Goal: Task Accomplishment & Management: Use online tool/utility

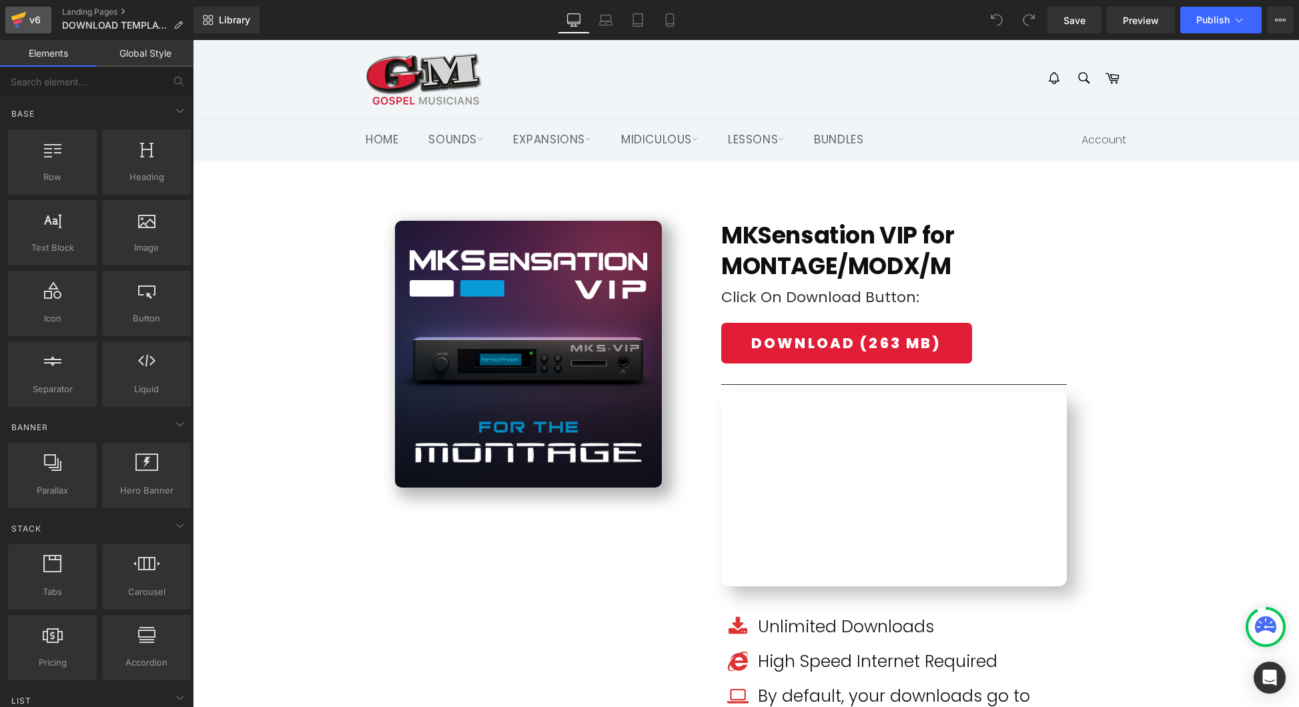
click at [29, 24] on div "v6" at bounding box center [35, 19] width 17 height 17
click at [737, 205] on span "Product" at bounding box center [746, 211] width 43 height 20
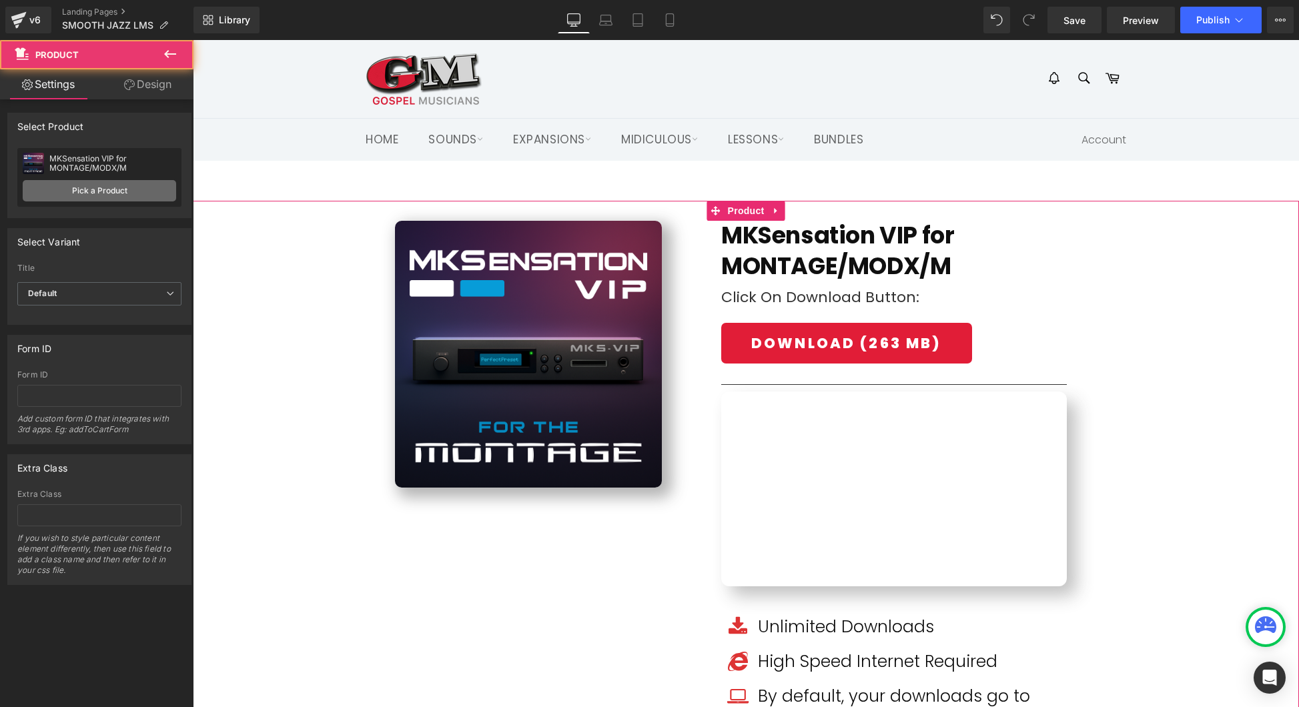
click at [89, 189] on link "Pick a Product" at bounding box center [99, 190] width 153 height 21
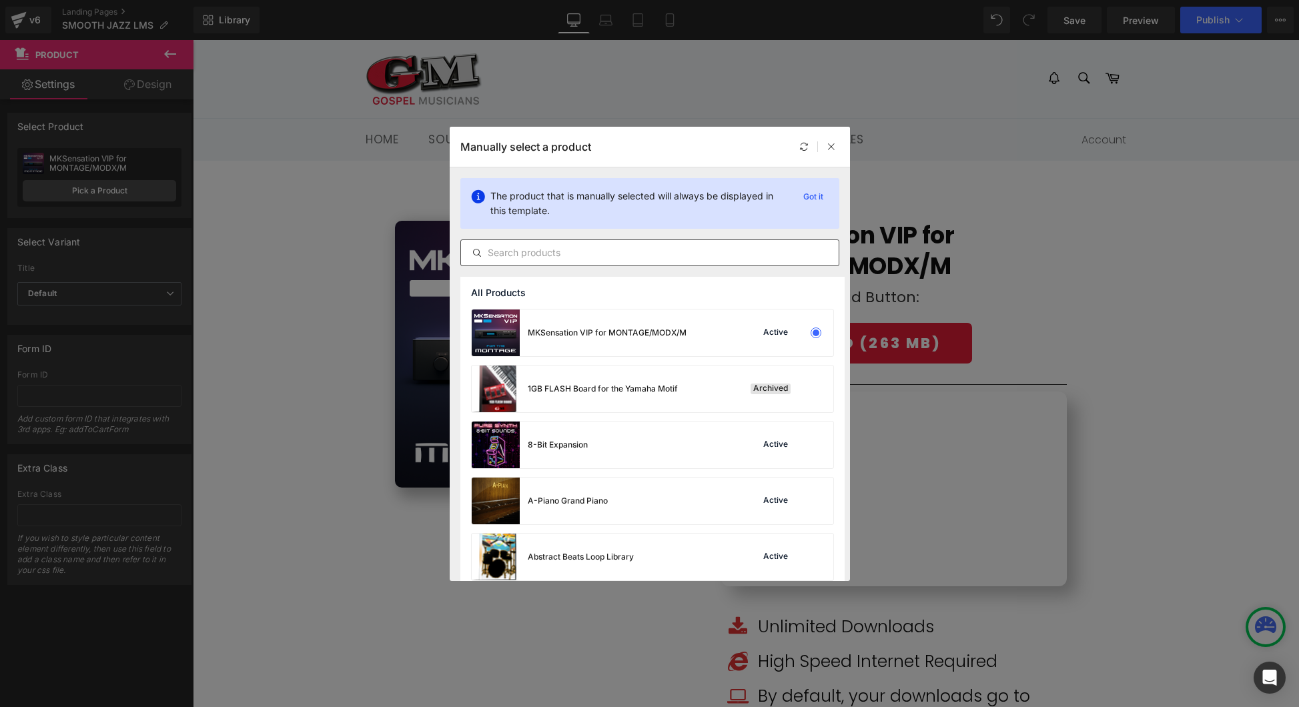
click at [560, 249] on input "text" at bounding box center [650, 253] width 378 height 16
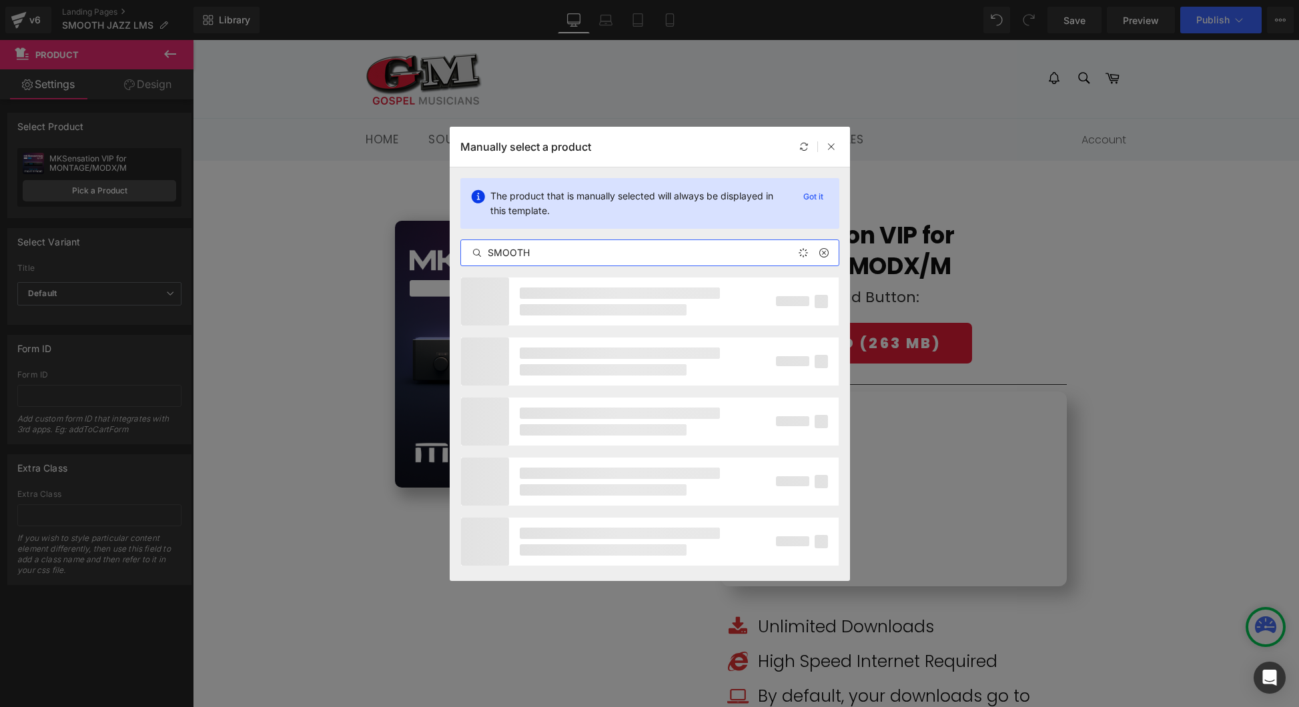
type input "SMOOTH"
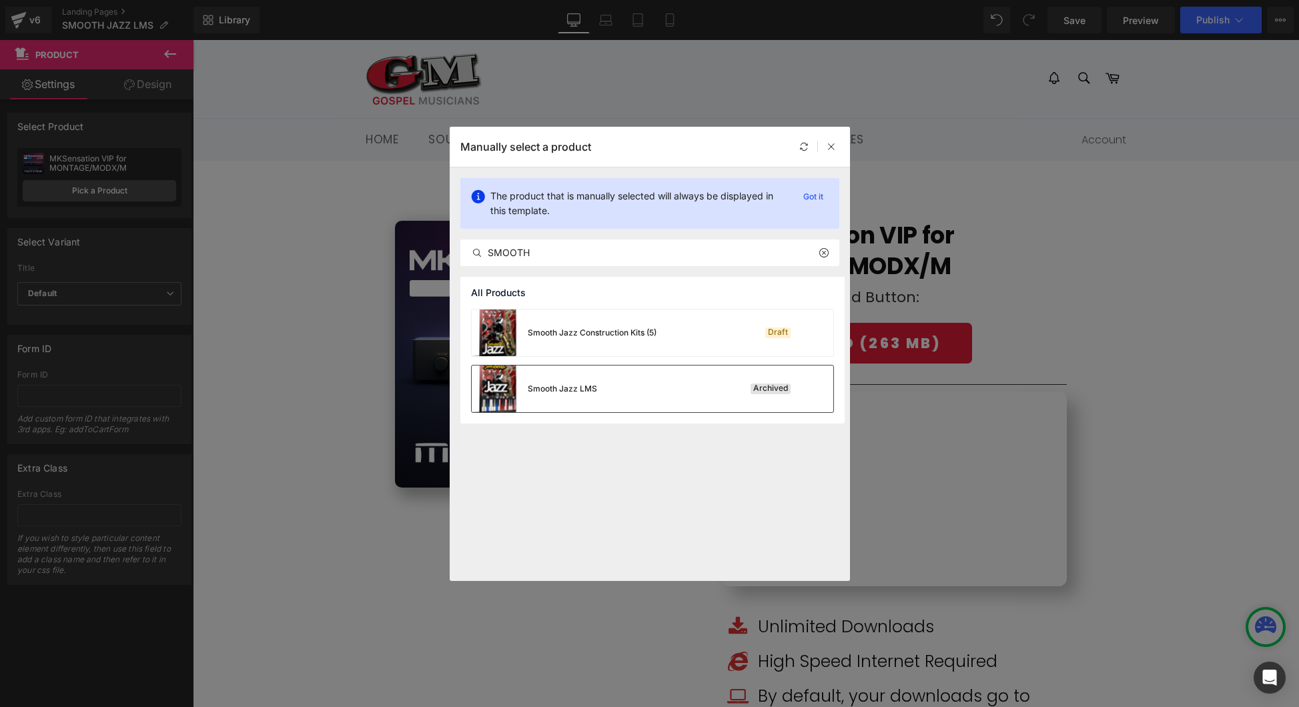
click at [698, 389] on div "Smooth Jazz LMS Archived" at bounding box center [653, 389] width 362 height 47
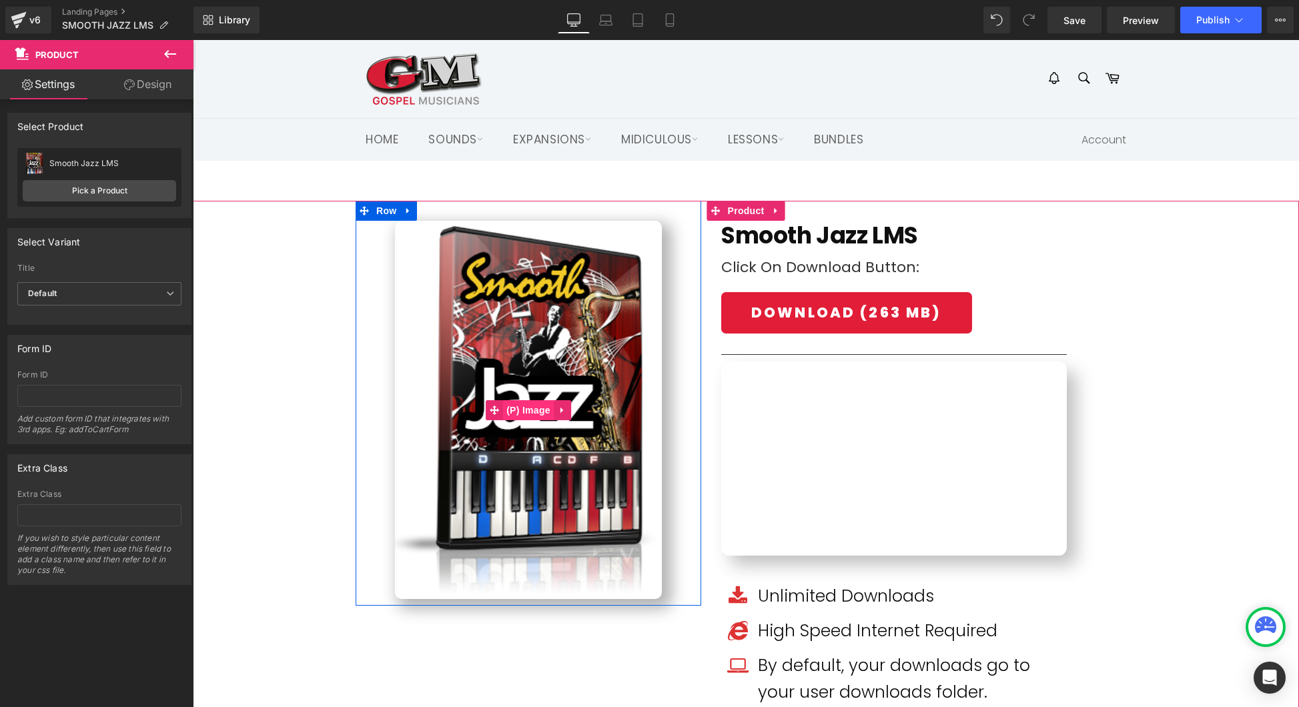
click at [533, 410] on span "(P) Image" at bounding box center [528, 410] width 51 height 20
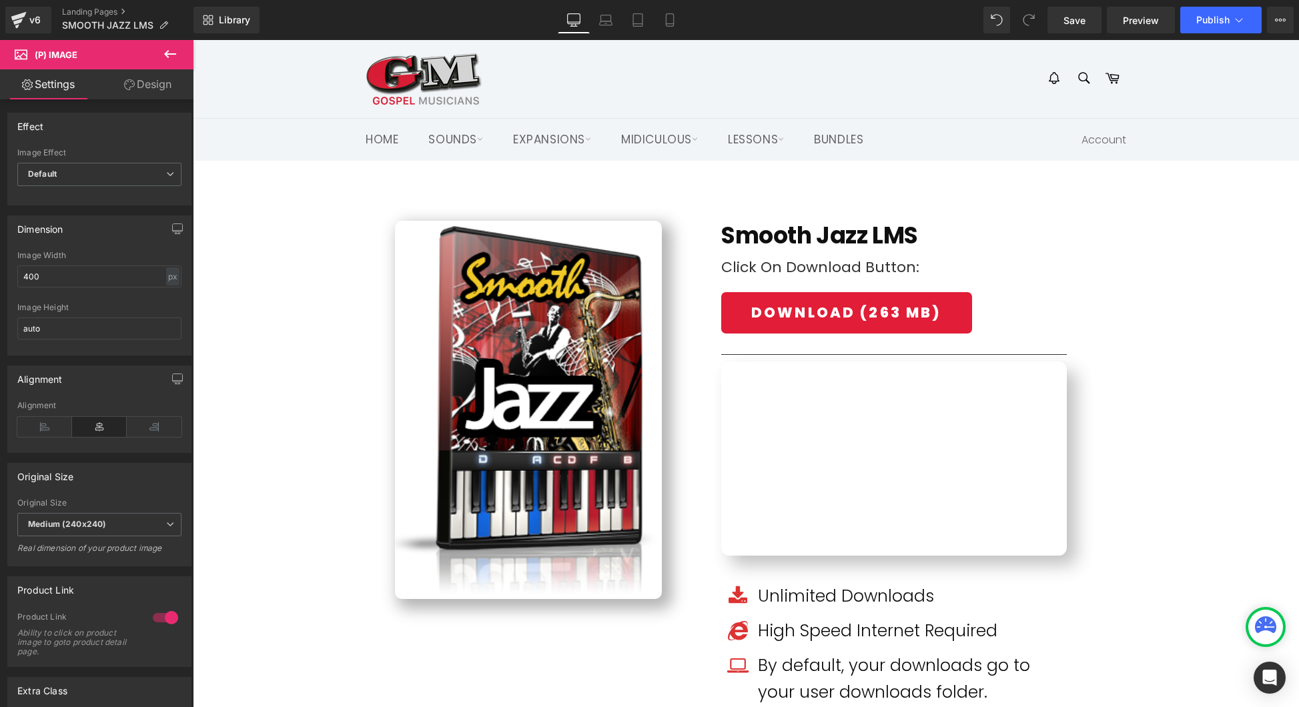
click at [155, 84] on link "Design" at bounding box center [147, 84] width 97 height 30
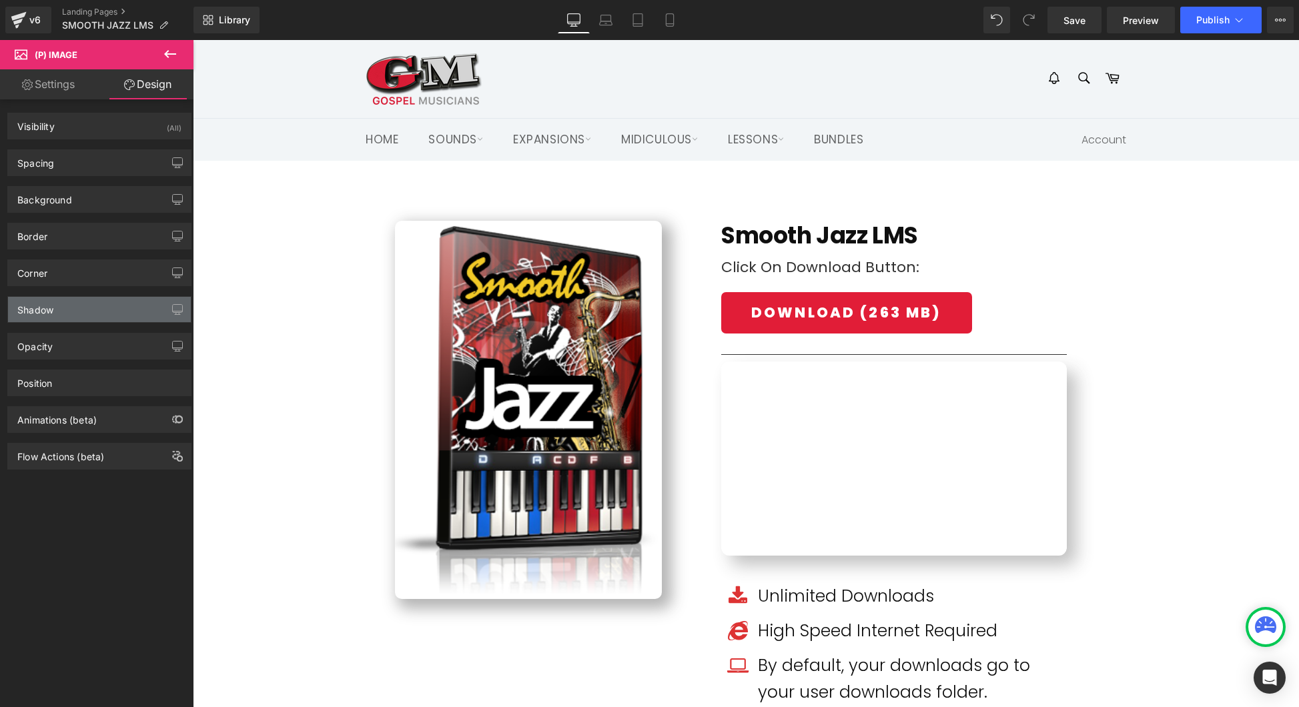
click at [74, 308] on div "Shadow" at bounding box center [99, 309] width 183 height 25
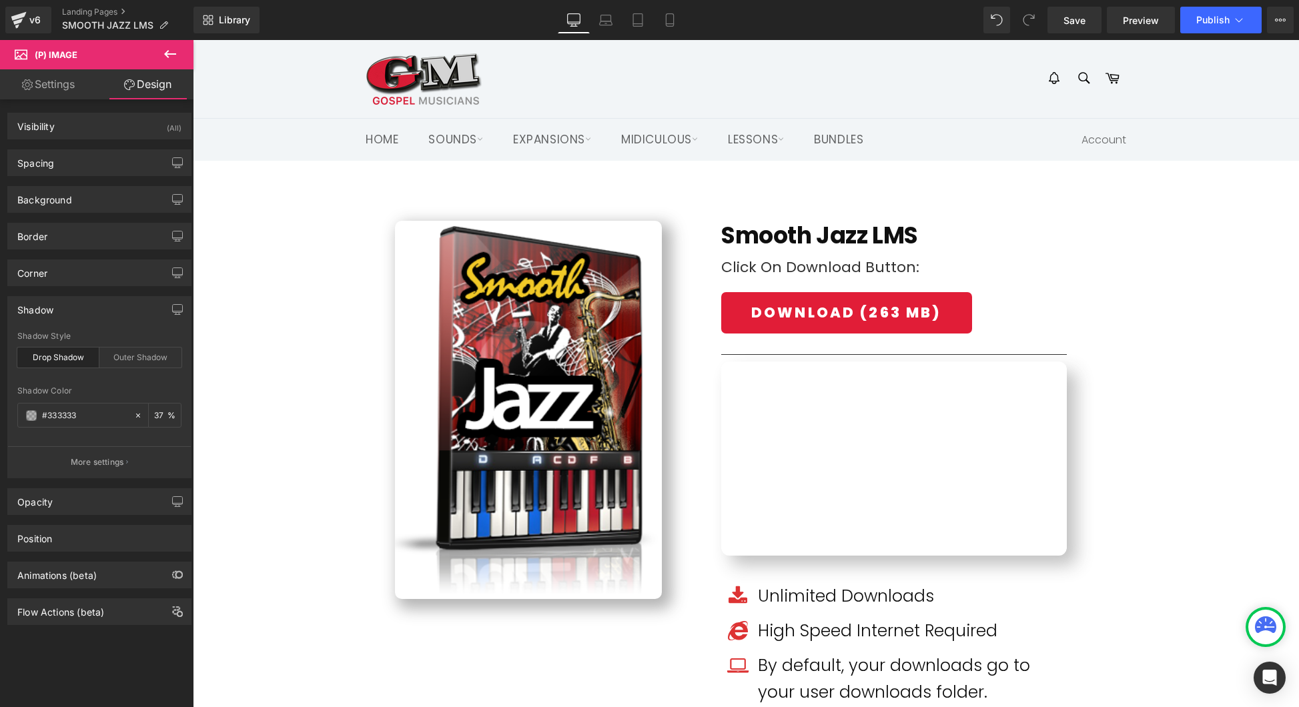
click at [63, 353] on div "Drop Shadow" at bounding box center [58, 358] width 82 height 20
click at [172, 56] on icon at bounding box center [170, 54] width 16 height 16
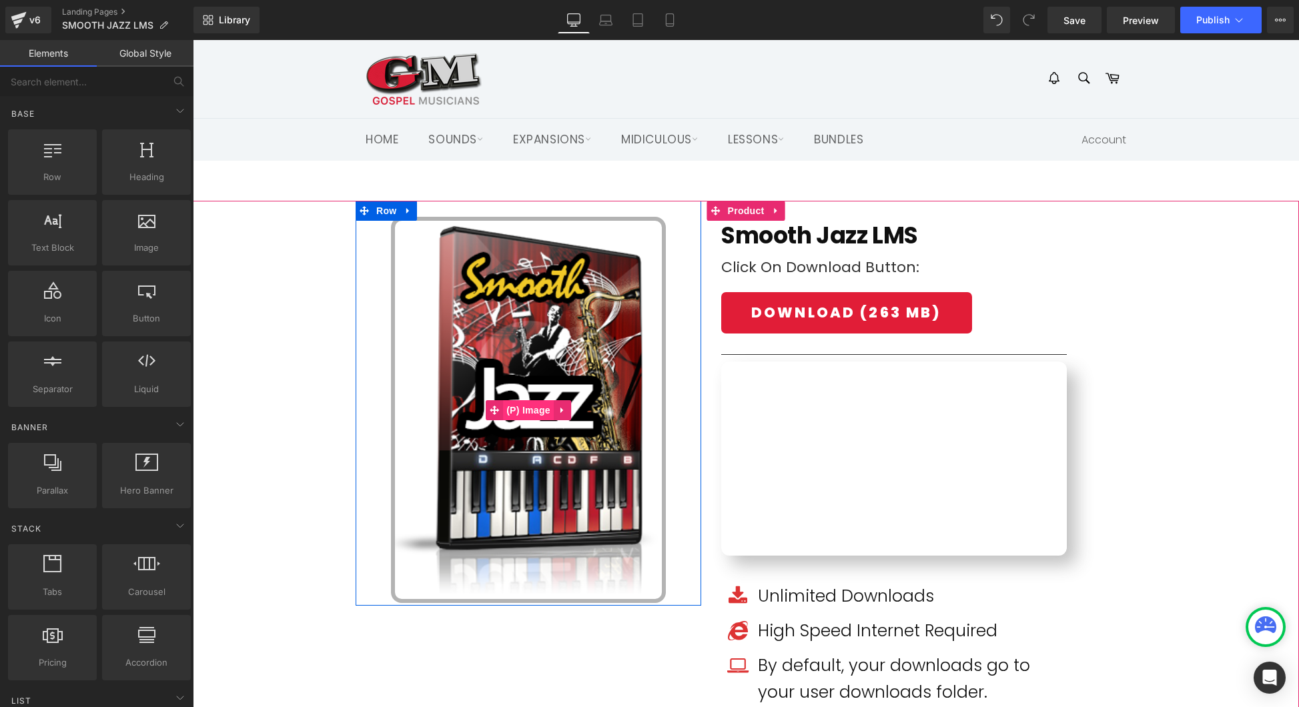
click at [527, 403] on span "(P) Image" at bounding box center [528, 410] width 51 height 20
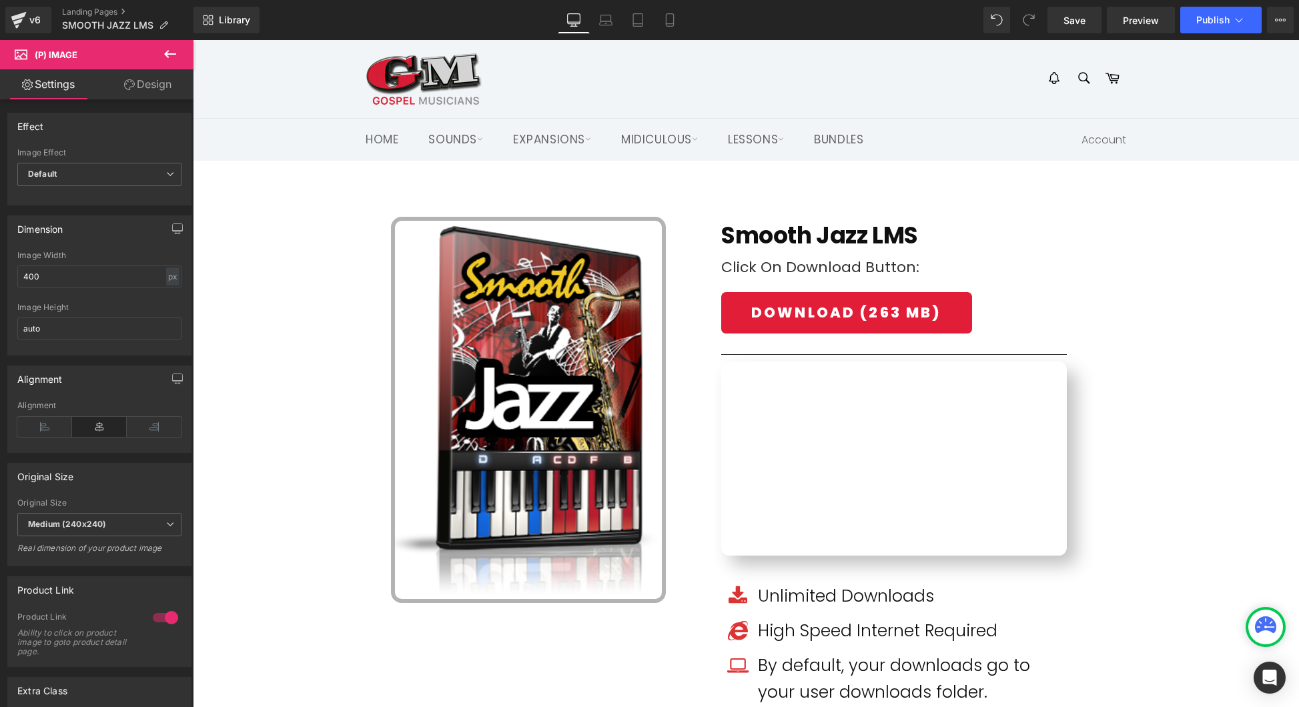
click at [154, 85] on link "Design" at bounding box center [147, 84] width 97 height 30
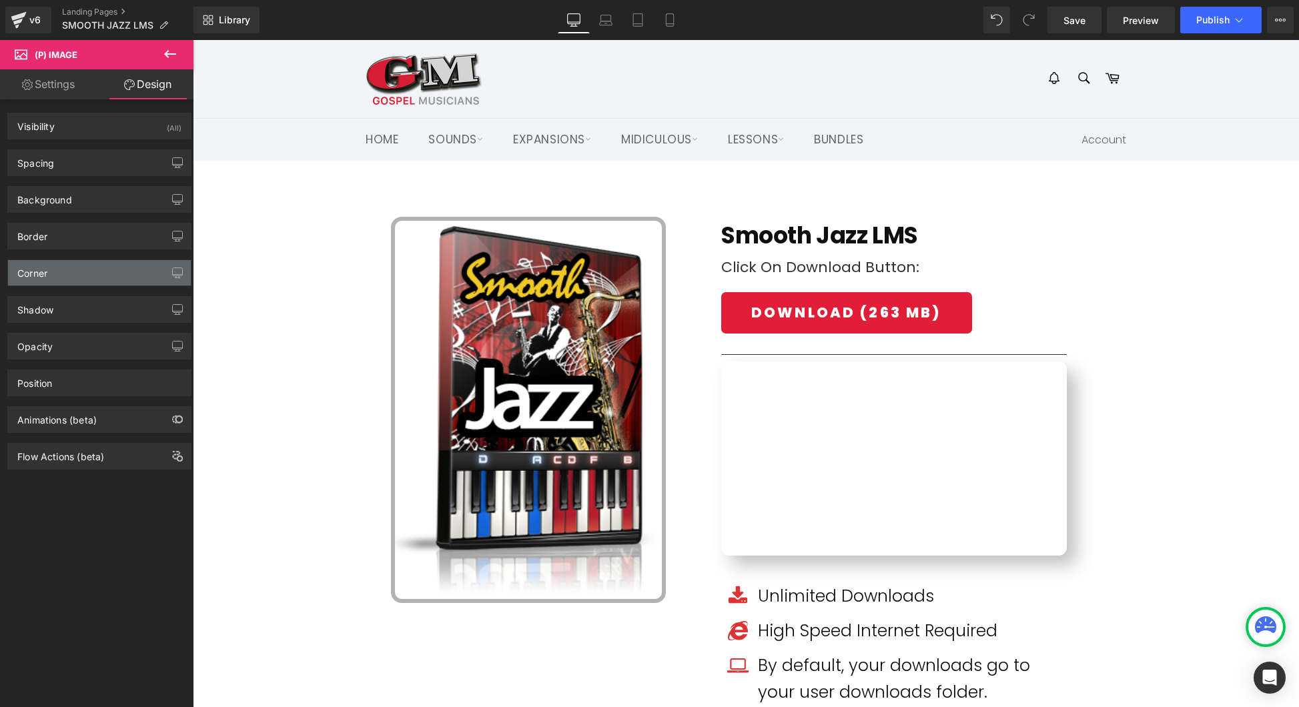
click at [81, 269] on div "Corner" at bounding box center [99, 272] width 183 height 25
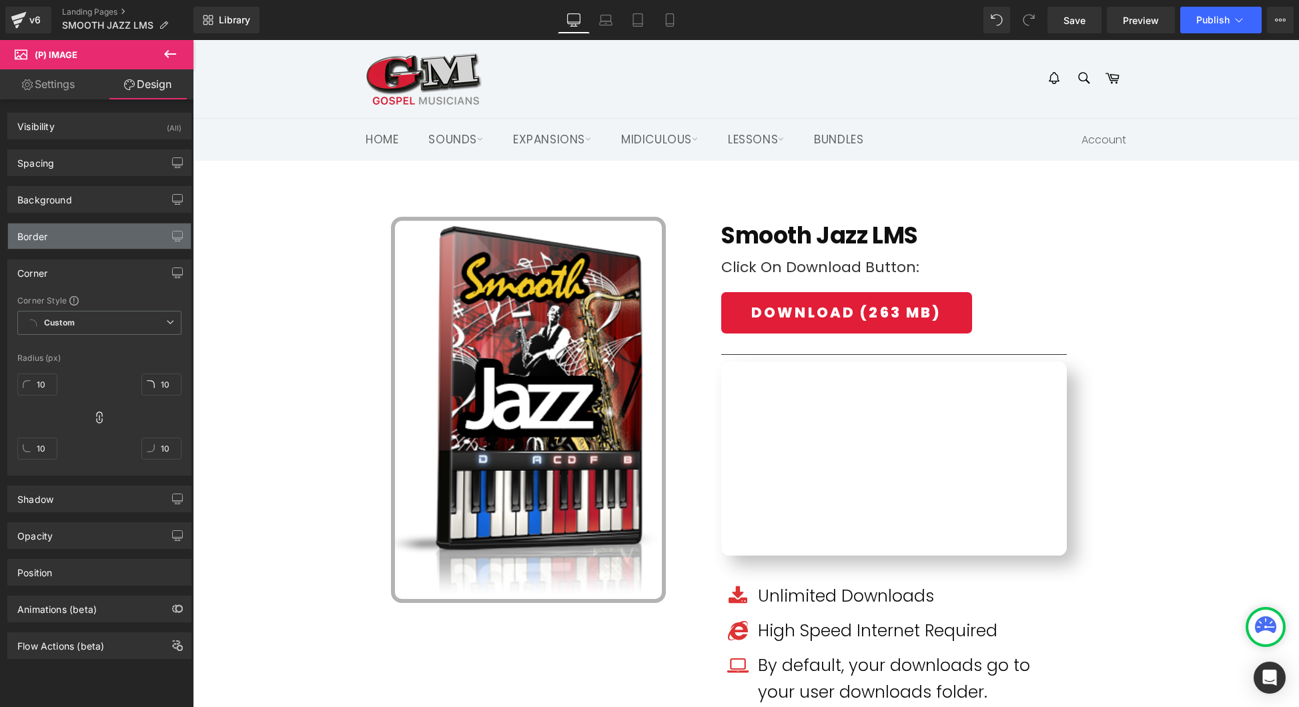
click at [99, 226] on div "Border" at bounding box center [99, 235] width 183 height 25
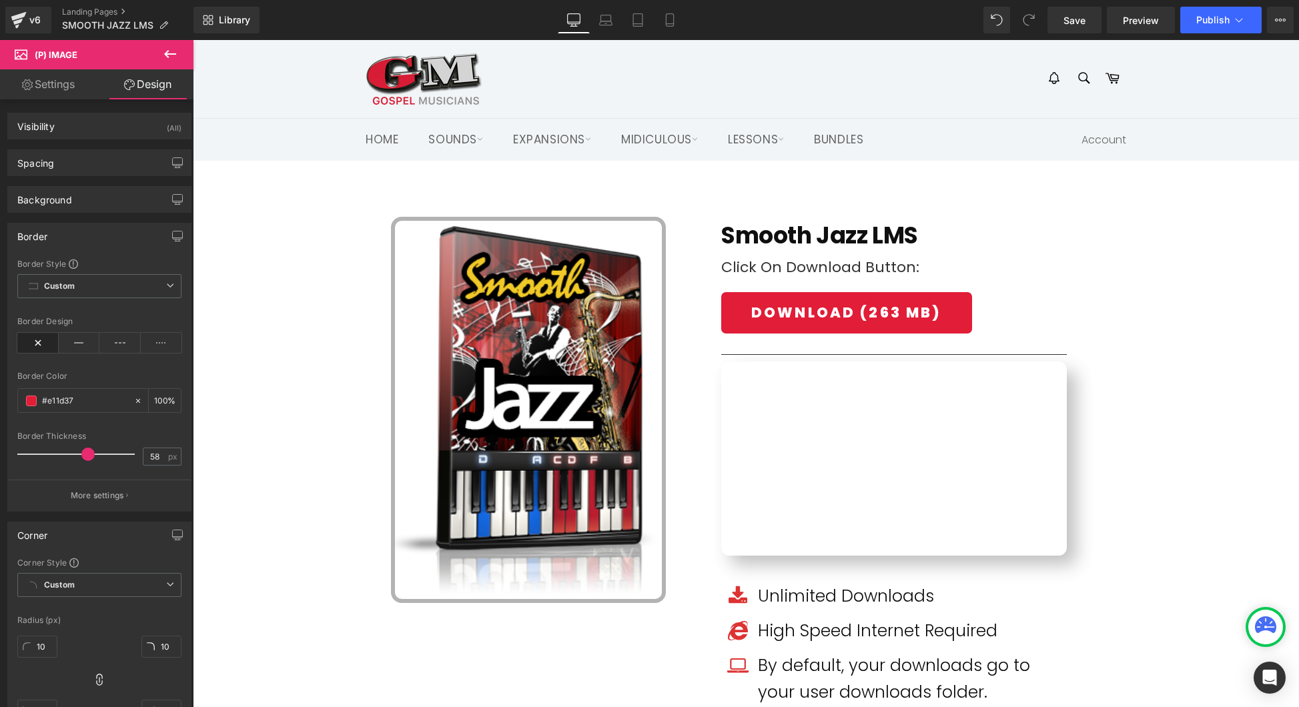
drag, startPoint x: 25, startPoint y: 448, endPoint x: 85, endPoint y: 454, distance: 61.1
click at [85, 454] on span at bounding box center [87, 454] width 13 height 13
type input "0"
drag, startPoint x: 83, startPoint y: 458, endPoint x: -53, endPoint y: 433, distance: 138.3
click at [0, 433] on html "(P) Image You are previewing how the will restyle your page. You can not edit E…" at bounding box center [649, 353] width 1299 height 707
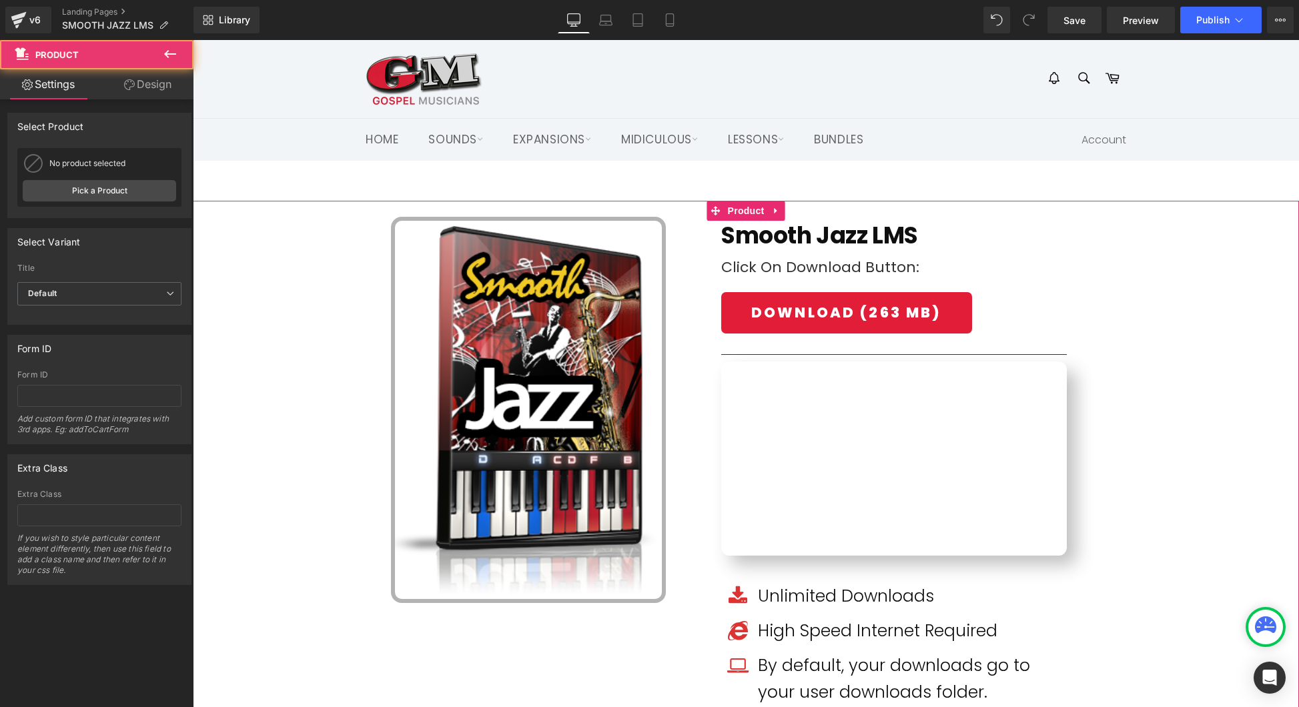
click at [241, 364] on div at bounding box center [746, 471] width 1106 height 540
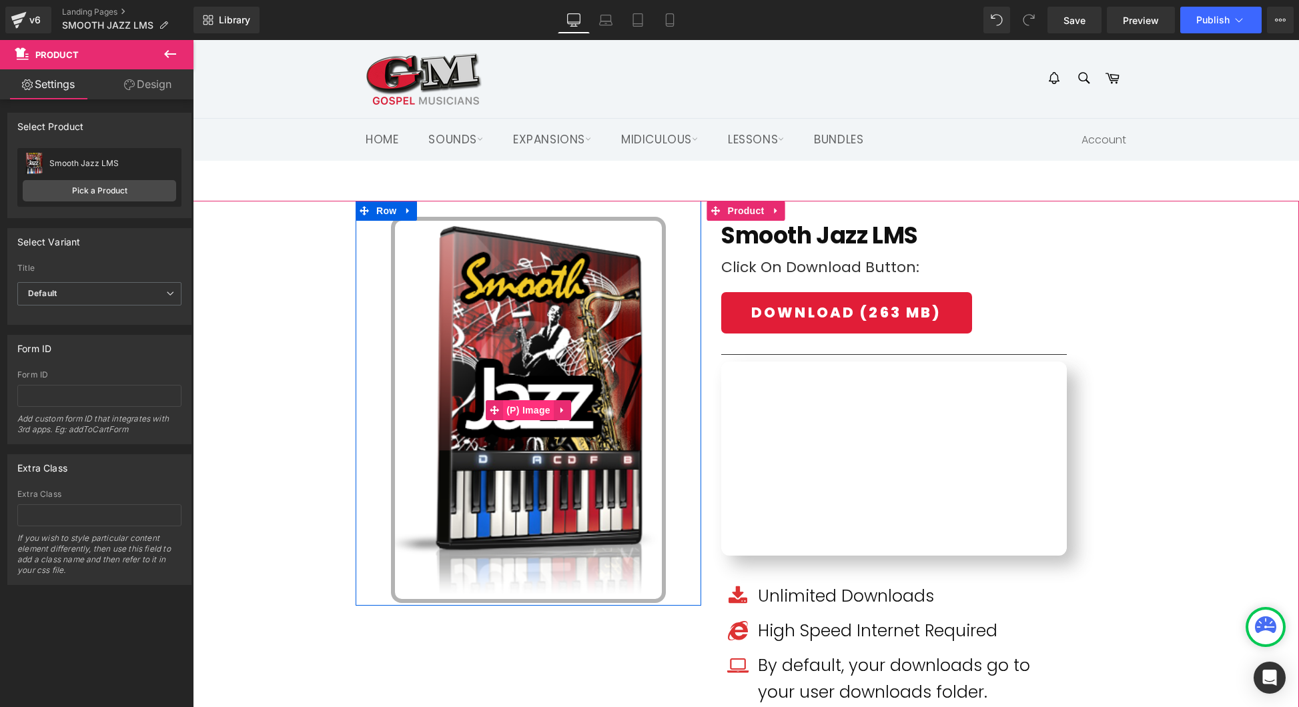
click at [540, 409] on span "(P) Image" at bounding box center [528, 410] width 51 height 20
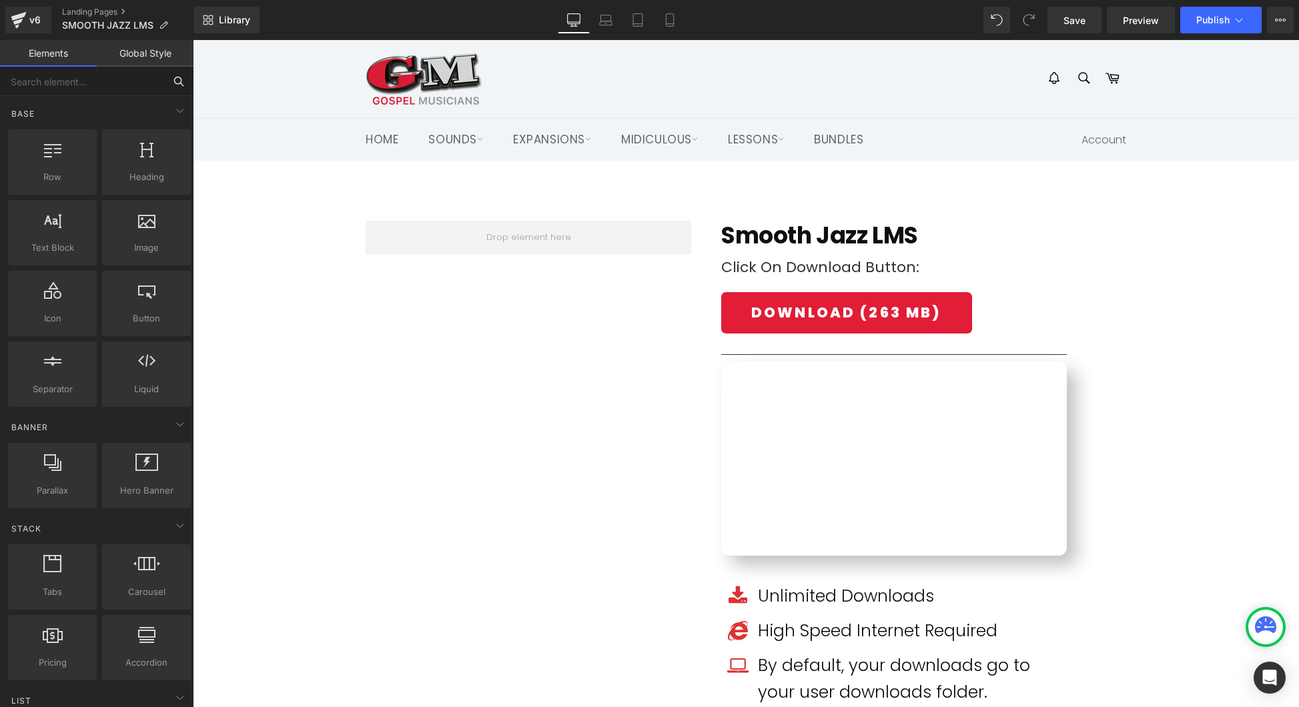
click at [123, 81] on input "text" at bounding box center [82, 81] width 164 height 29
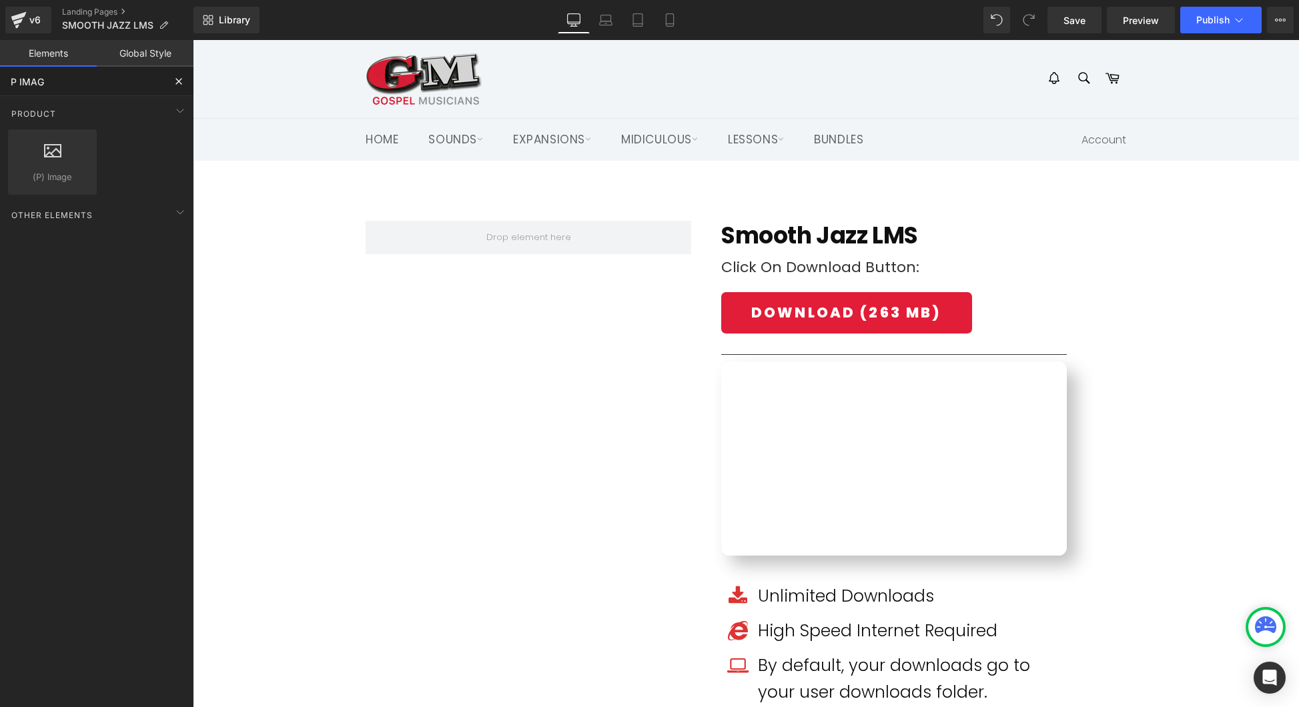
type input "P IMAGE"
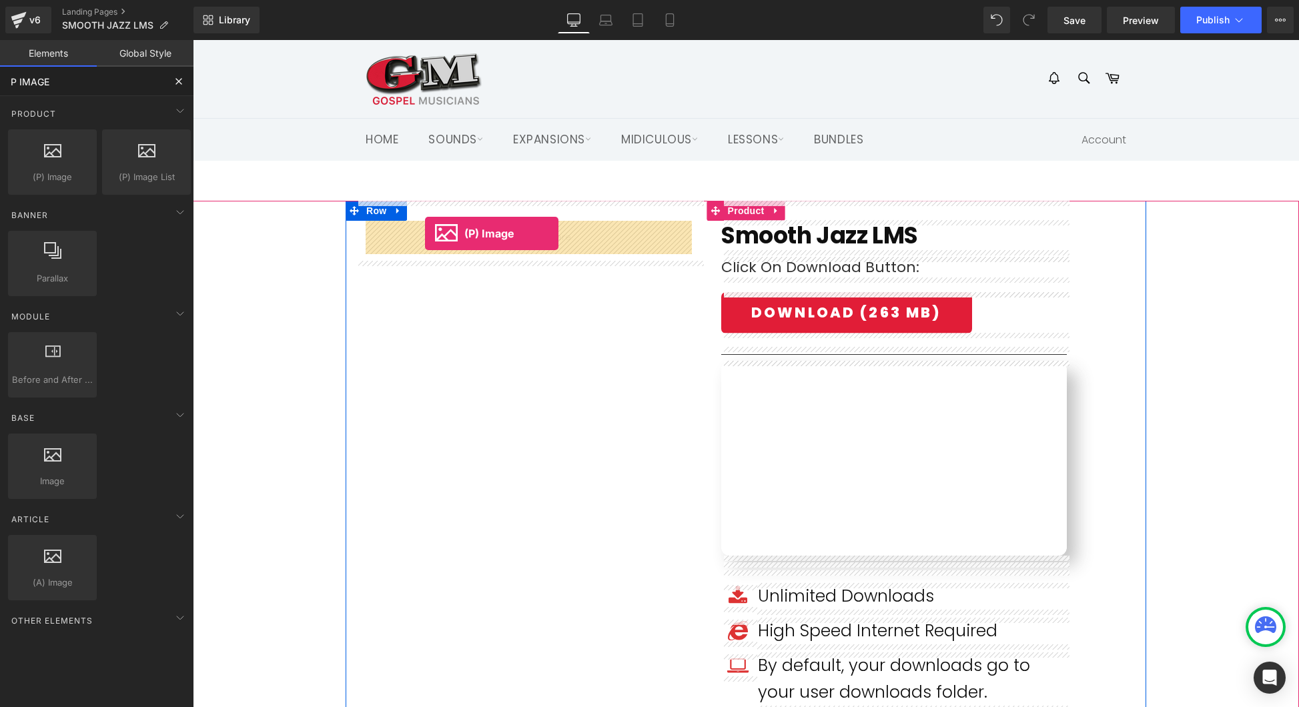
drag, startPoint x: 252, startPoint y: 208, endPoint x: 425, endPoint y: 233, distance: 175.3
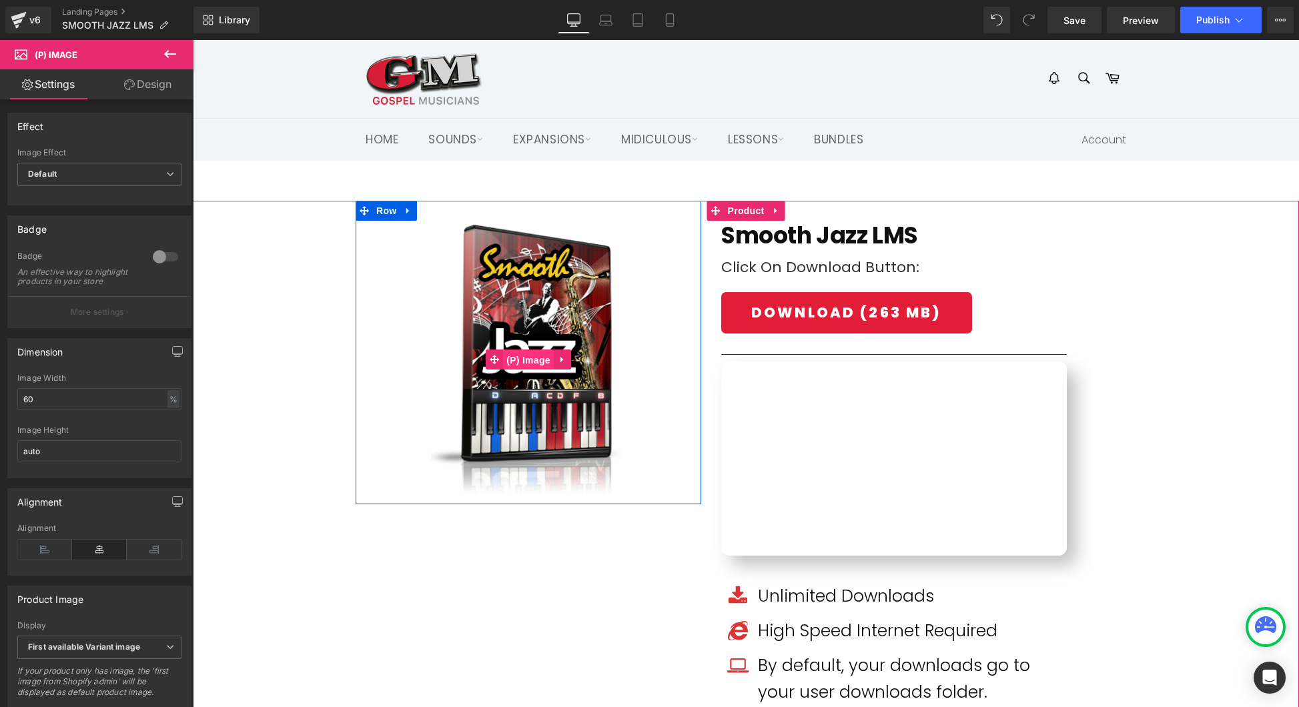
click at [538, 356] on span "(P) Image" at bounding box center [528, 360] width 51 height 20
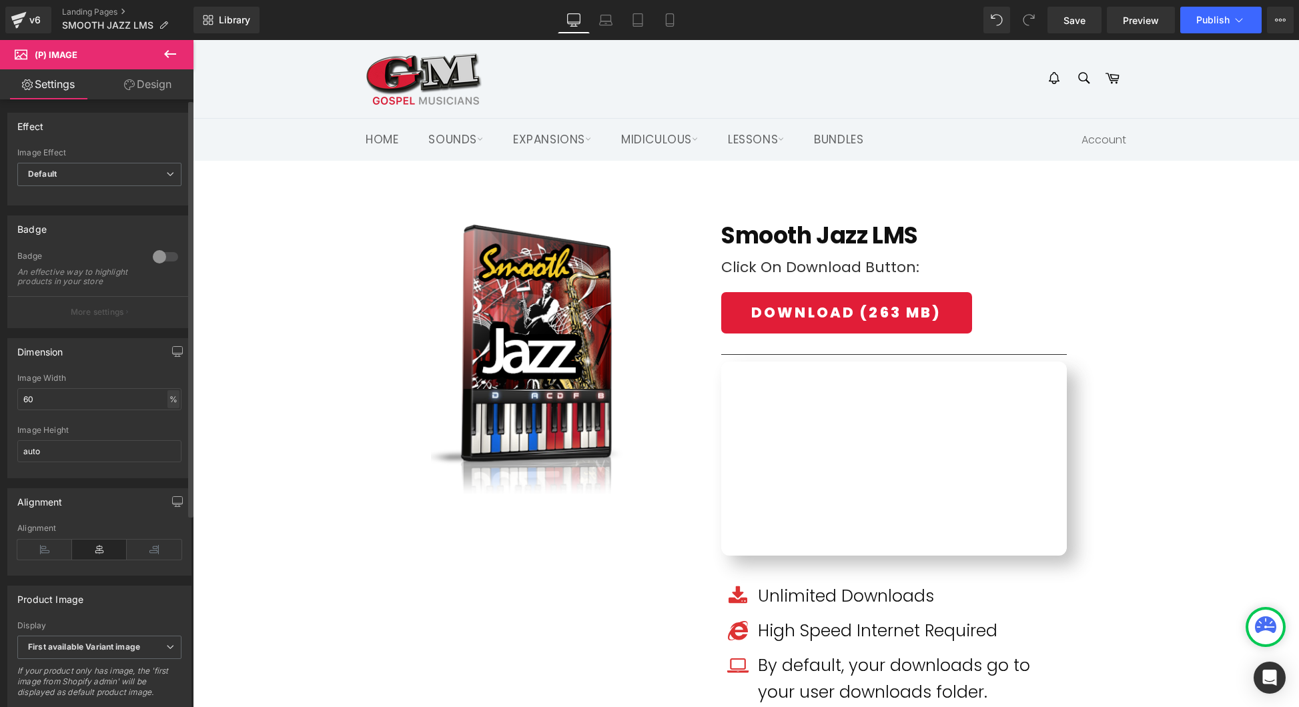
click at [169, 408] on div "%" at bounding box center [173, 399] width 12 height 18
click at [166, 446] on li "px" at bounding box center [172, 439] width 17 height 19
type input "292.8"
click at [129, 462] on input "auto" at bounding box center [99, 451] width 164 height 22
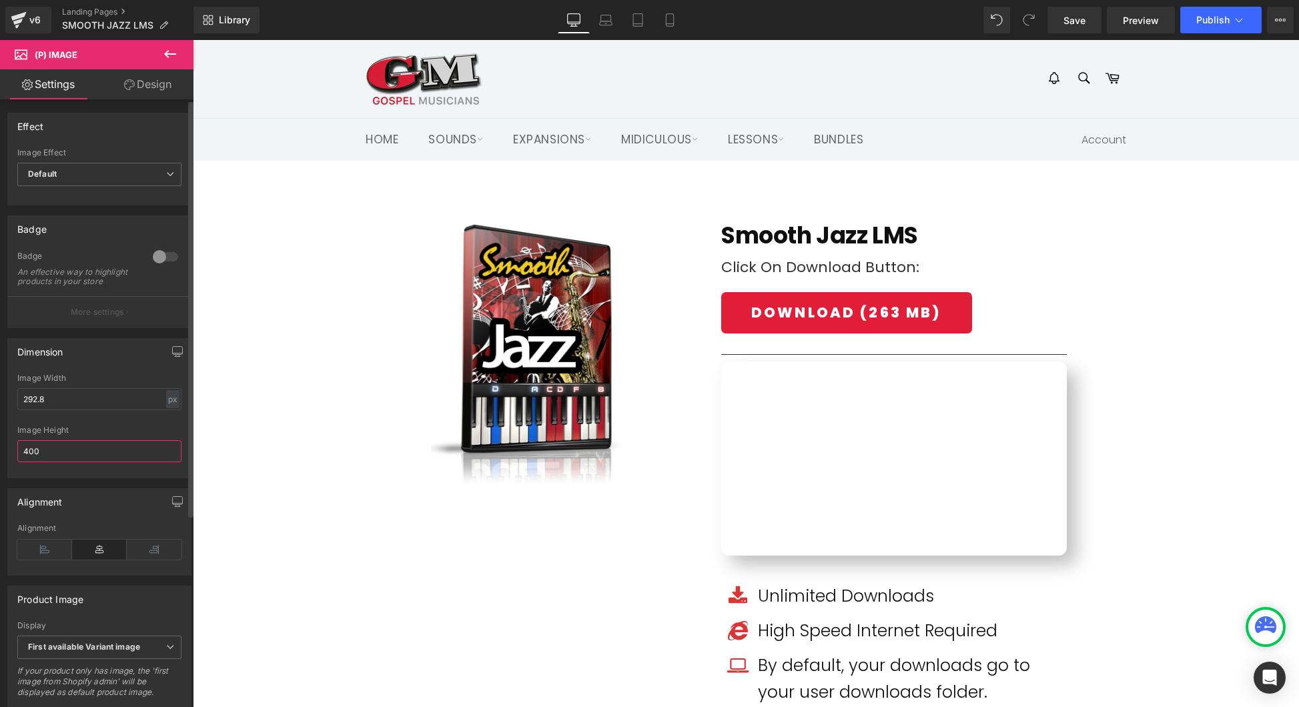
click at [129, 462] on input "400" at bounding box center [99, 451] width 164 height 22
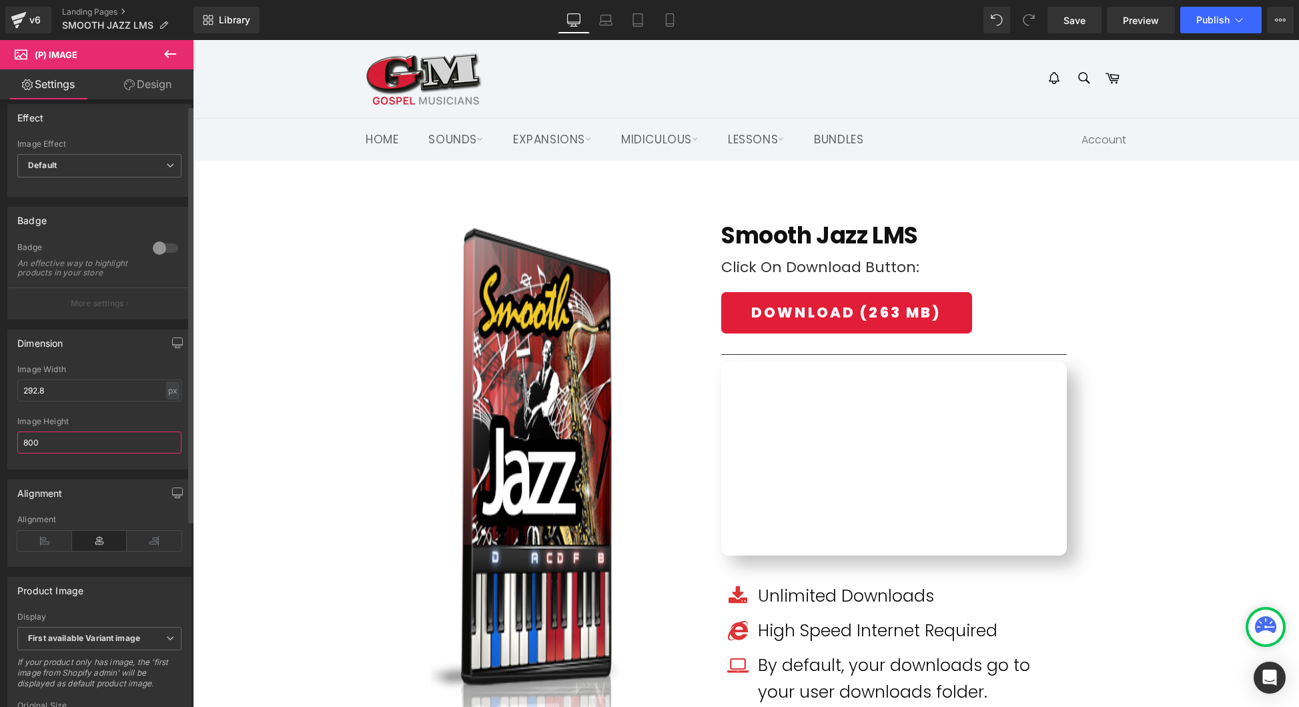
click at [149, 449] on input "800" at bounding box center [99, 443] width 164 height 22
click at [149, 449] on input "800" at bounding box center [99, 446] width 164 height 22
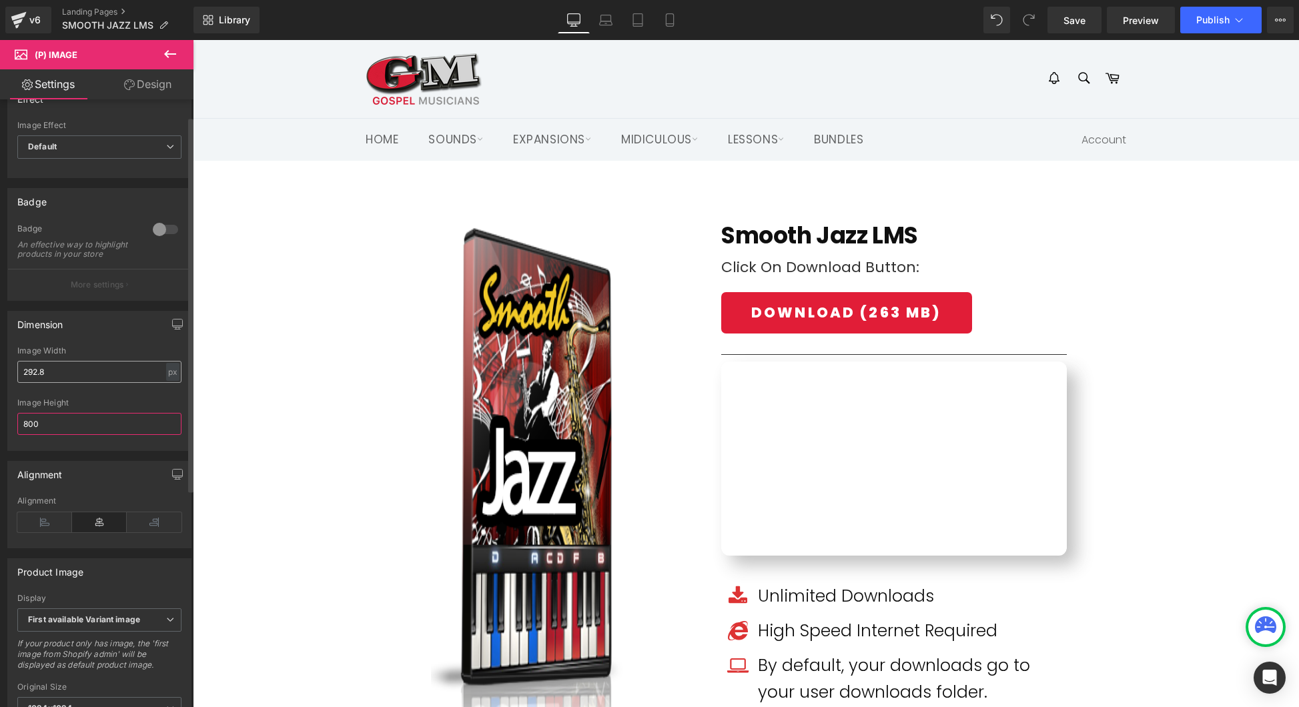
type input "800"
click at [108, 383] on input "292.8" at bounding box center [99, 372] width 164 height 22
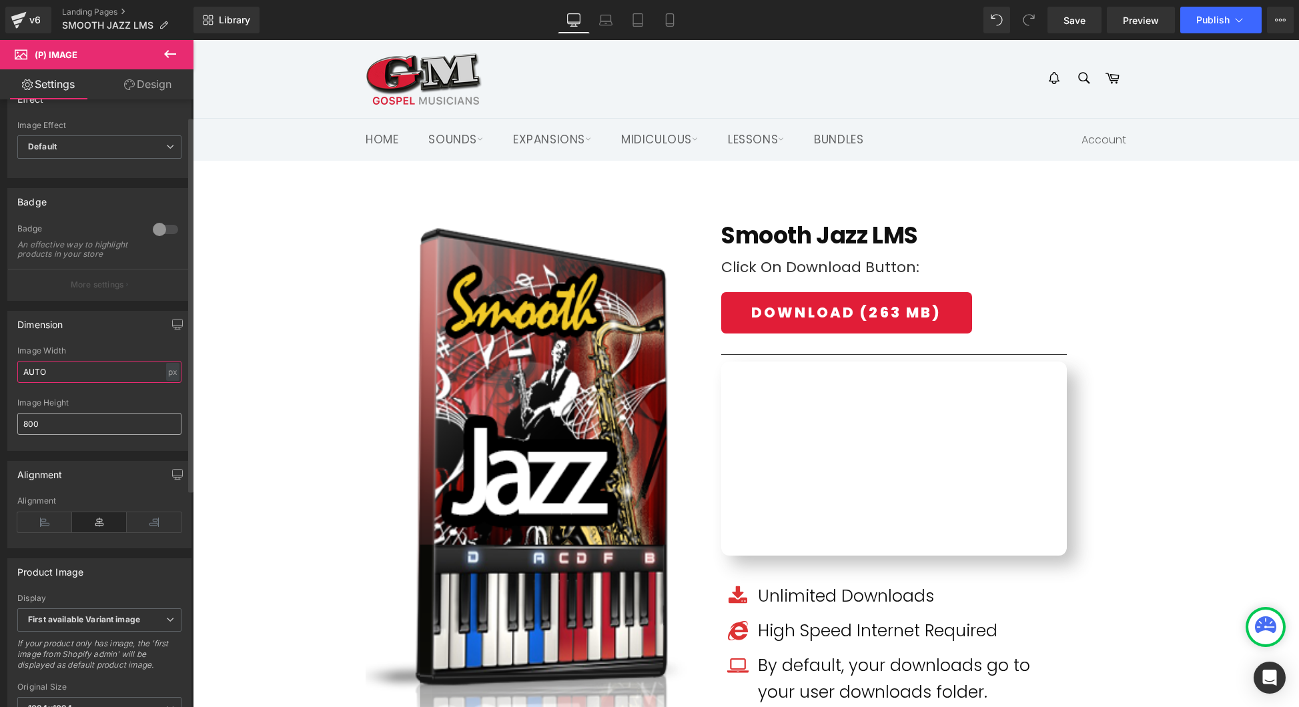
type input "AUTO"
click at [87, 428] on input "800" at bounding box center [99, 424] width 164 height 22
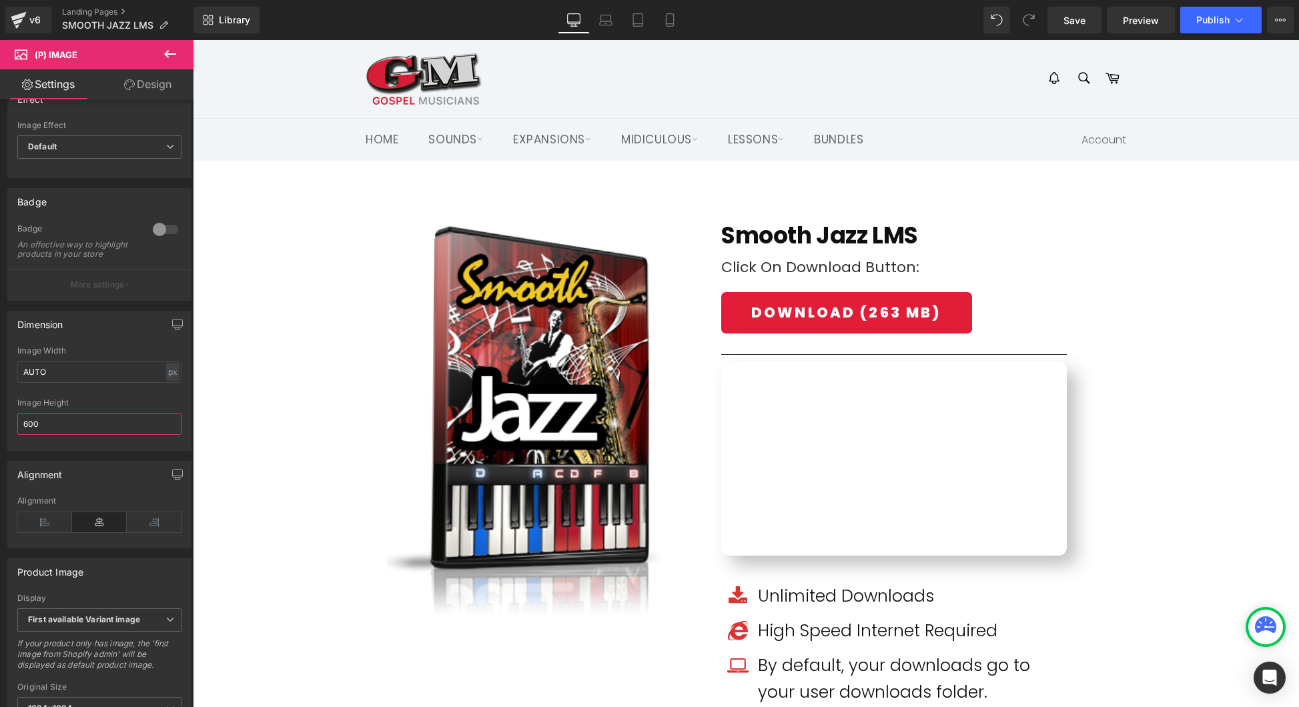
type input "600"
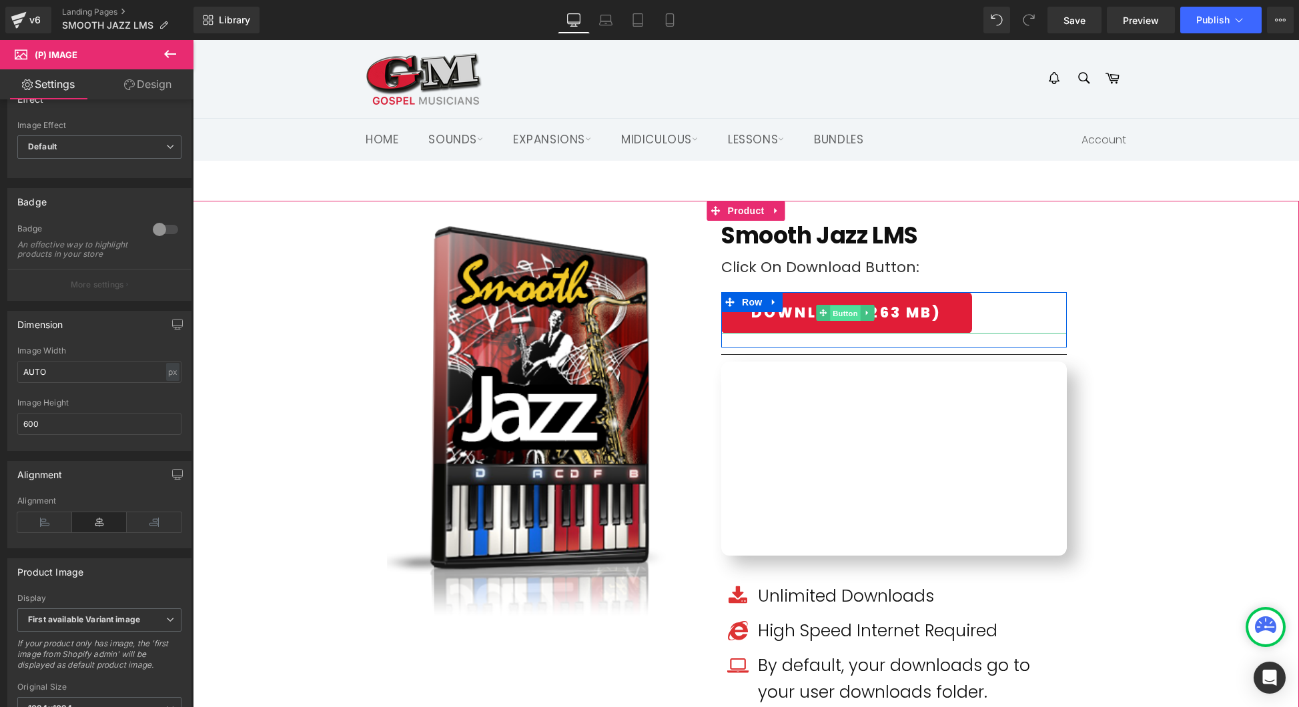
click at [849, 312] on span "Button" at bounding box center [845, 314] width 31 height 16
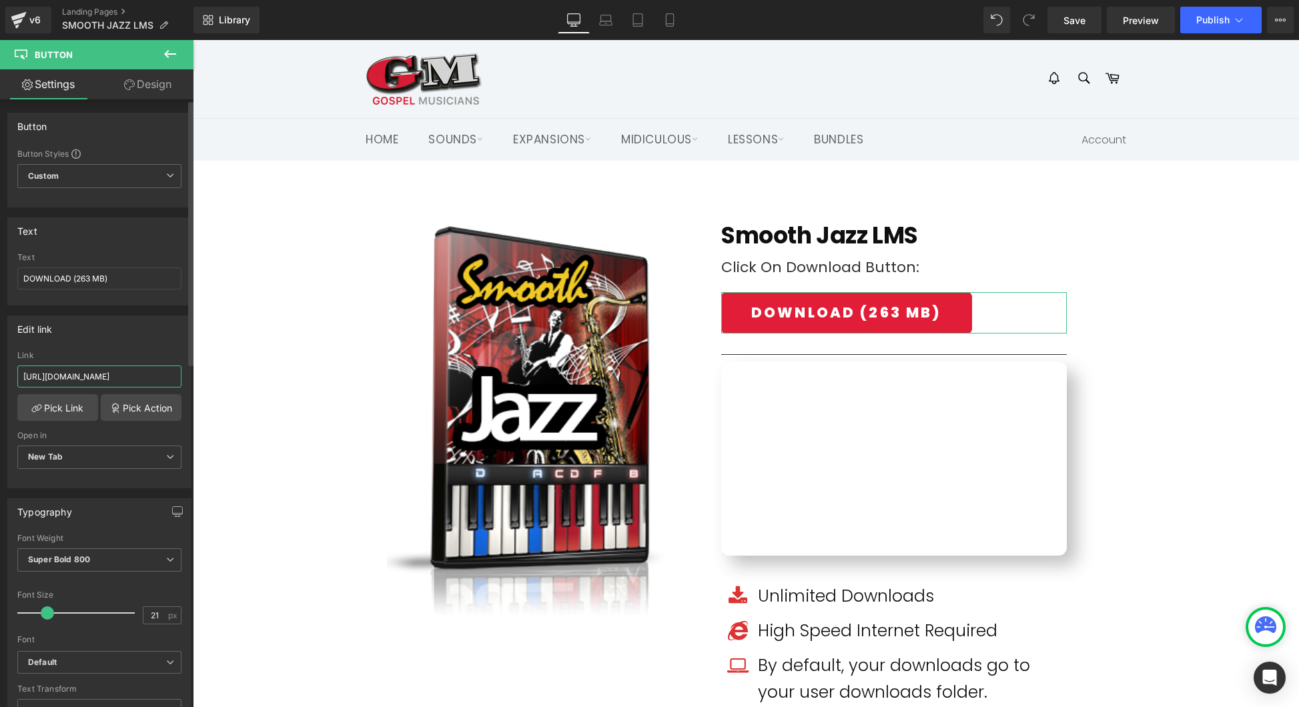
click at [135, 376] on input "https://gmdownloads.b-cdn.net/downloads/MONTAGE/MKSensation_VIP.zip" at bounding box center [99, 377] width 164 height 22
paste input "midiculous/lms/loops/Smooth_Jazz"
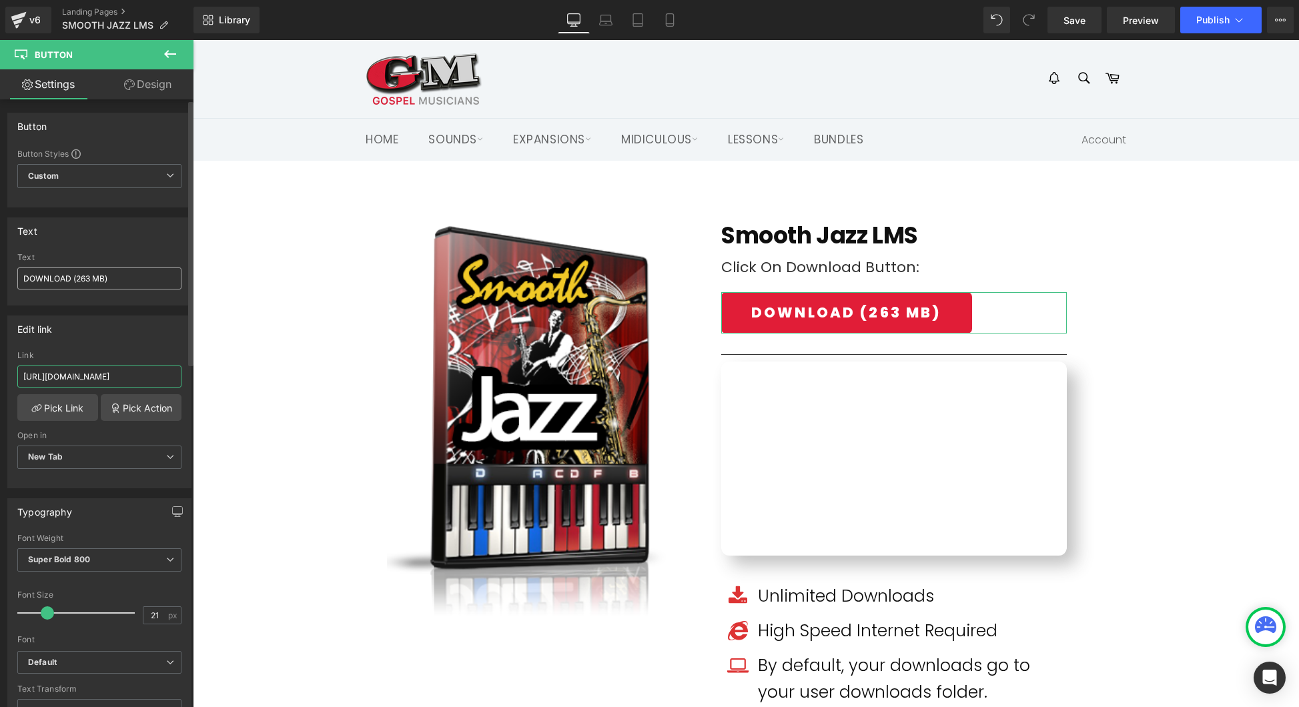
type input "[URL][DOMAIN_NAME]"
click at [89, 277] on input "DOWNLOAD (263 MB)" at bounding box center [99, 279] width 164 height 22
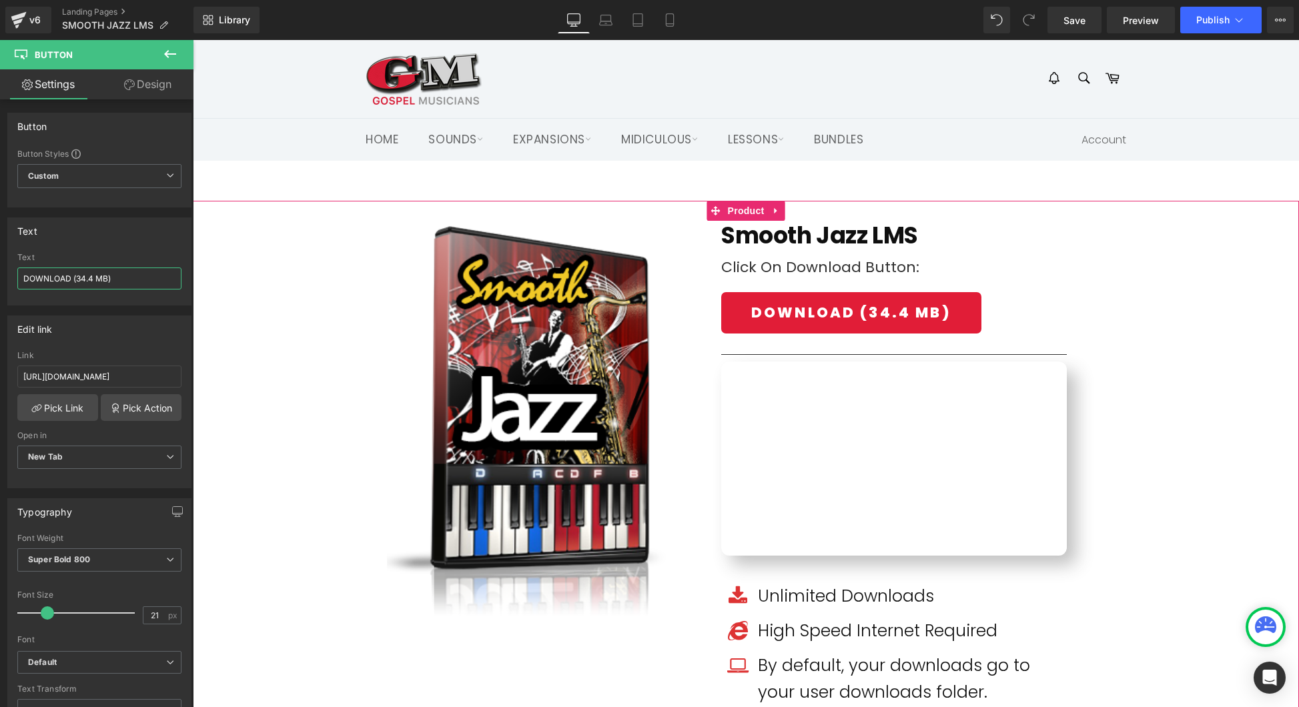
type input "DOWNLOAD (34.42 MB)"
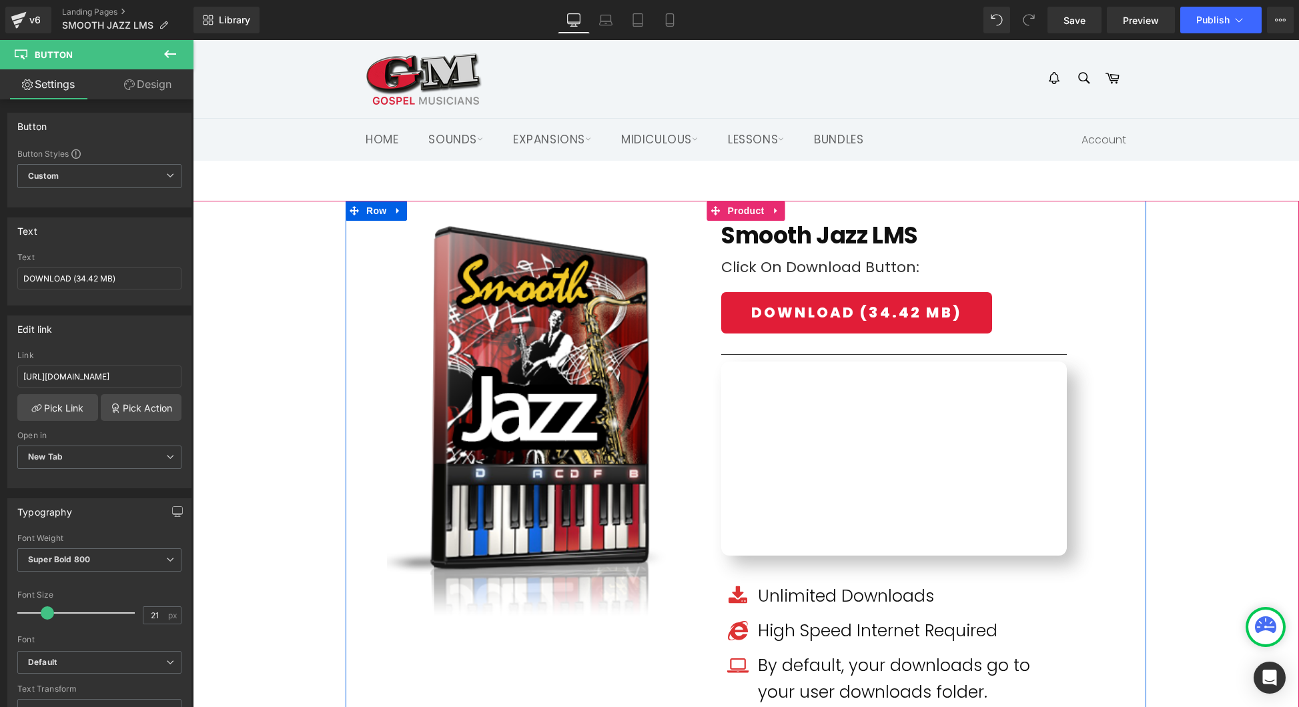
click at [1162, 252] on div "Sale Off" at bounding box center [746, 471] width 1106 height 540
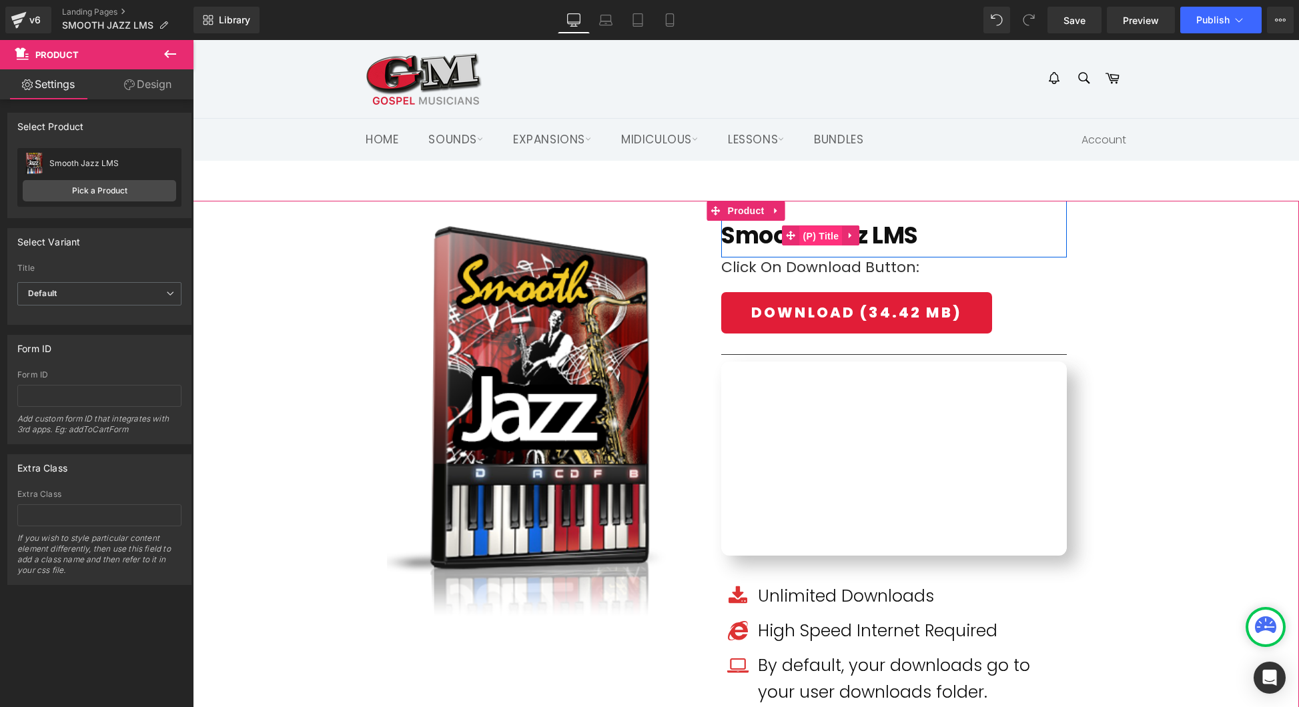
click at [819, 231] on span "(P) Title" at bounding box center [821, 236] width 43 height 20
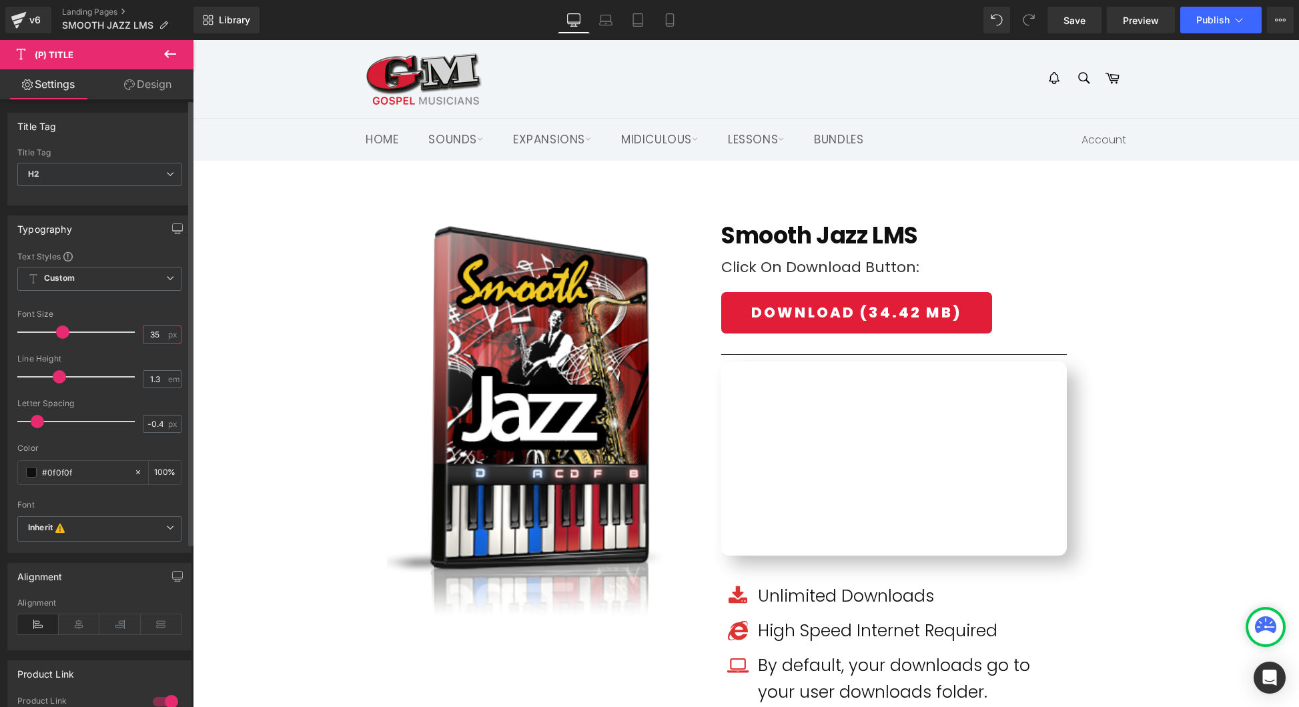
click at [151, 337] on input "35" at bounding box center [154, 334] width 23 height 17
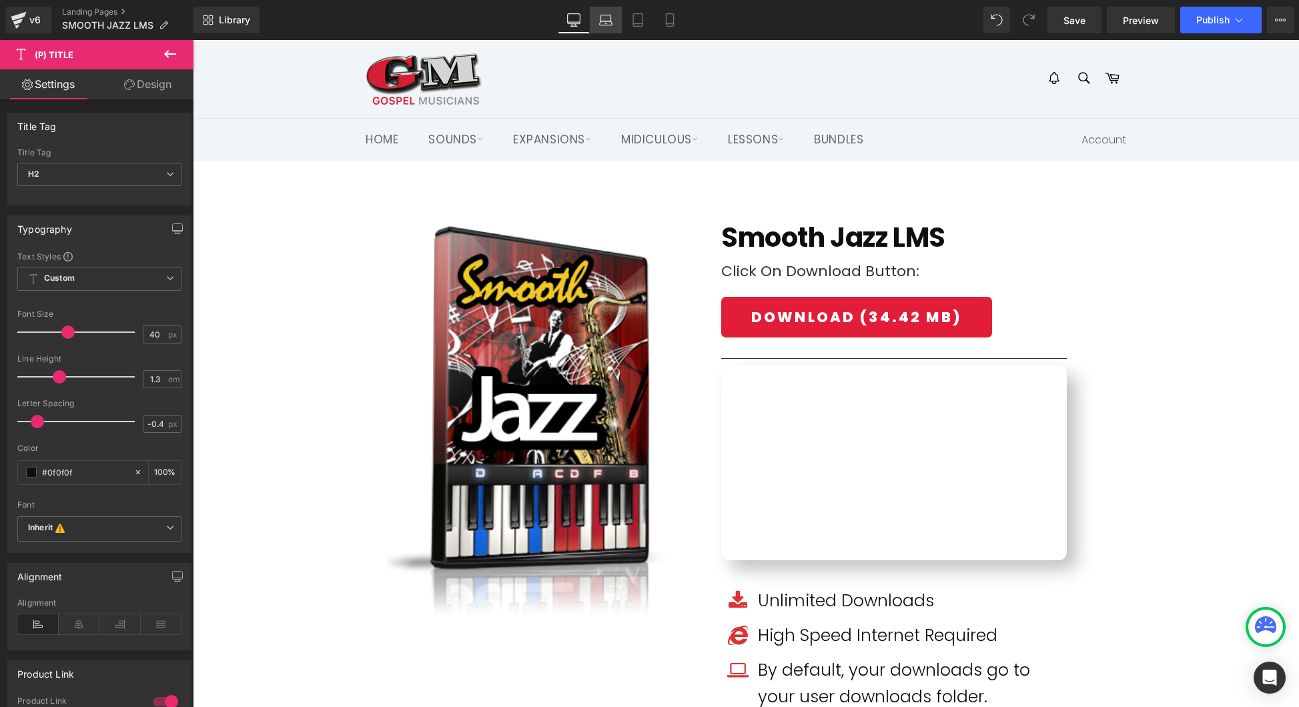
click at [603, 23] on icon at bounding box center [605, 19] width 13 height 13
type input "35"
type input "100"
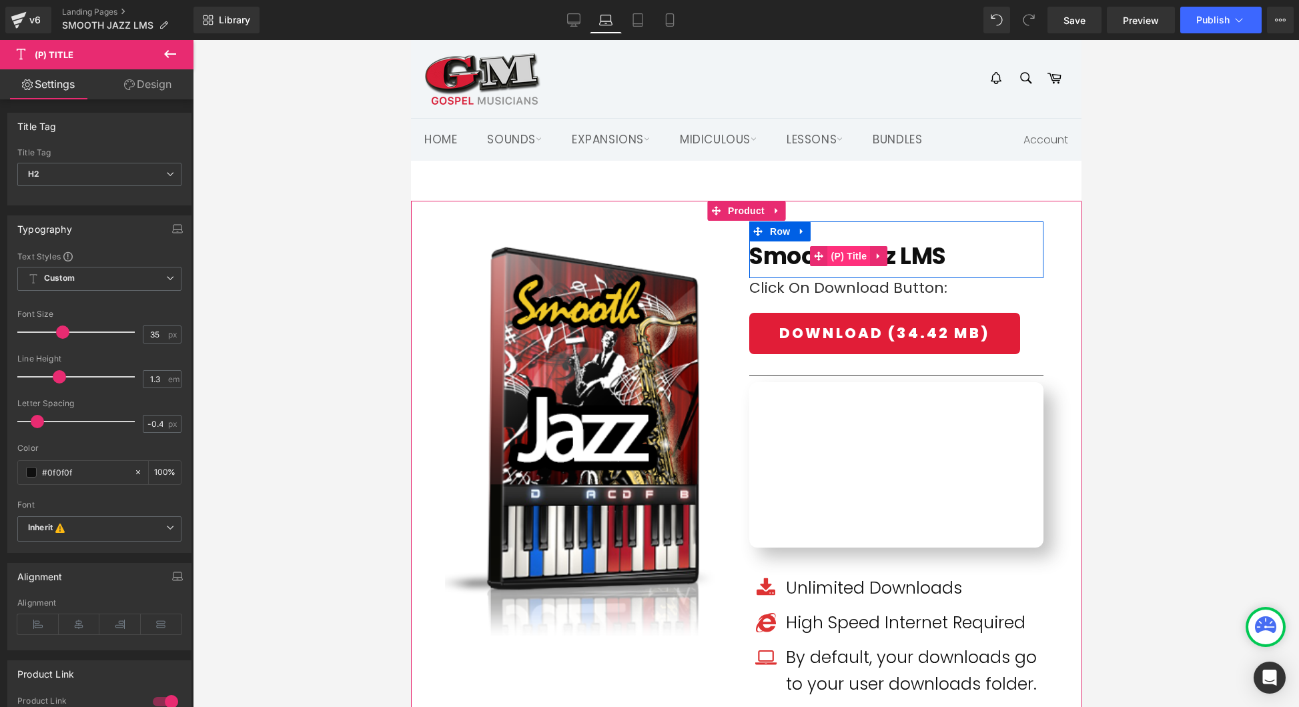
click at [845, 258] on span "(P) Title" at bounding box center [848, 256] width 43 height 20
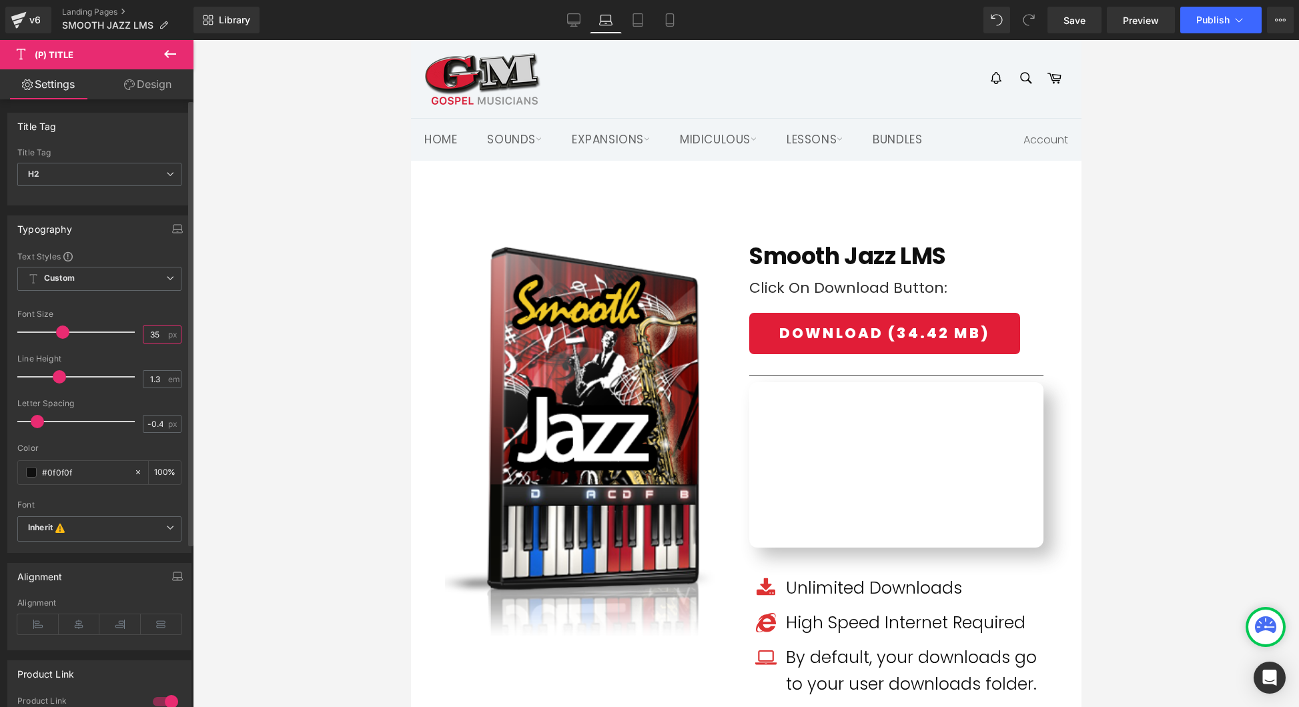
click at [151, 337] on input "35" at bounding box center [154, 334] width 23 height 17
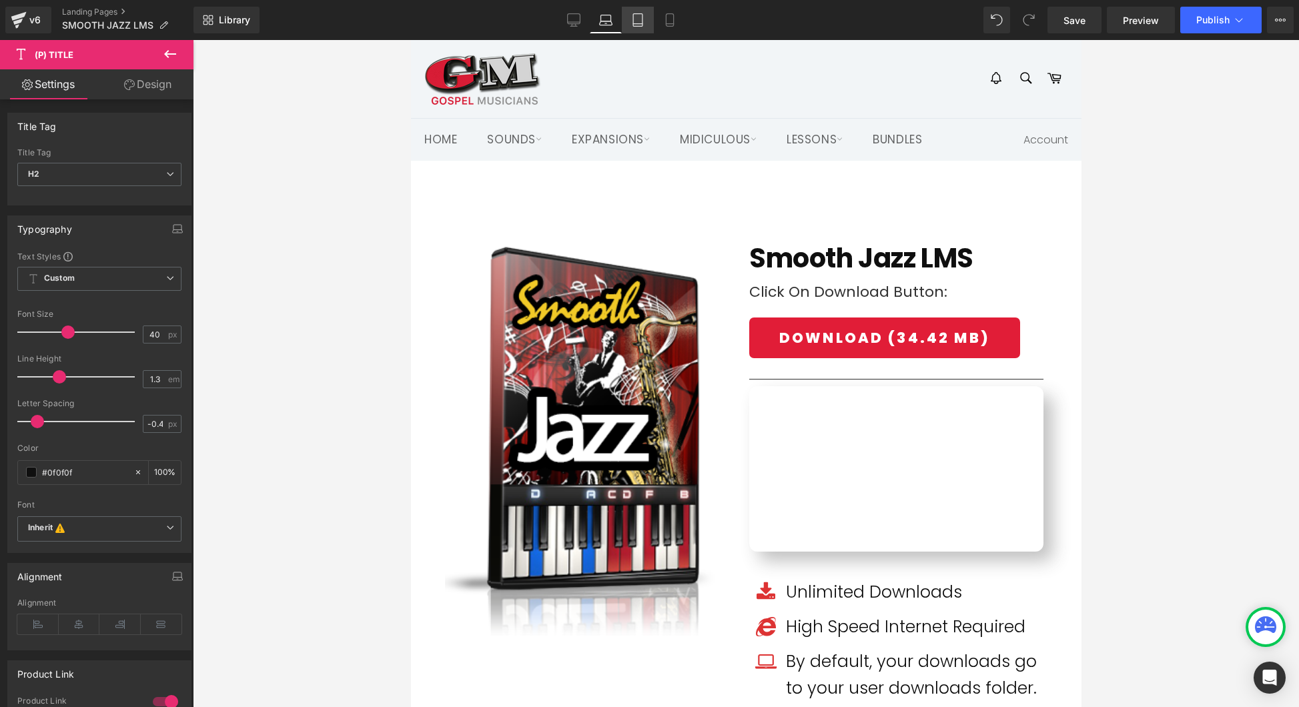
click at [644, 23] on icon at bounding box center [637, 19] width 13 height 13
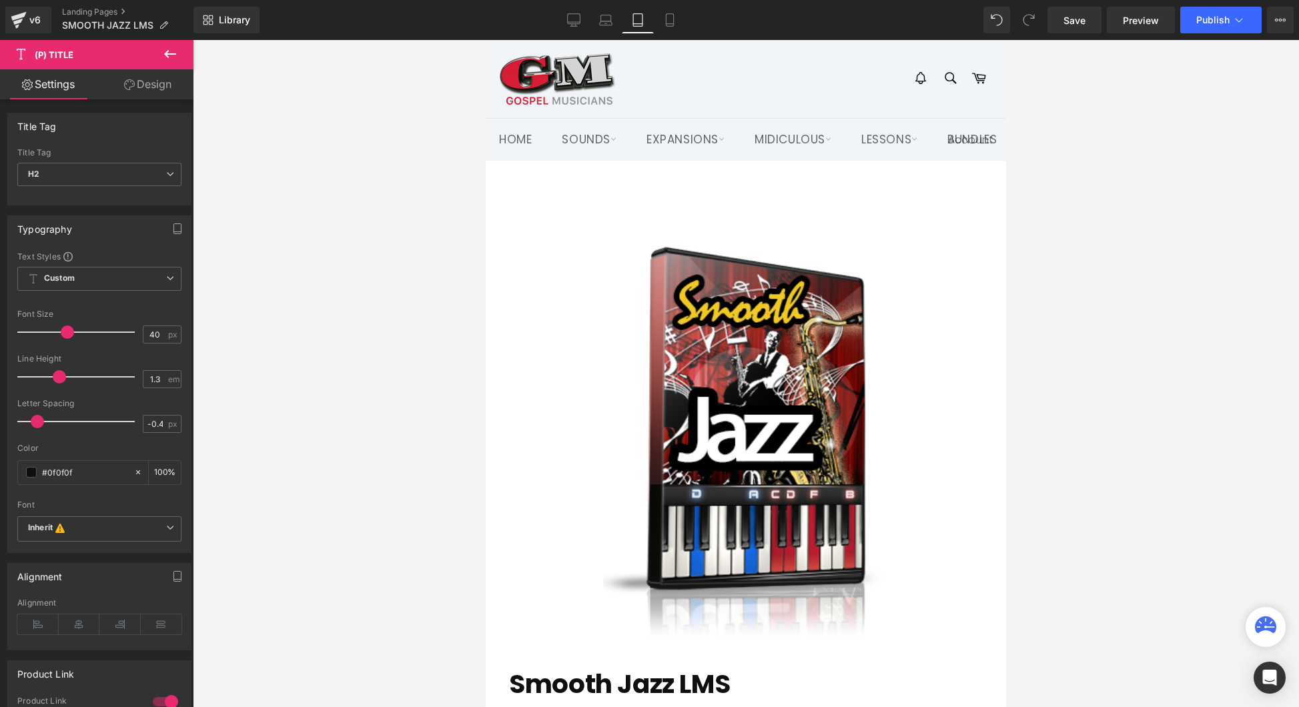
type input "39"
type input "100"
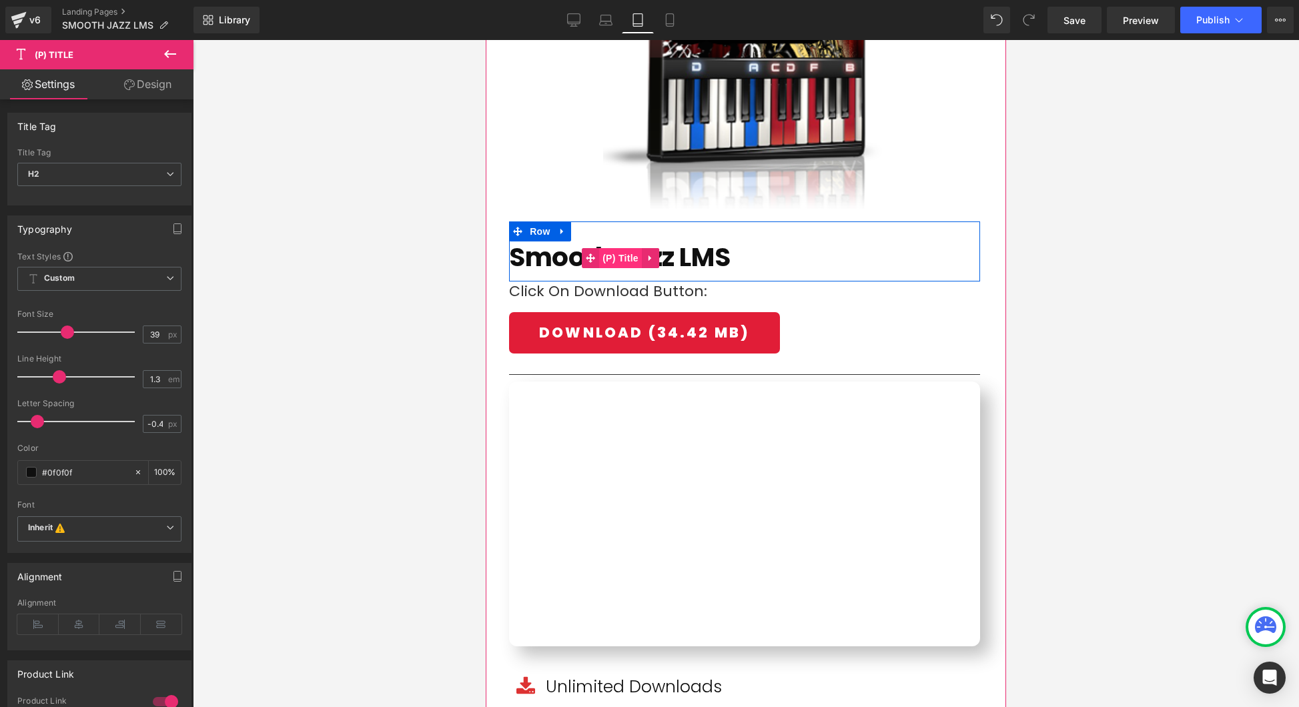
click at [634, 259] on span "(P) Title" at bounding box center [620, 258] width 43 height 20
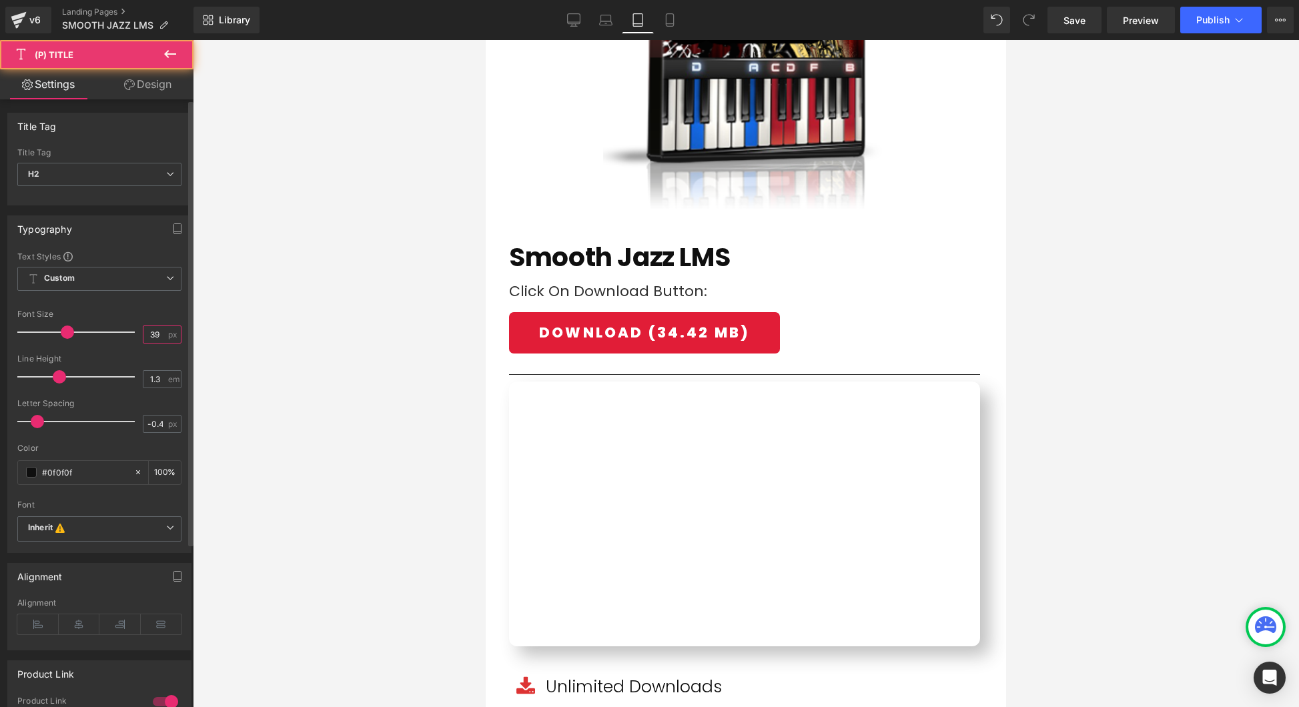
click at [152, 335] on input "39" at bounding box center [154, 334] width 23 height 17
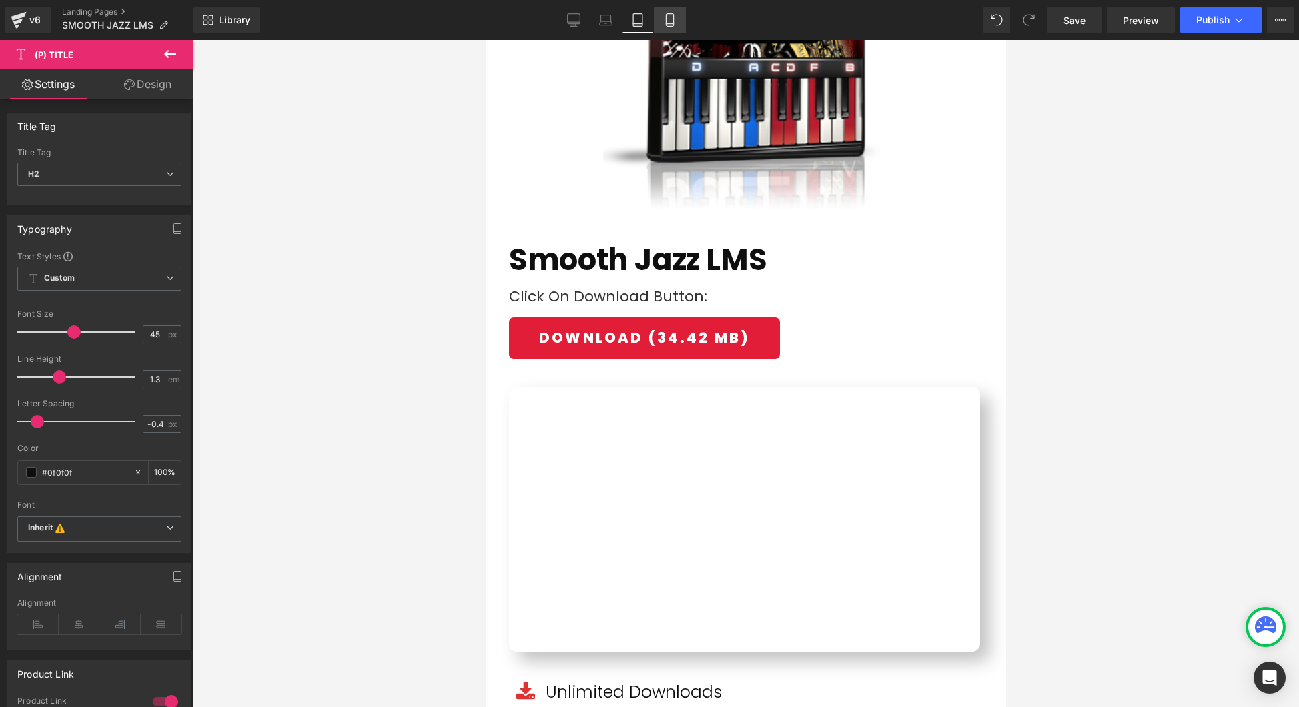
click at [673, 22] on icon at bounding box center [669, 20] width 7 height 13
type input "35"
type input "100"
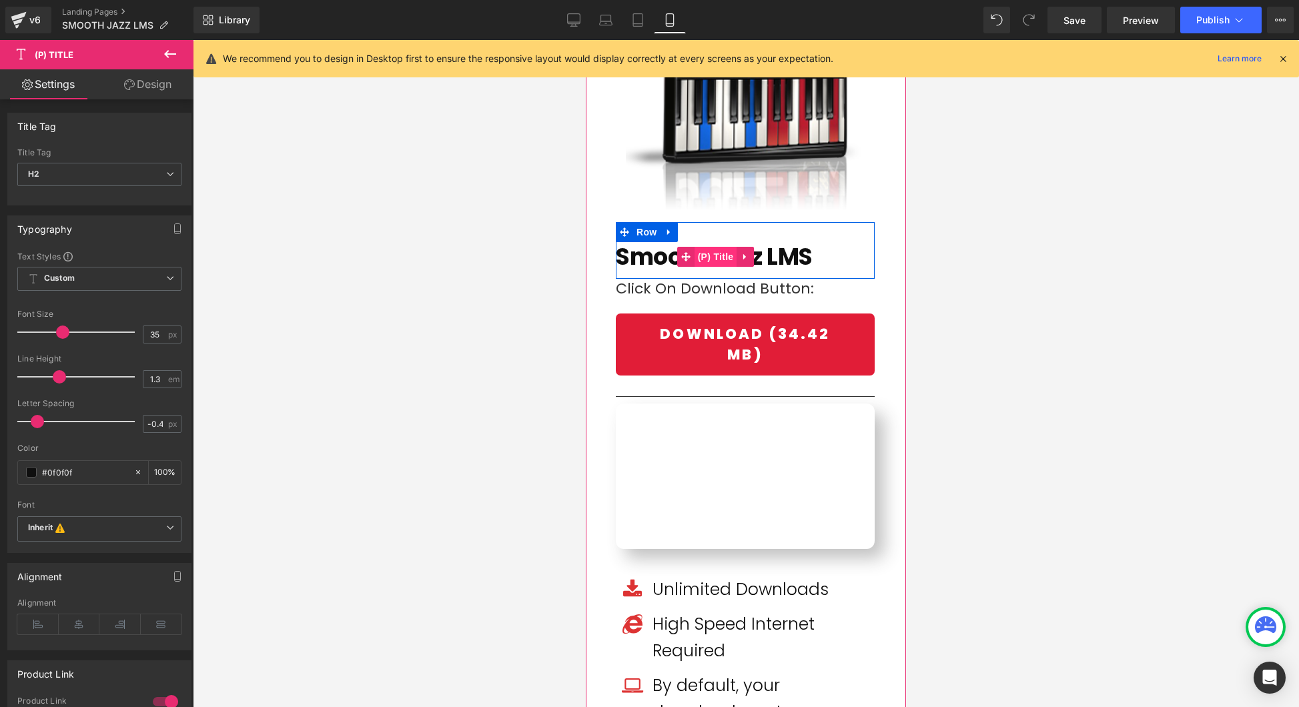
click at [728, 256] on span "(P) Title" at bounding box center [715, 257] width 43 height 20
click at [149, 336] on input "35" at bounding box center [154, 334] width 23 height 17
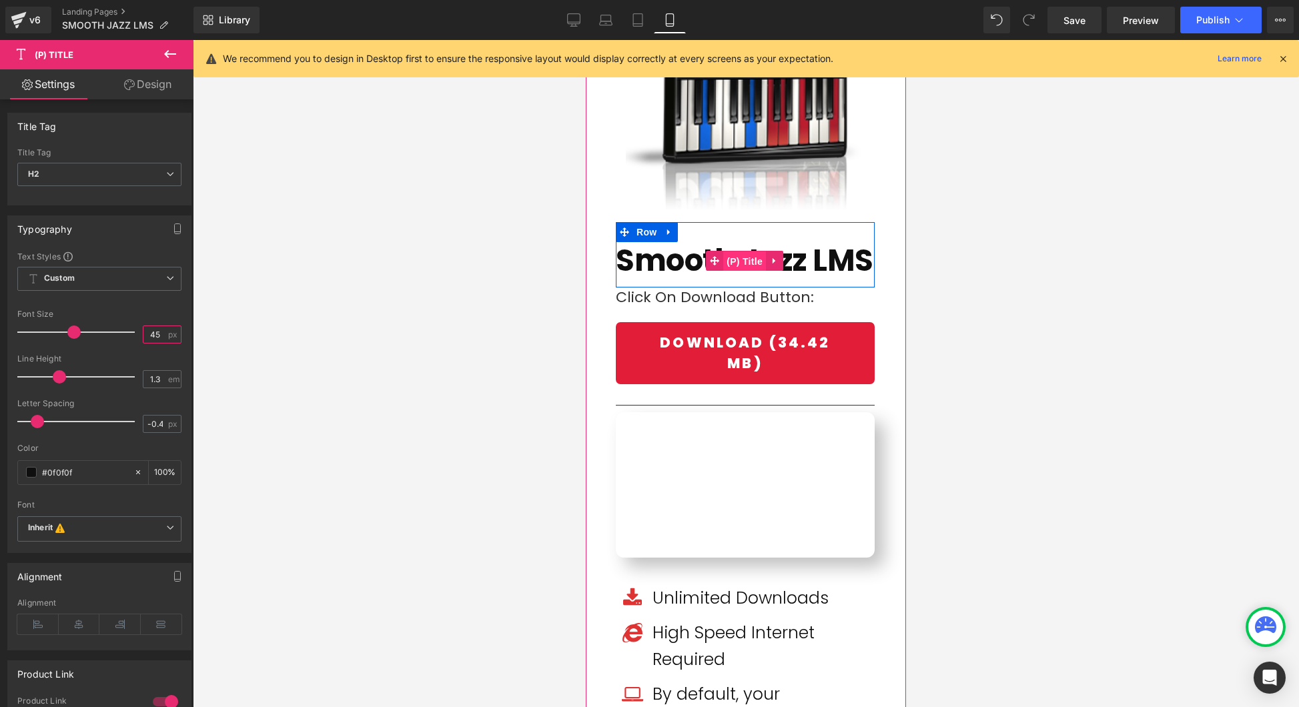
click at [737, 258] on span "(P) Title" at bounding box center [744, 262] width 43 height 20
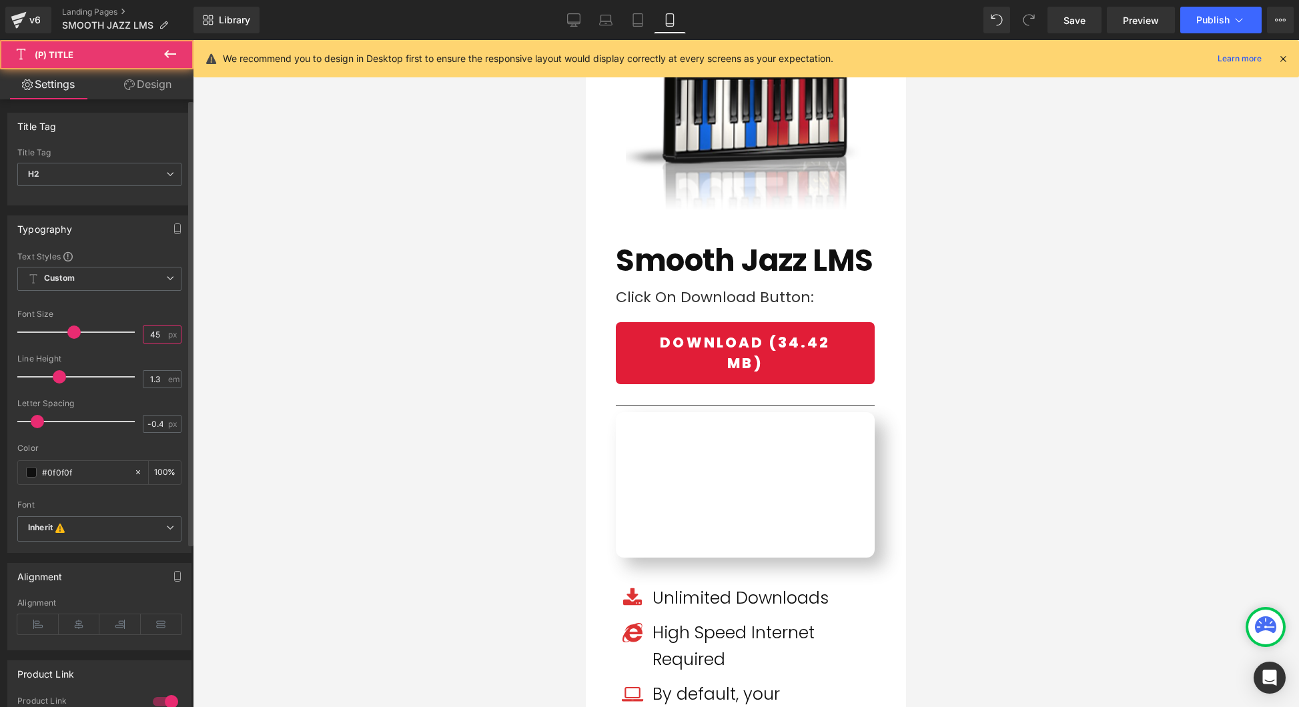
click at [151, 336] on input "45" at bounding box center [154, 334] width 23 height 17
type input "40"
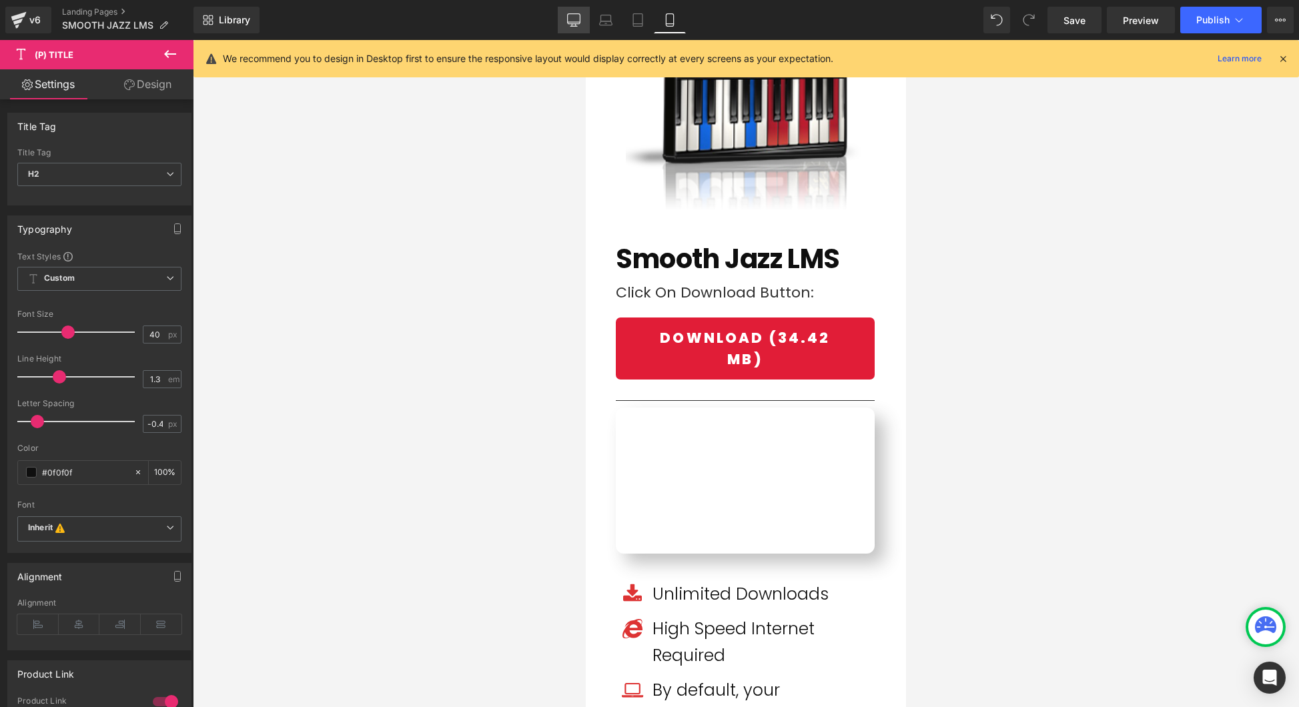
click at [573, 23] on icon at bounding box center [573, 19] width 13 height 13
type input "100"
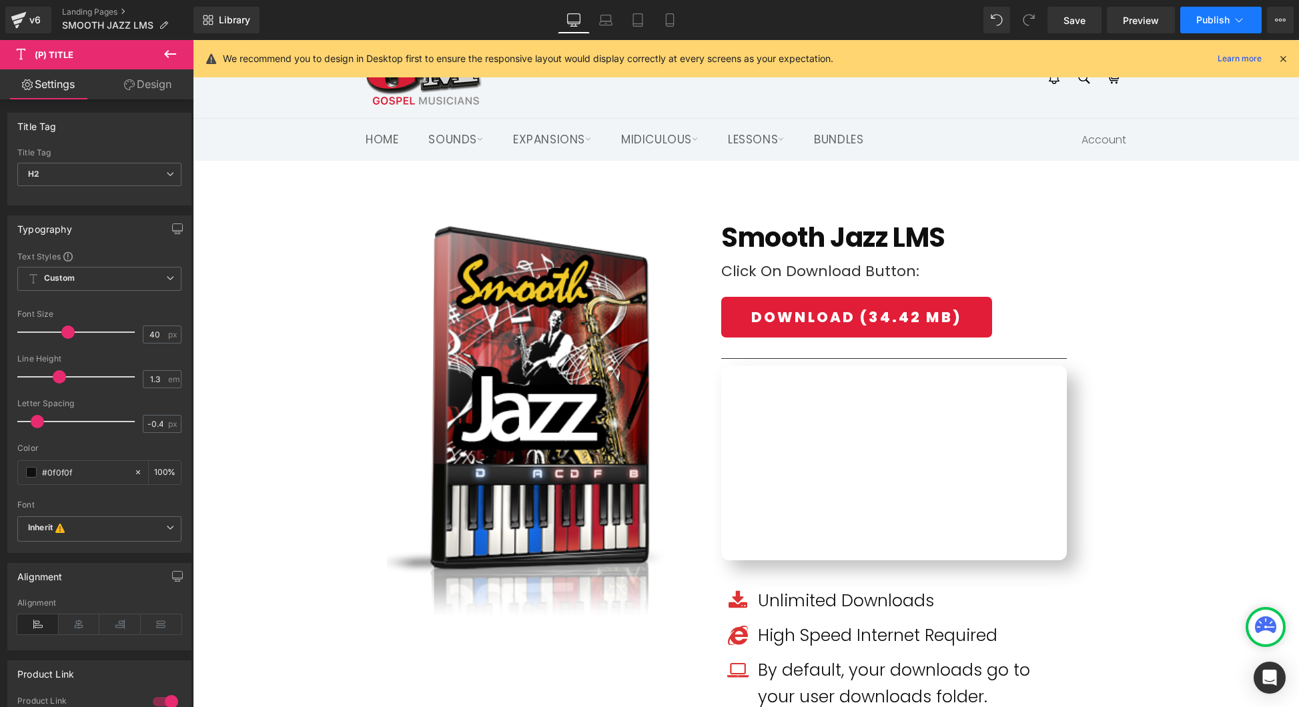
click at [1224, 22] on span "Publish" at bounding box center [1212, 20] width 33 height 11
click at [1210, 17] on span "Publish" at bounding box center [1212, 20] width 33 height 11
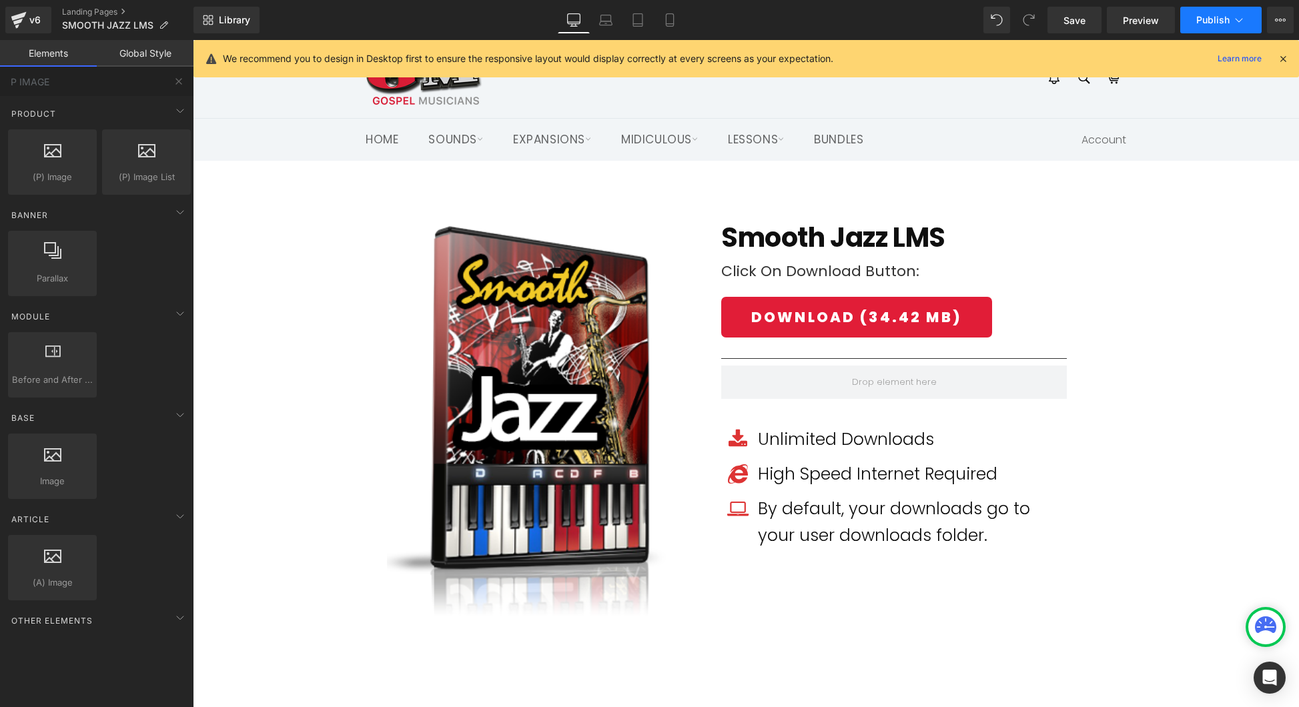
click at [1220, 25] on span "Publish" at bounding box center [1212, 20] width 33 height 11
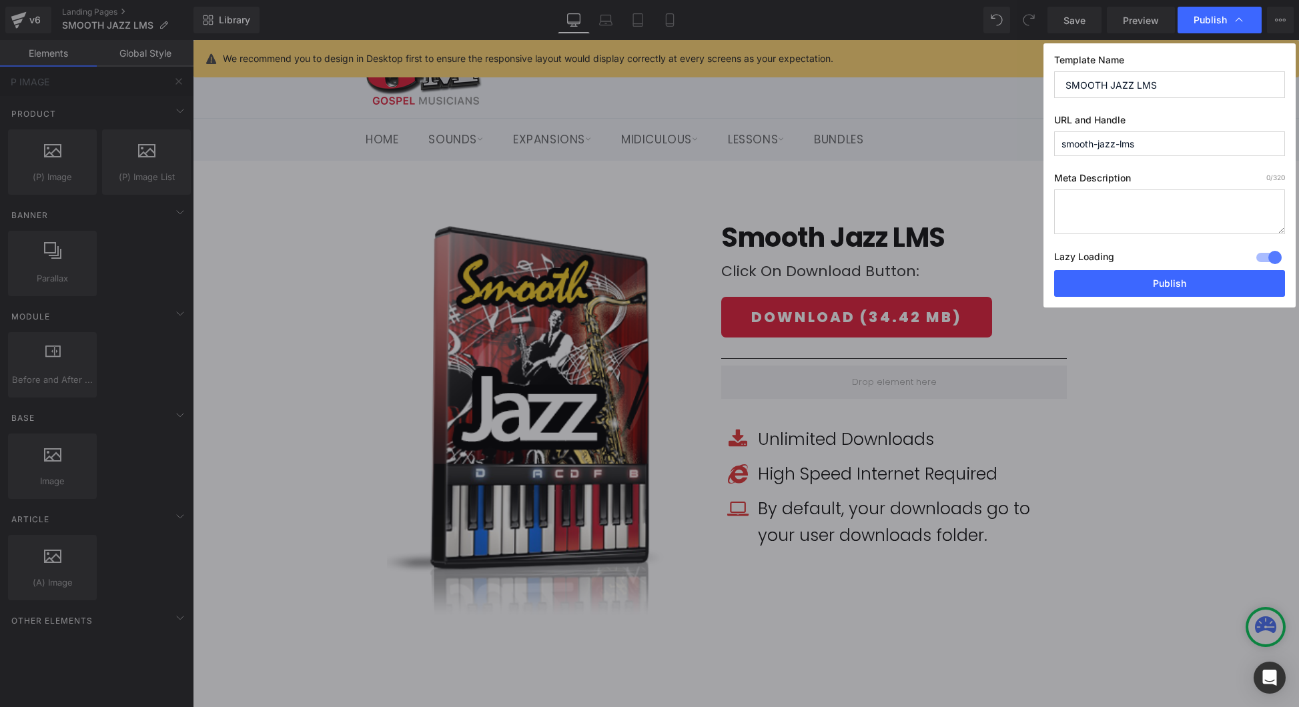
click at [1167, 145] on input "smooth-jazz-lms" at bounding box center [1169, 143] width 231 height 25
type input "smooth-jazz-lms-download"
drag, startPoint x: 1188, startPoint y: 277, endPoint x: 995, endPoint y: 237, distance: 196.9
click at [1188, 277] on button "Publish" at bounding box center [1169, 283] width 231 height 27
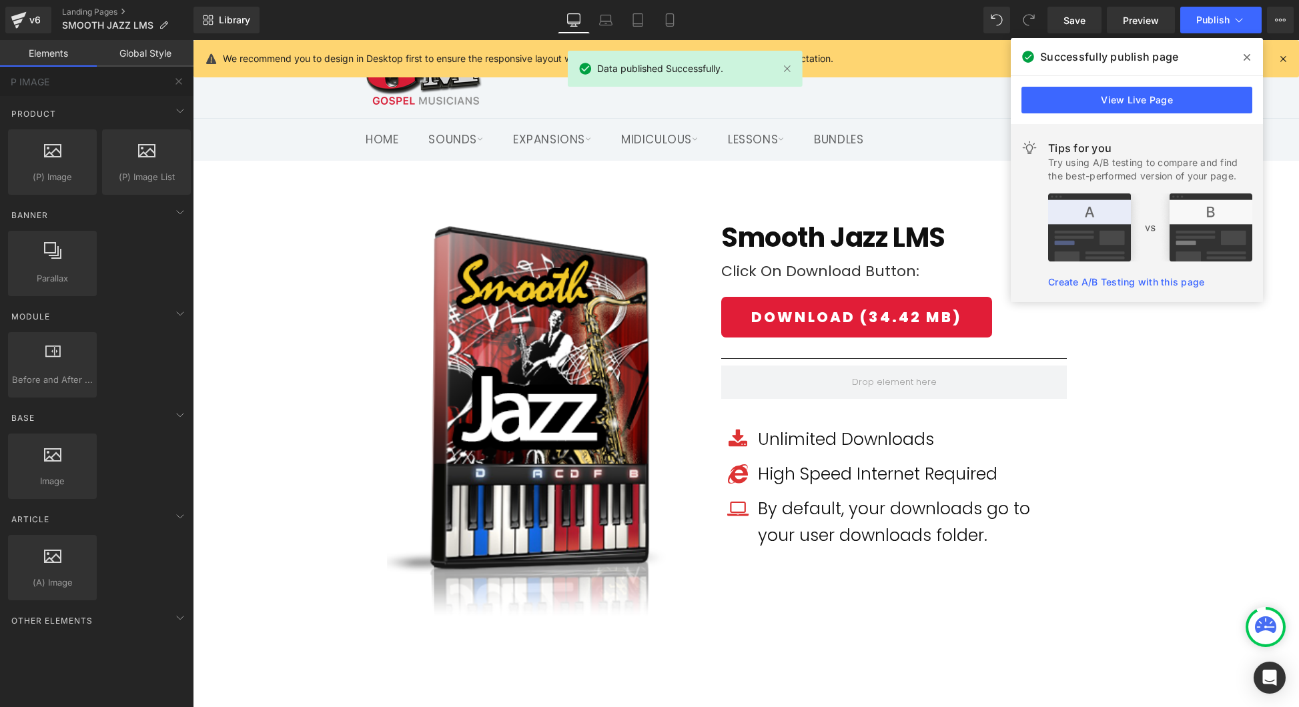
click at [1250, 57] on span at bounding box center [1246, 57] width 21 height 21
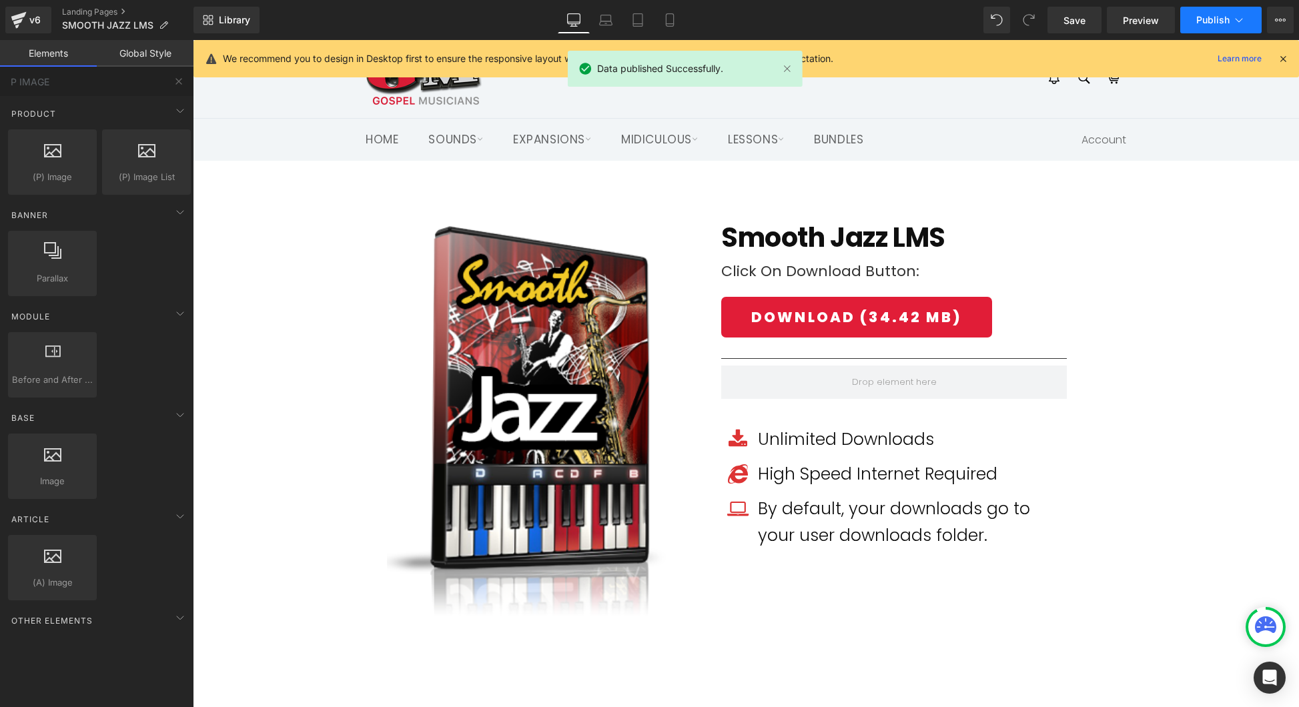
click at [1222, 24] on span "Publish" at bounding box center [1212, 20] width 33 height 11
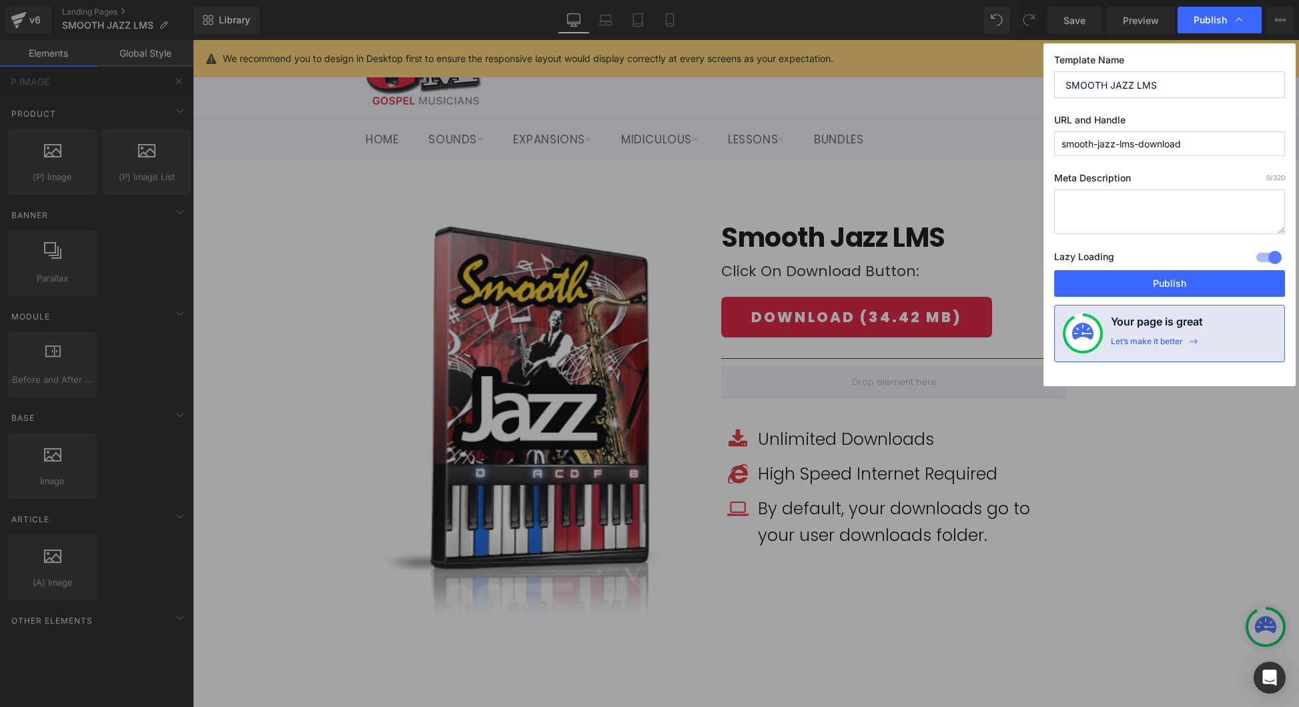
click at [1175, 133] on input "smooth-jazz-lms-download" at bounding box center [1169, 143] width 231 height 25
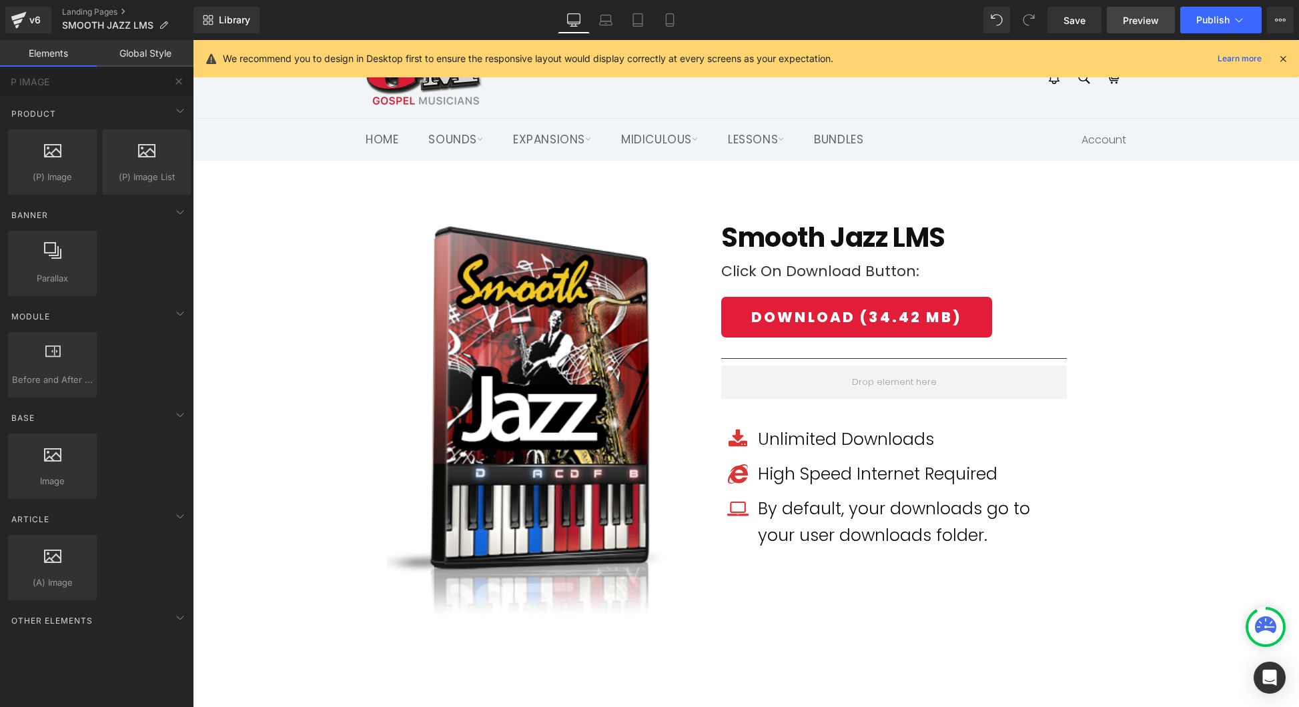
click at [1150, 26] on span "Preview" at bounding box center [1141, 20] width 36 height 14
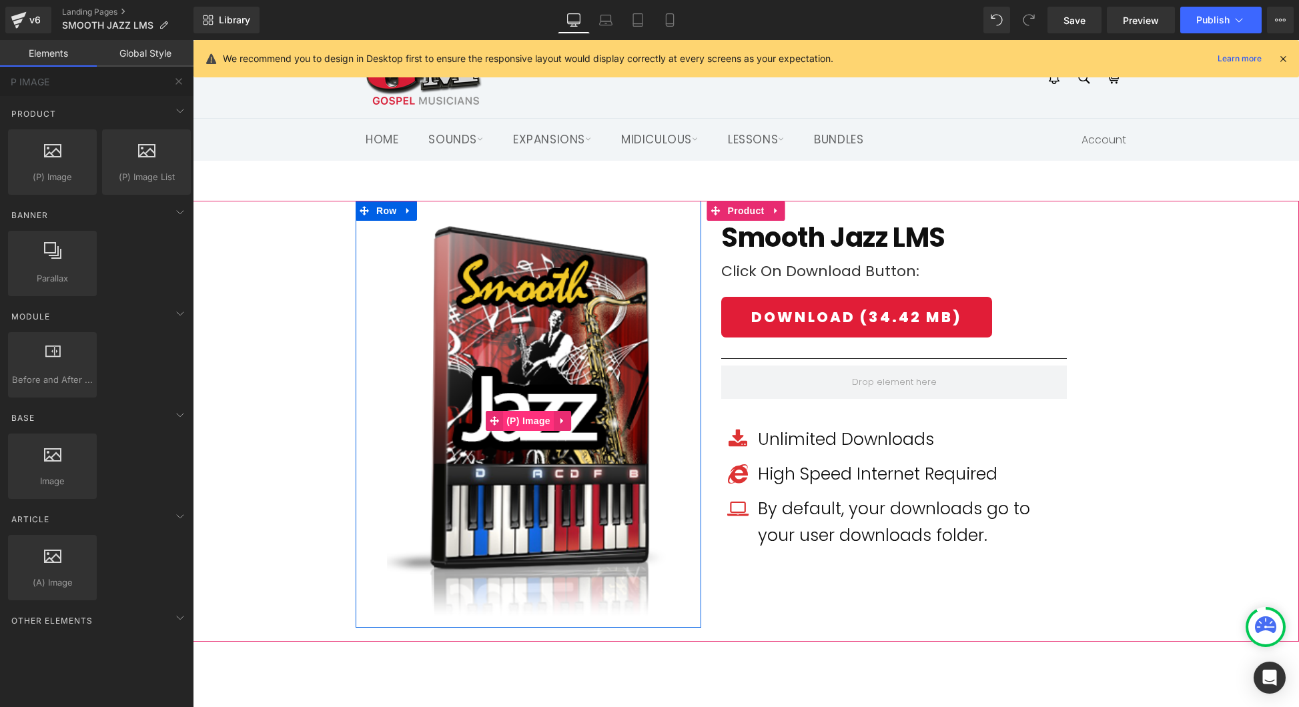
click at [518, 420] on span "(P) Image" at bounding box center [528, 421] width 51 height 20
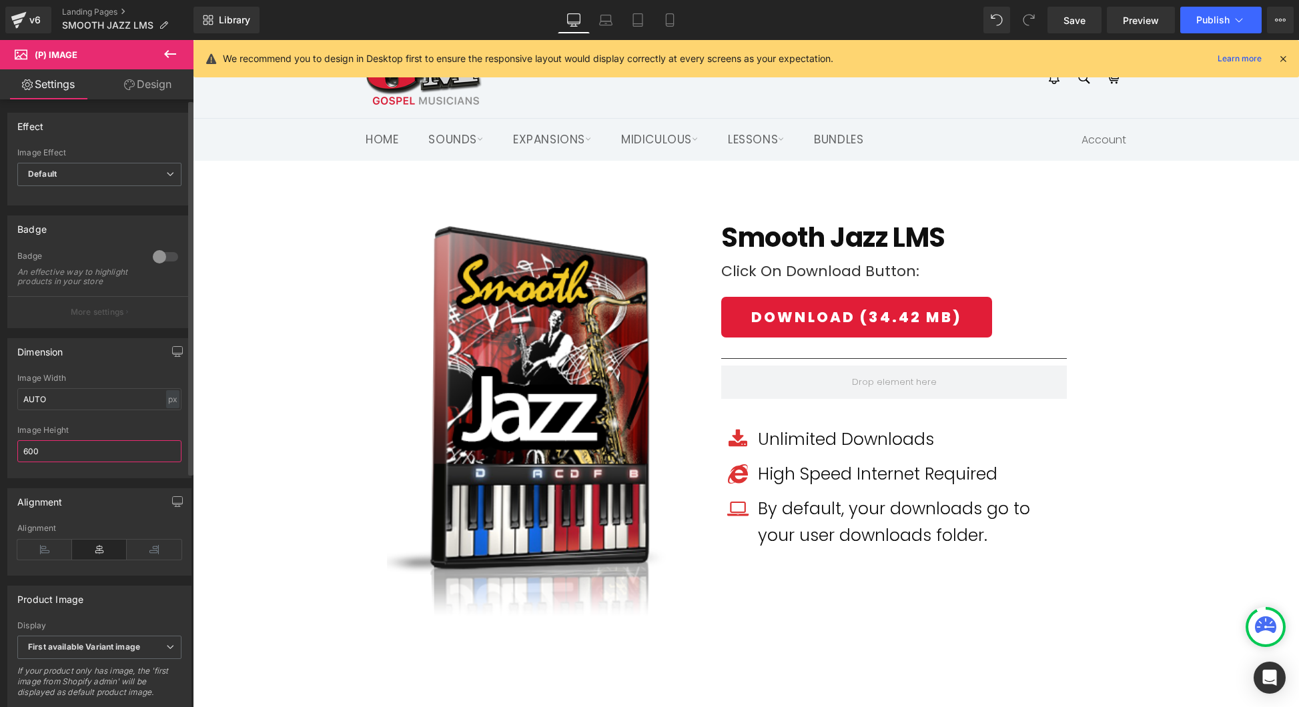
click at [69, 458] on input "600" at bounding box center [99, 451] width 164 height 22
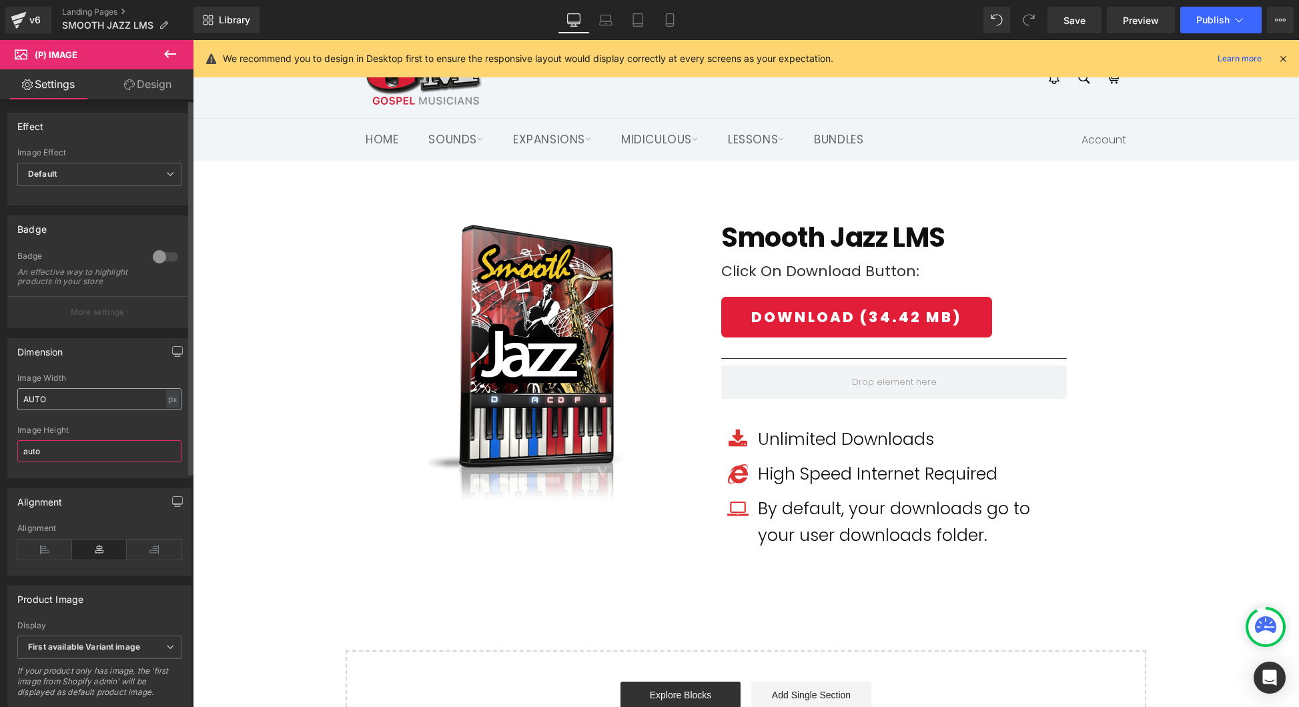
type input "auto"
click at [71, 406] on input "AUTO" at bounding box center [99, 399] width 164 height 22
click at [71, 406] on input "300" at bounding box center [99, 399] width 164 height 22
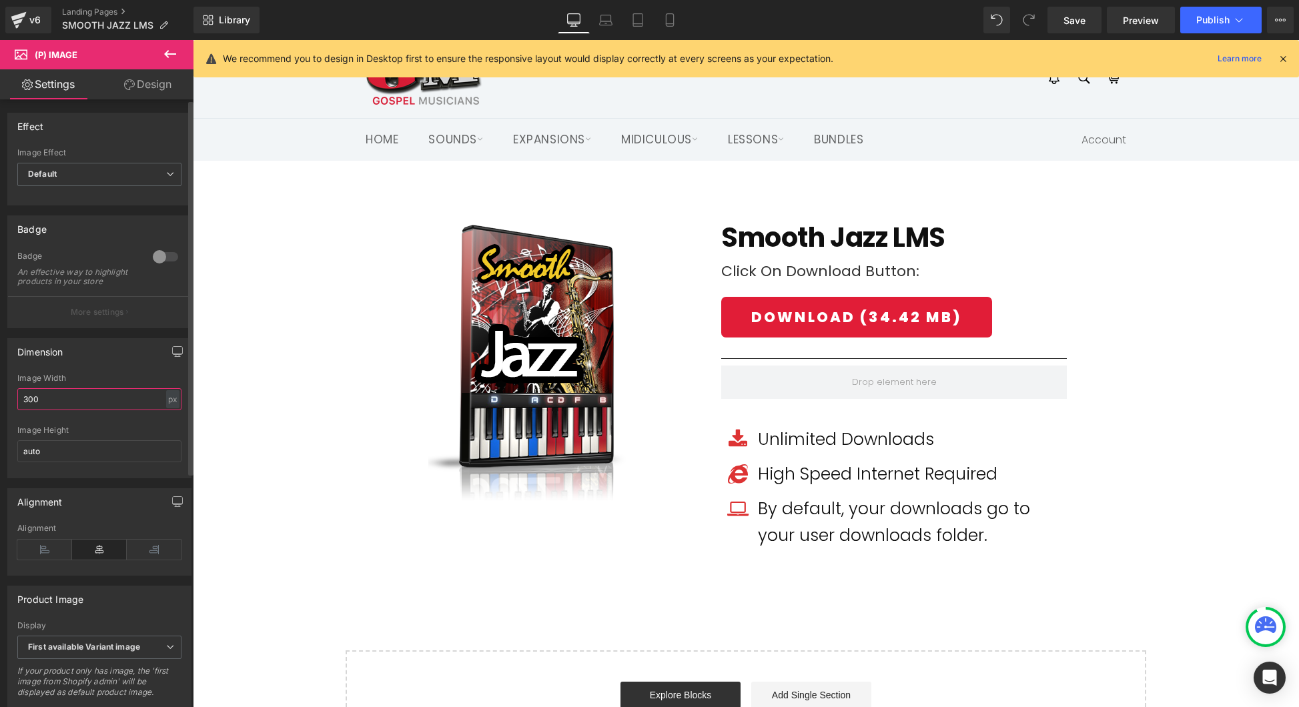
click at [71, 406] on input "300" at bounding box center [99, 399] width 164 height 22
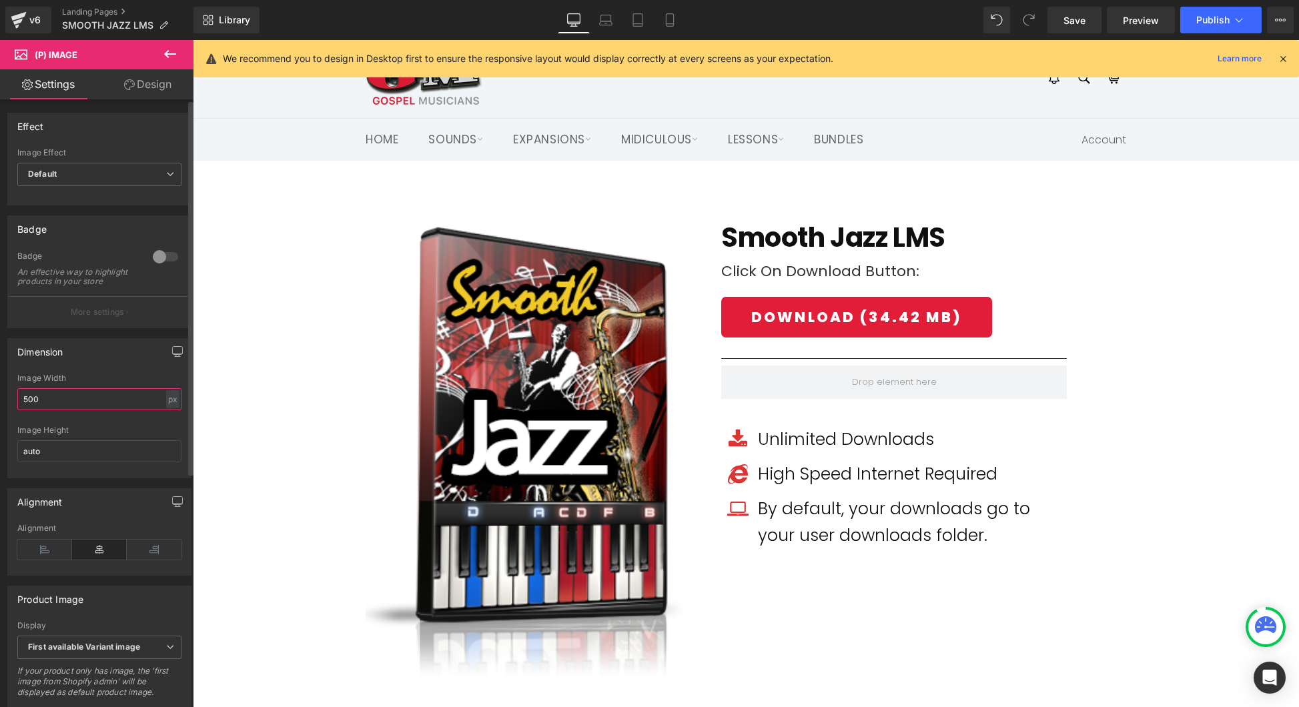
click at [71, 406] on input "500" at bounding box center [99, 399] width 164 height 22
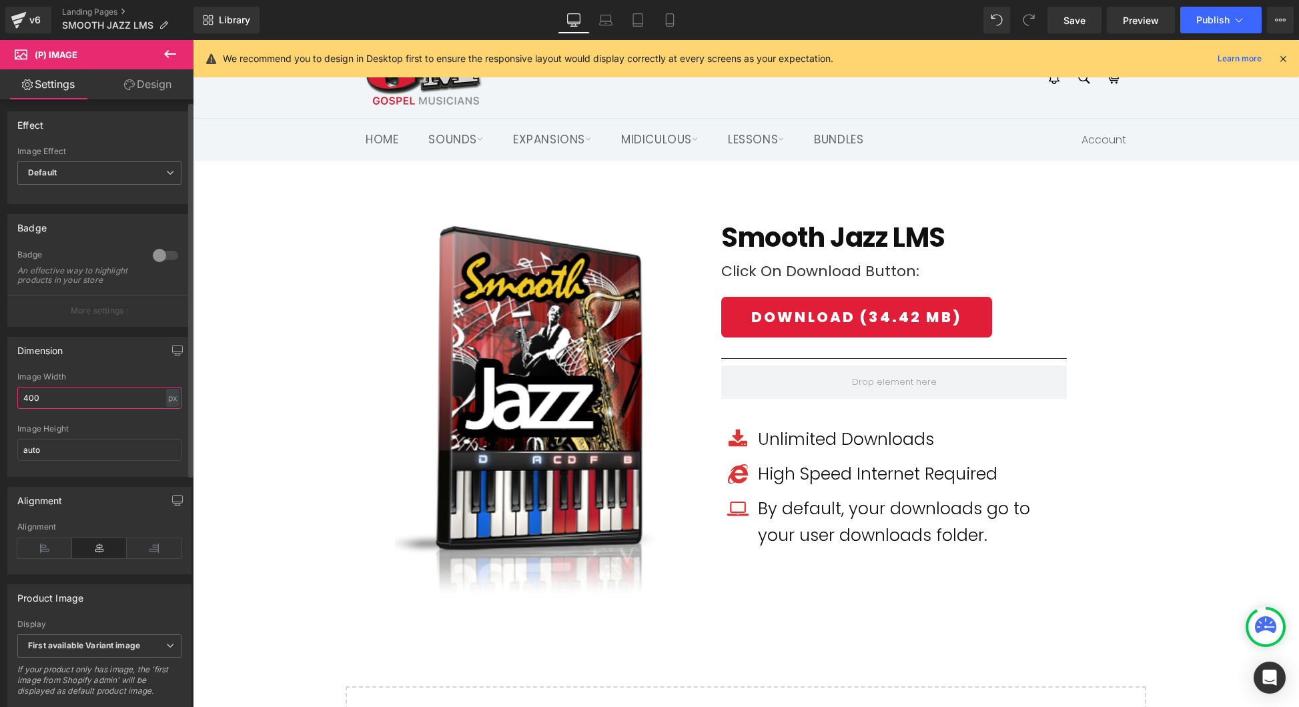
scroll to position [3, 0]
type input "400"
click at [1218, 14] on button "Publish" at bounding box center [1220, 20] width 81 height 27
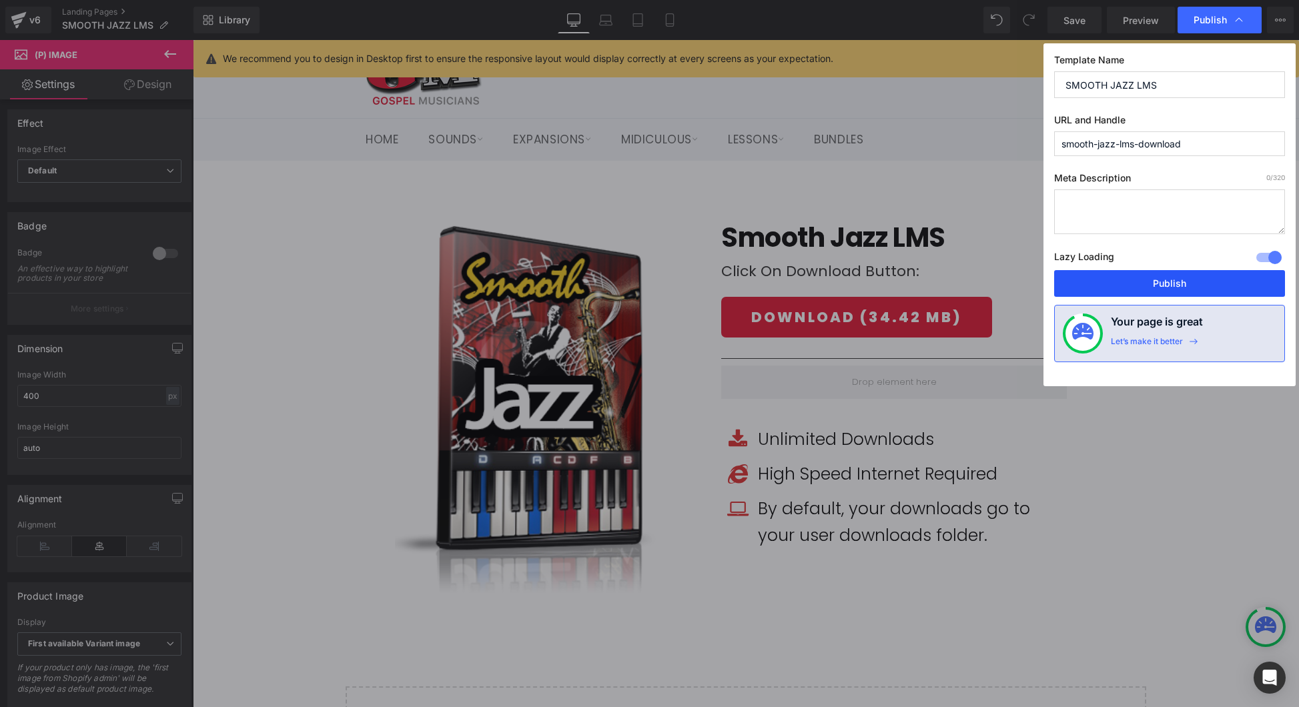
click at [1179, 276] on button "Publish" at bounding box center [1169, 283] width 231 height 27
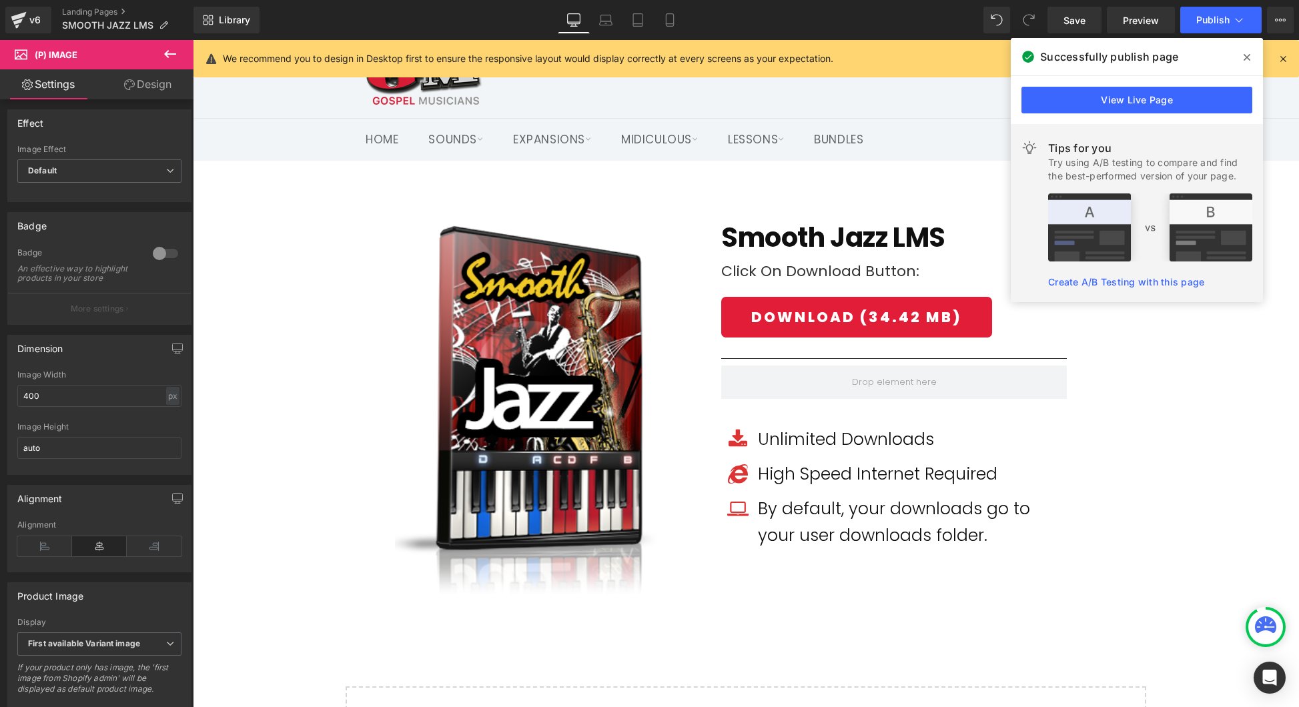
click at [1246, 52] on icon at bounding box center [1247, 57] width 7 height 11
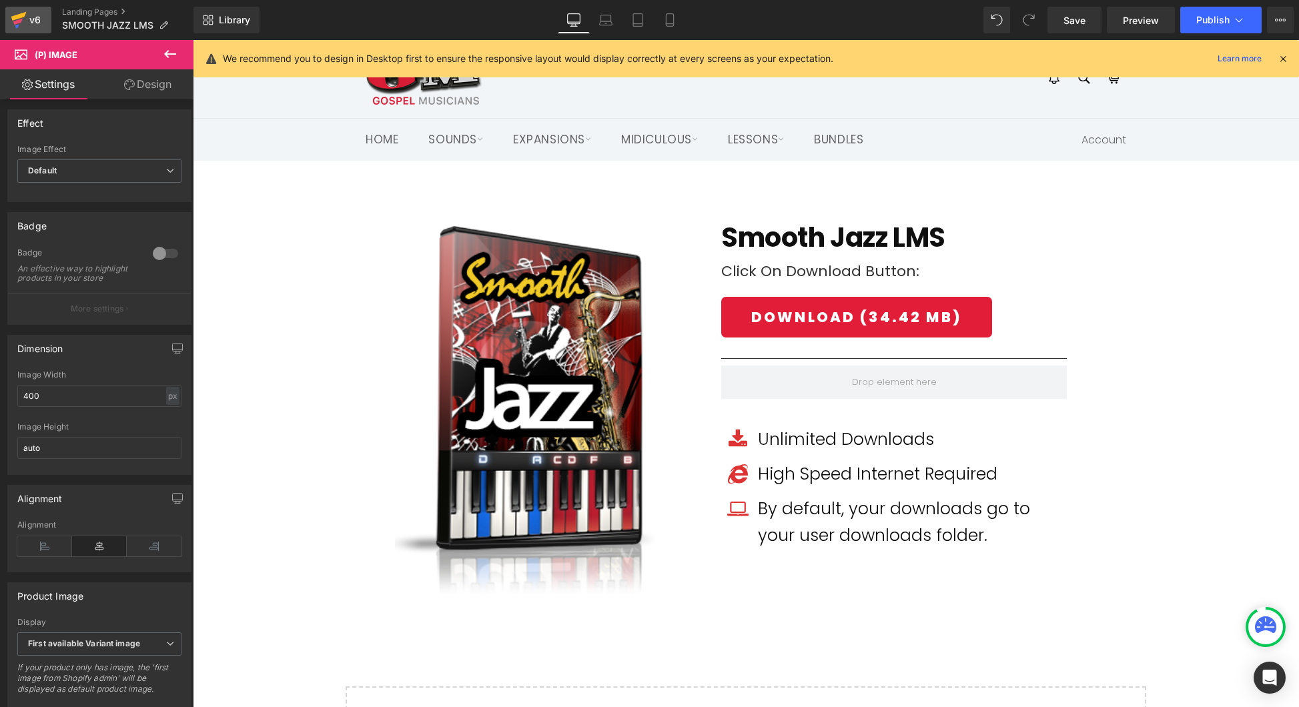
click at [39, 20] on div "v6" at bounding box center [35, 19] width 17 height 17
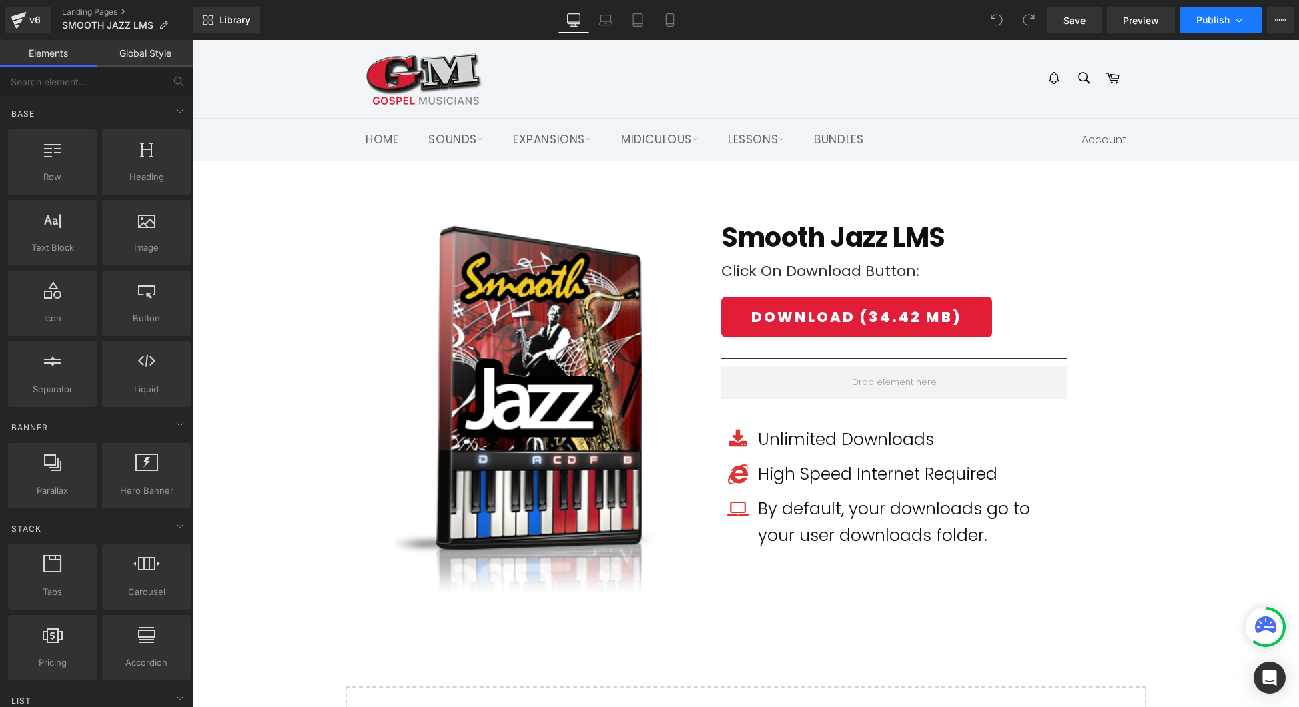
click at [1213, 24] on span "Publish" at bounding box center [1212, 20] width 33 height 11
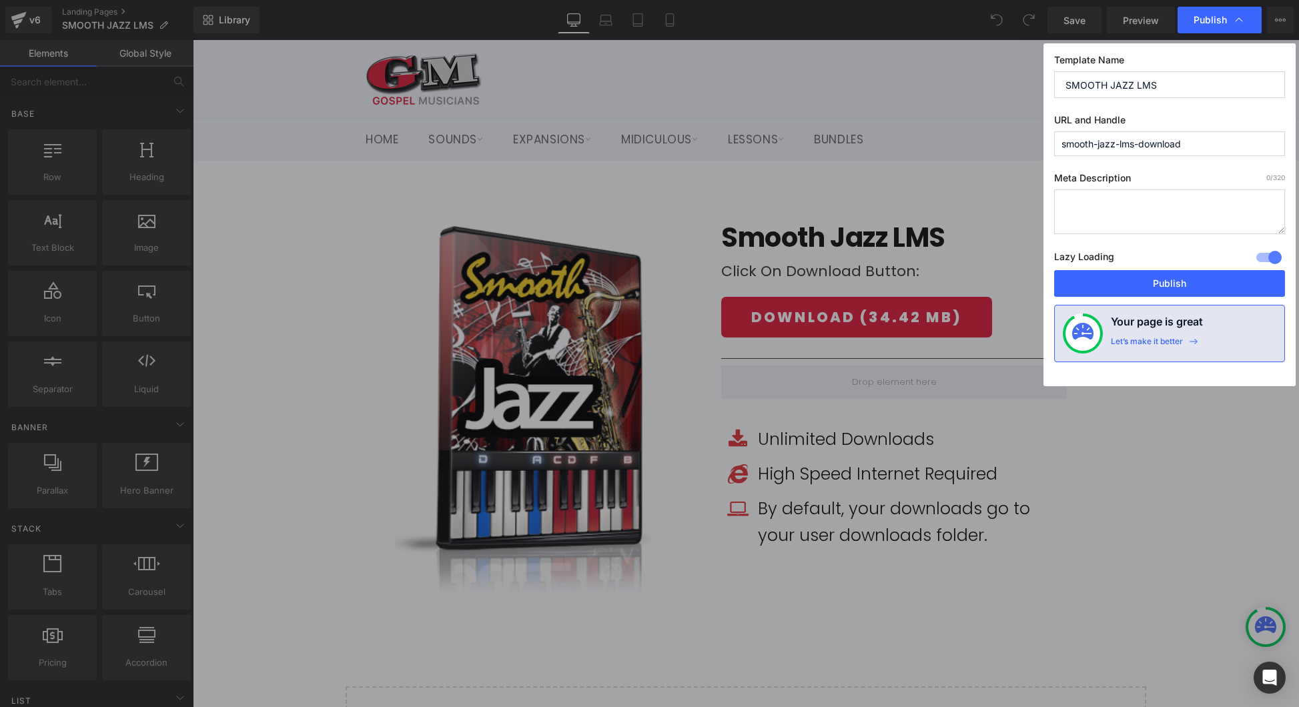
click at [1185, 82] on input "SMOOTH JAZZ LMS" at bounding box center [1169, 84] width 231 height 27
type input "SMOOTH JAZZ LMS DOWNLOAD"
click at [1173, 283] on button "Publish" at bounding box center [1169, 283] width 231 height 27
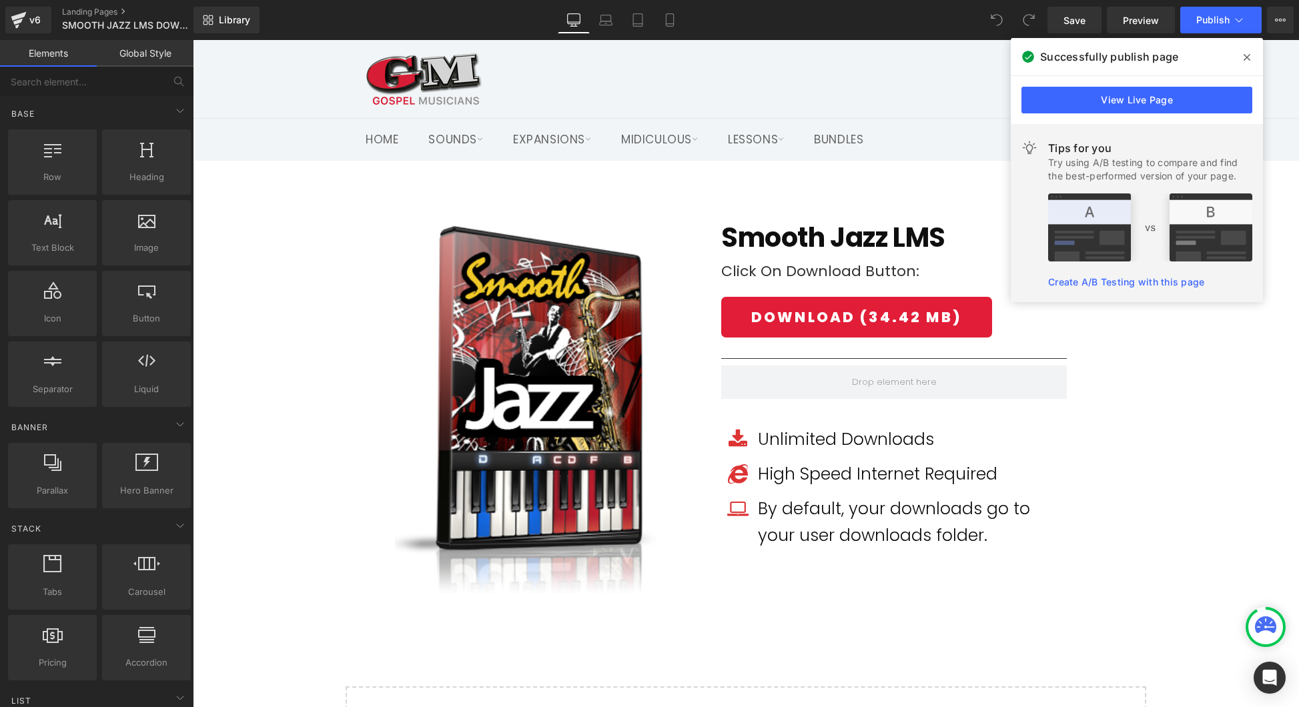
click at [1250, 53] on icon at bounding box center [1247, 57] width 7 height 11
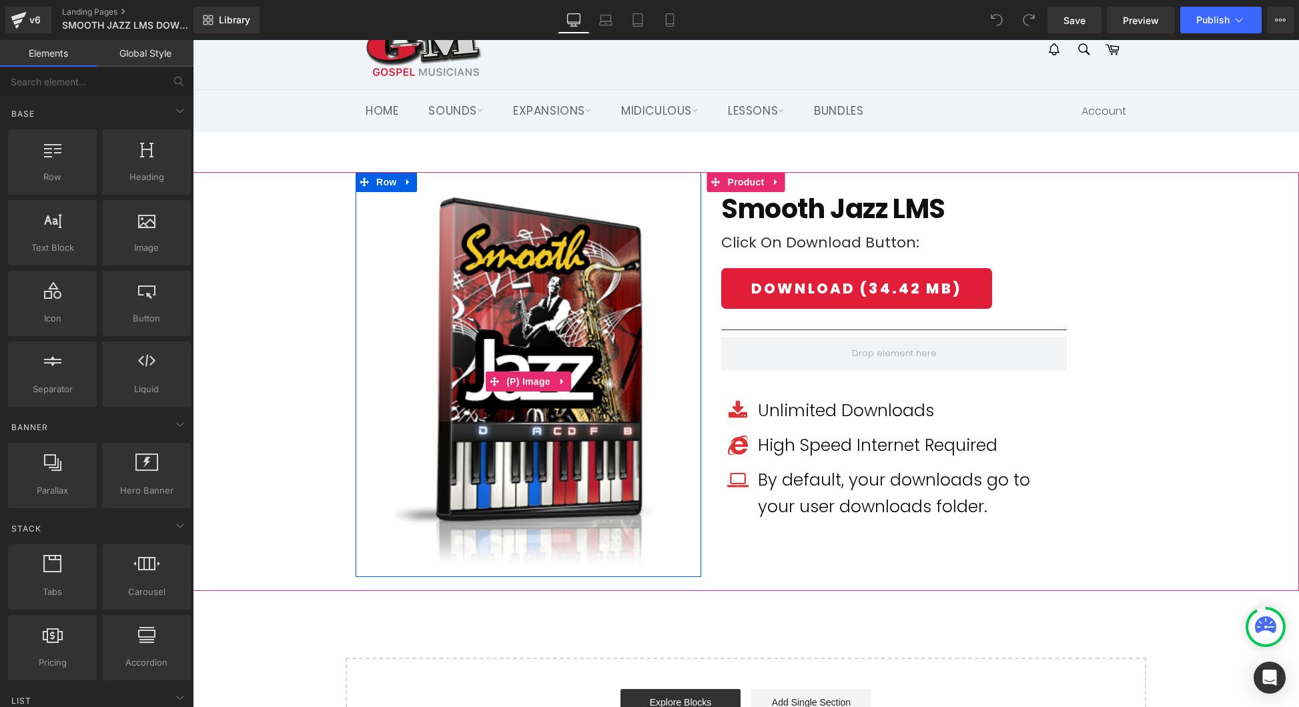
scroll to position [44, 0]
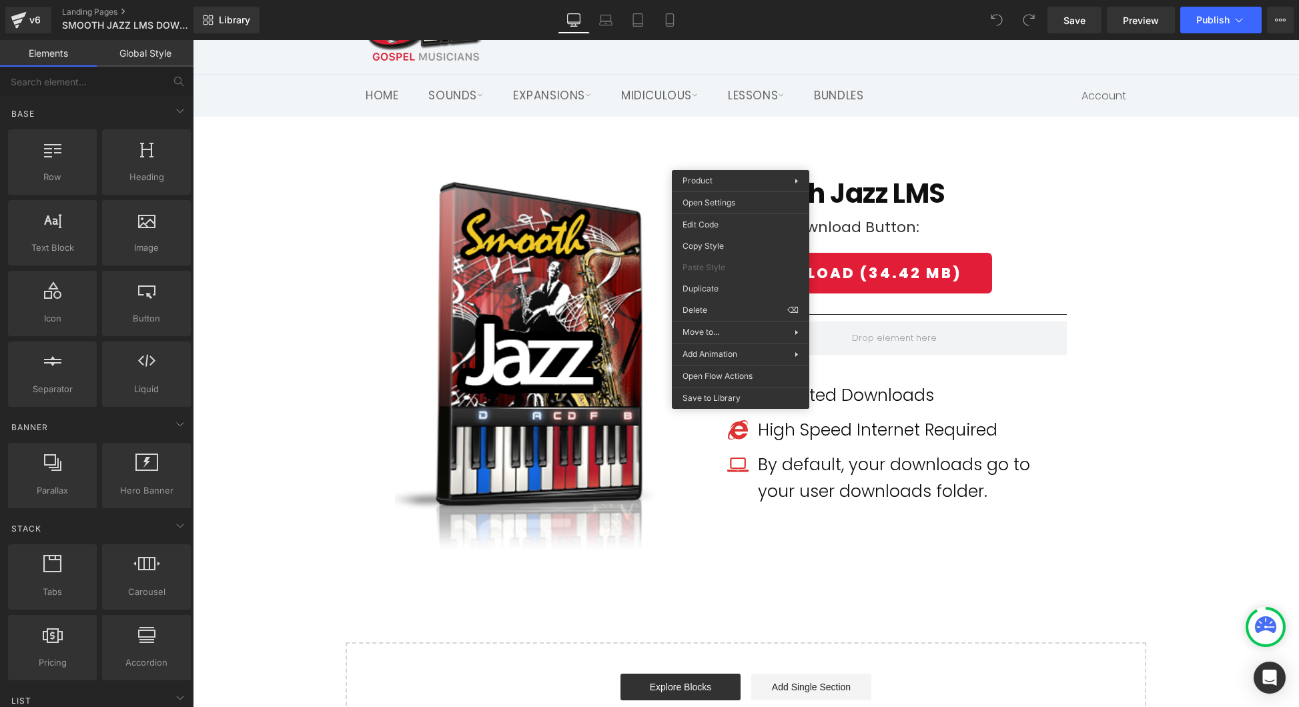
drag, startPoint x: 969, startPoint y: 436, endPoint x: 776, endPoint y: 396, distance: 196.9
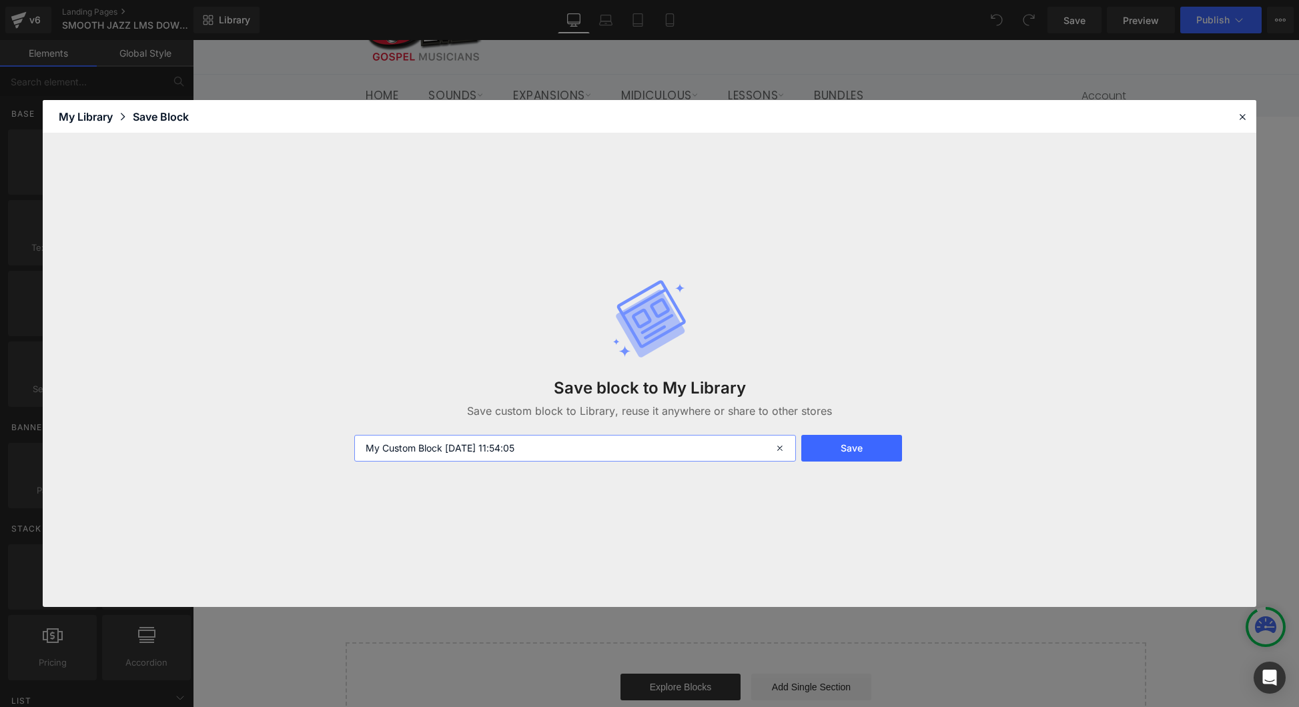
click at [509, 451] on input "My Custom Block 2025-08-13 11:54:05" at bounding box center [575, 448] width 442 height 27
click at [508, 451] on input "My Custom Block 2025-08-13 11:54:05" at bounding box center [575, 448] width 442 height 27
type input "LMS DOWNLOAD"
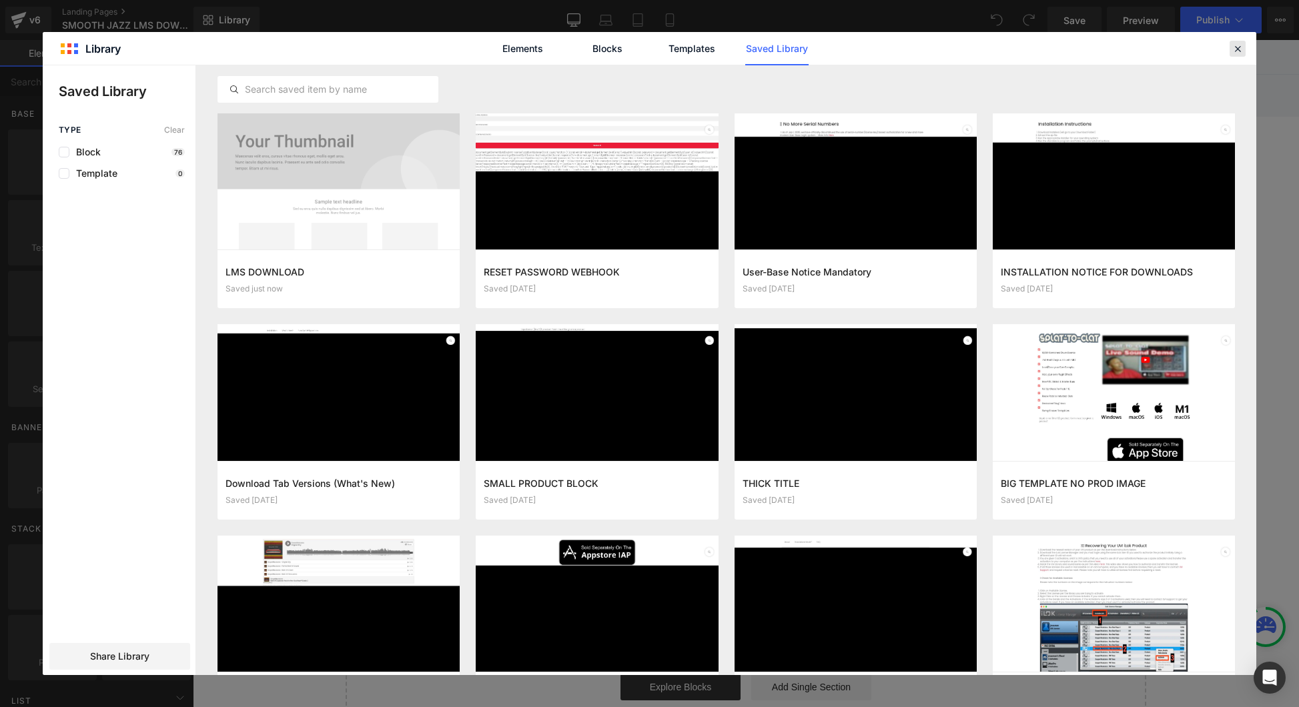
click at [1240, 47] on icon at bounding box center [1238, 49] width 12 height 12
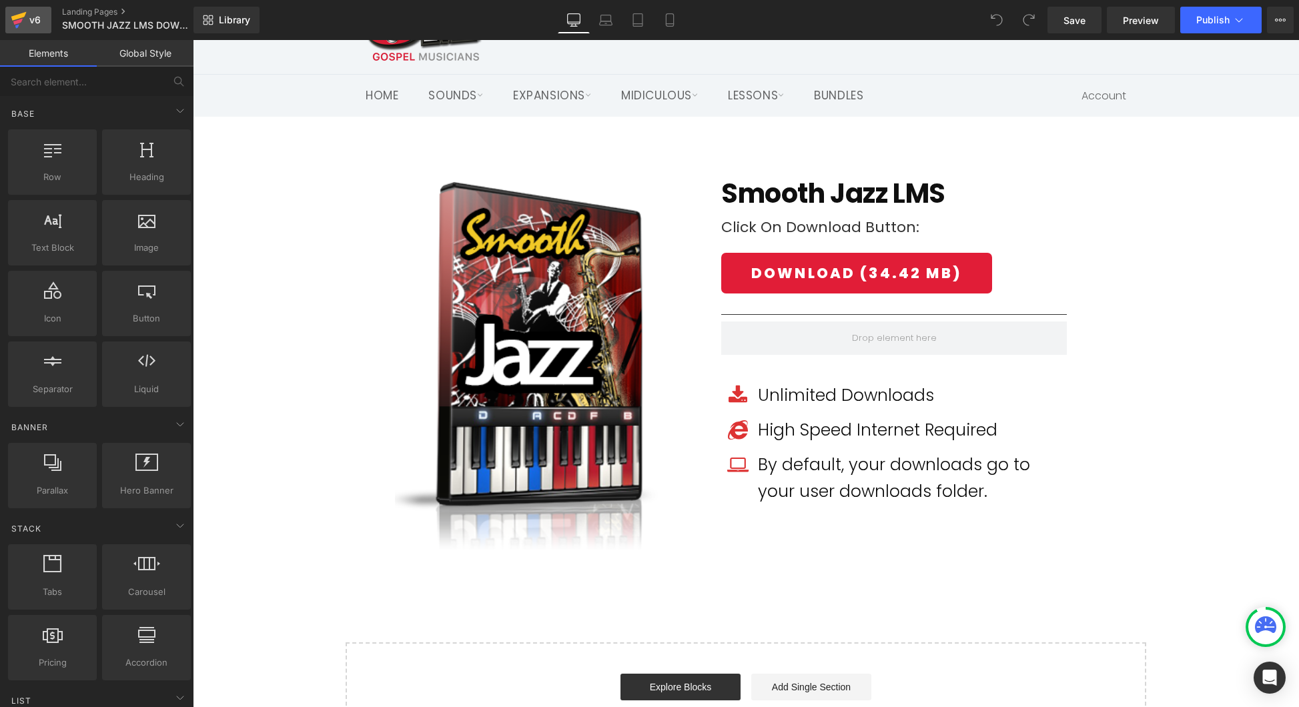
click at [37, 20] on div "v6" at bounding box center [35, 19] width 17 height 17
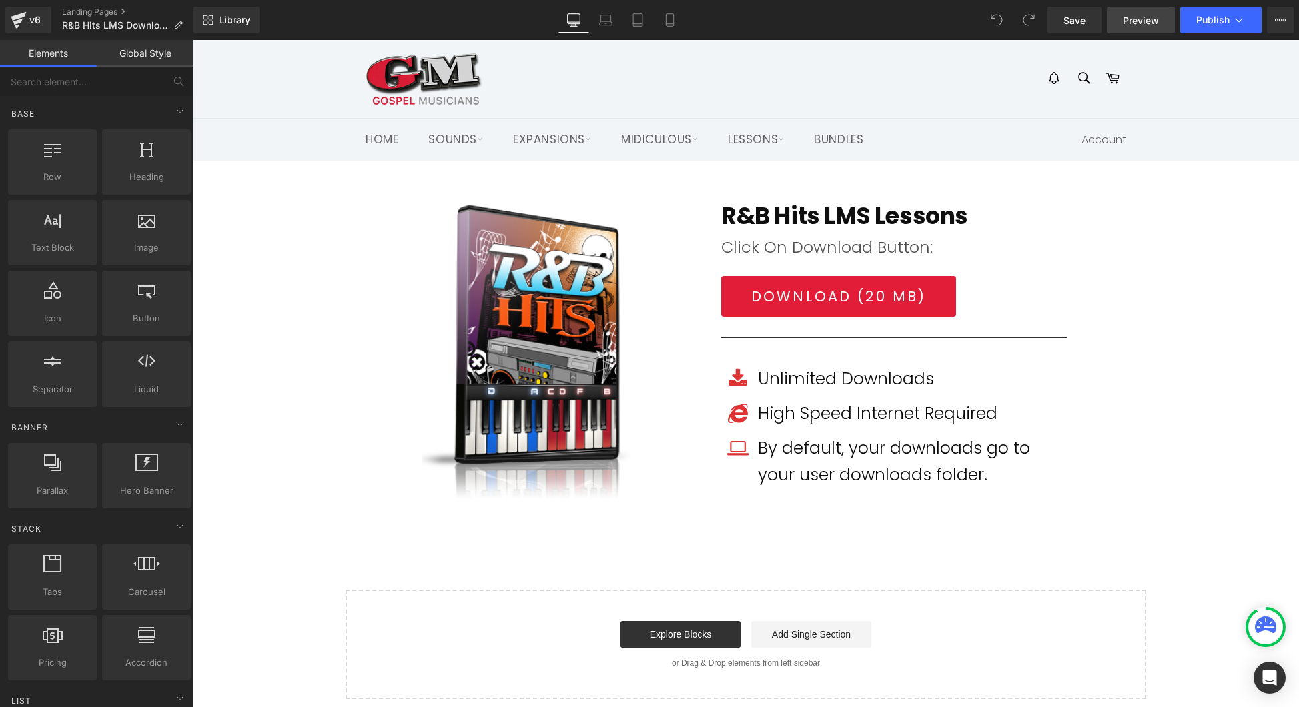
click at [1148, 24] on span "Preview" at bounding box center [1141, 20] width 36 height 14
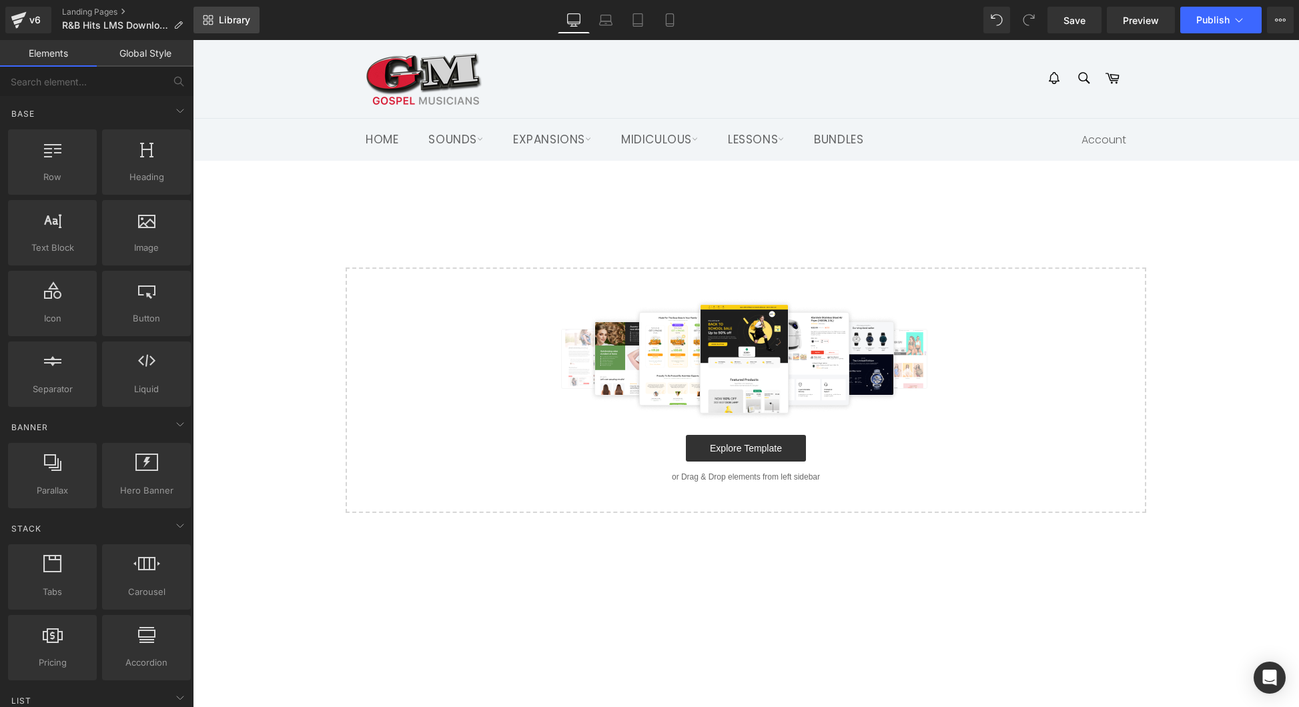
click at [238, 27] on link "Library" at bounding box center [226, 20] width 66 height 27
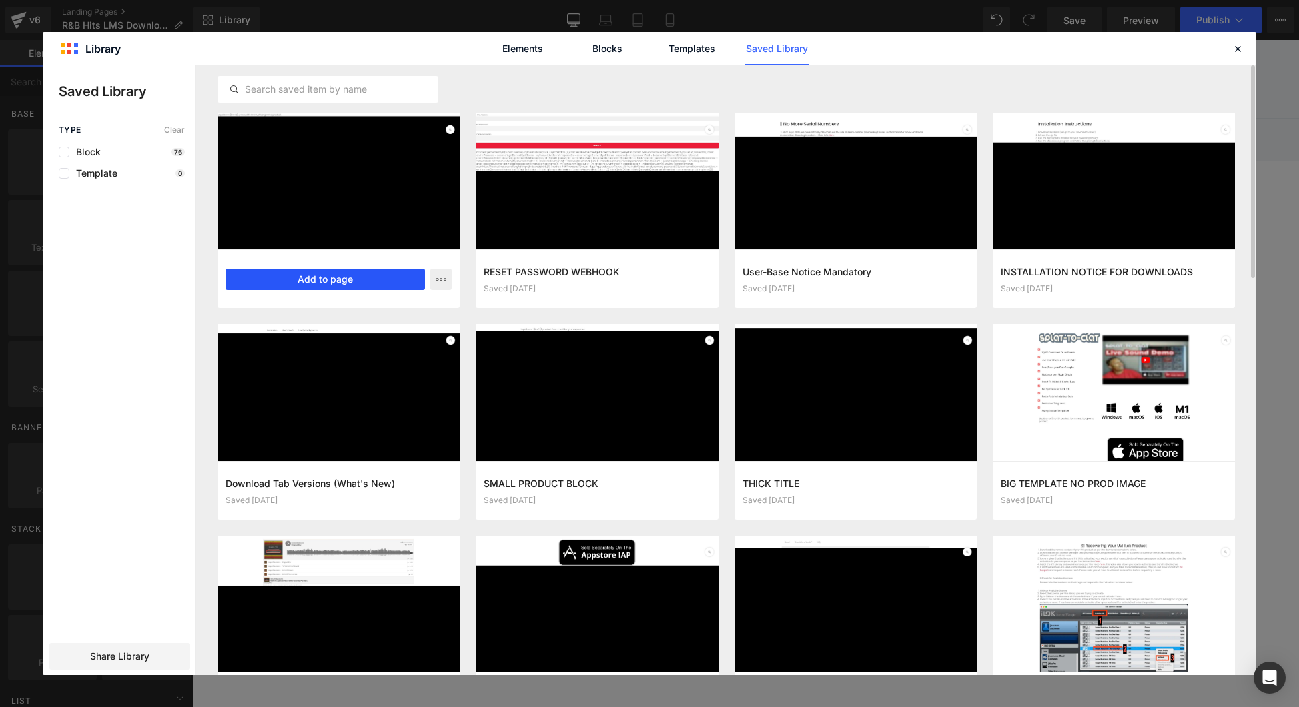
click at [351, 280] on button "Add to page" at bounding box center [324, 279] width 199 height 21
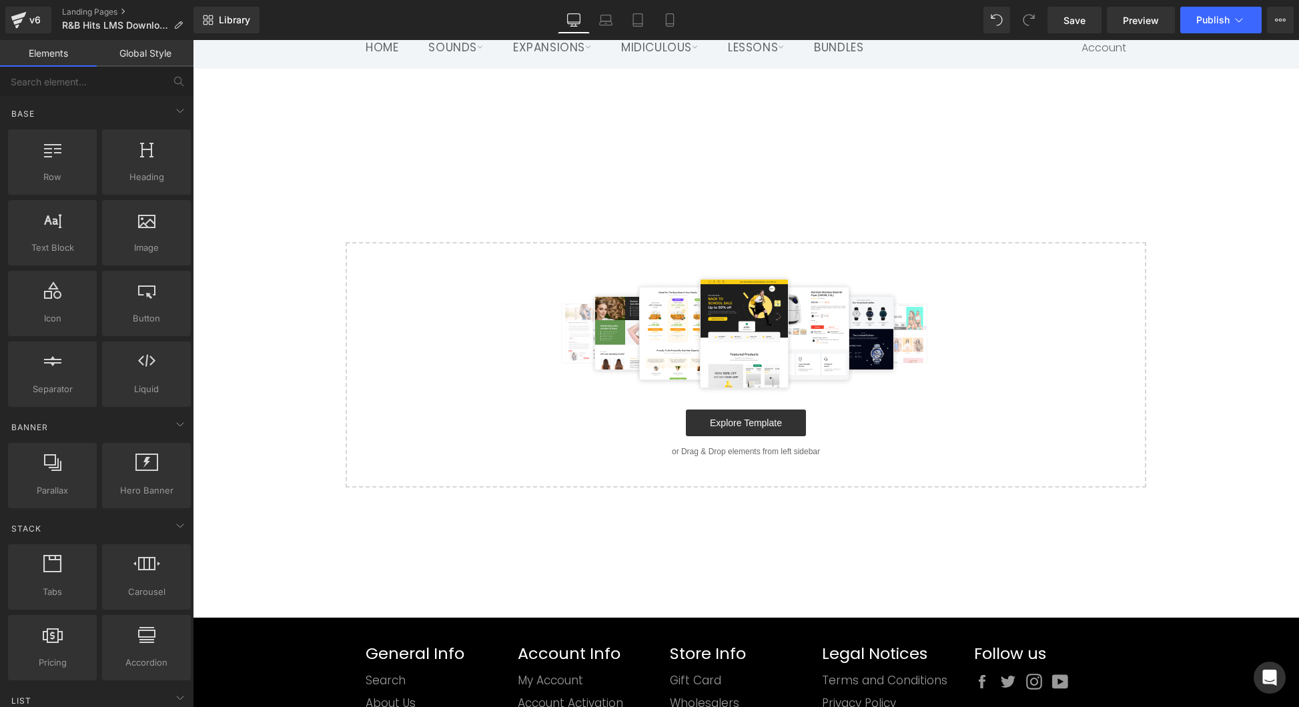
scroll to position [94, 0]
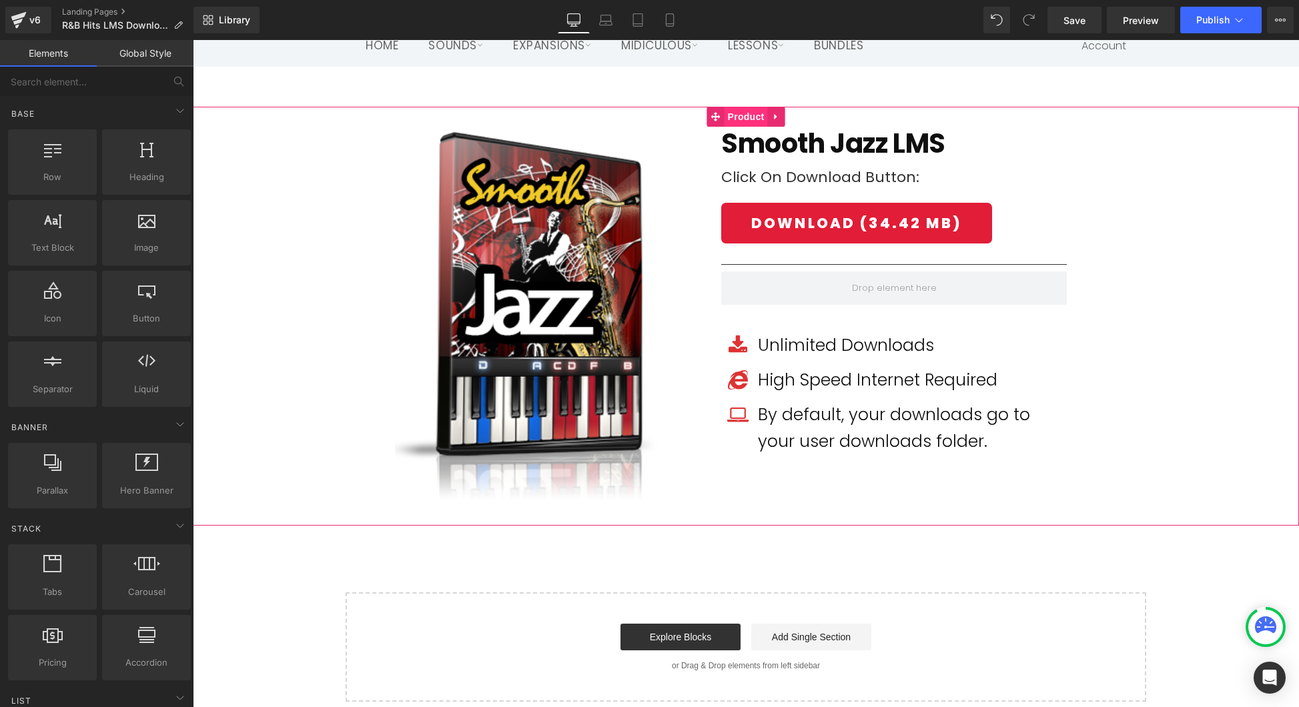
click at [736, 117] on span "Product" at bounding box center [746, 117] width 43 height 20
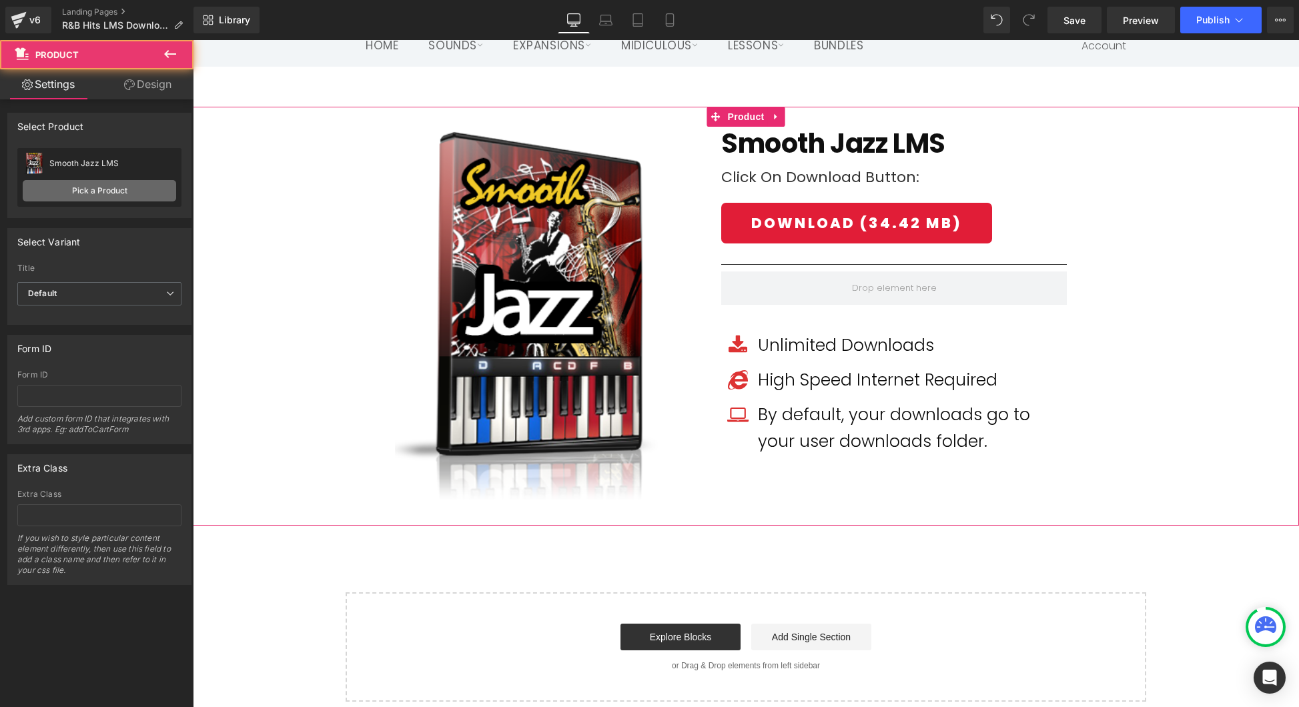
click at [99, 192] on link "Pick a Product" at bounding box center [99, 190] width 153 height 21
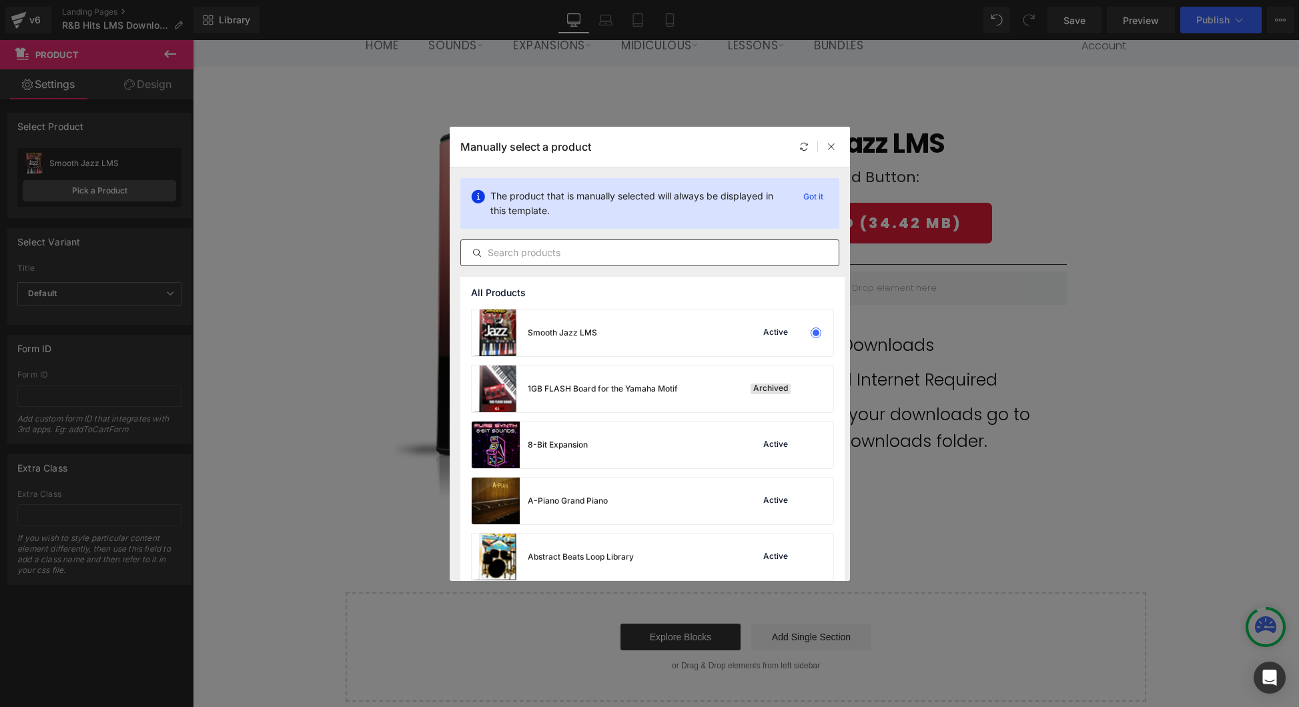
click at [538, 252] on input "text" at bounding box center [650, 253] width 378 height 16
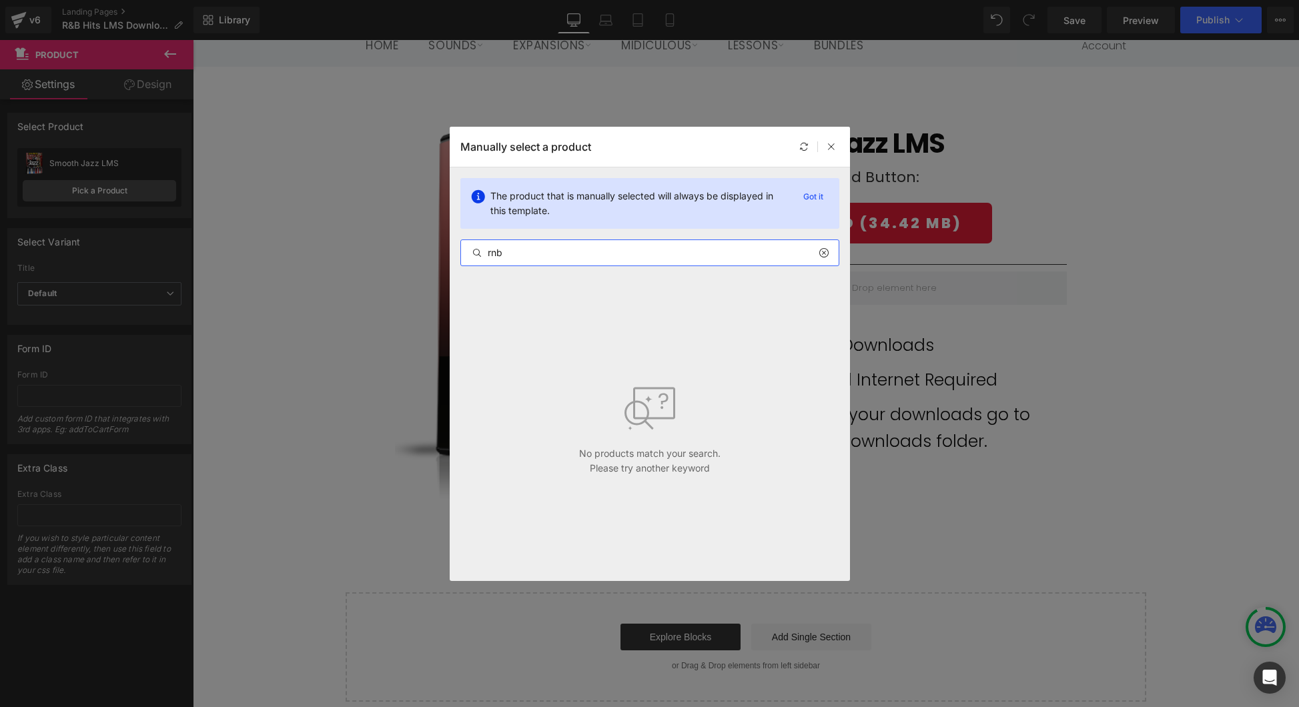
click at [538, 252] on input "rnb" at bounding box center [650, 253] width 378 height 16
type input "R"
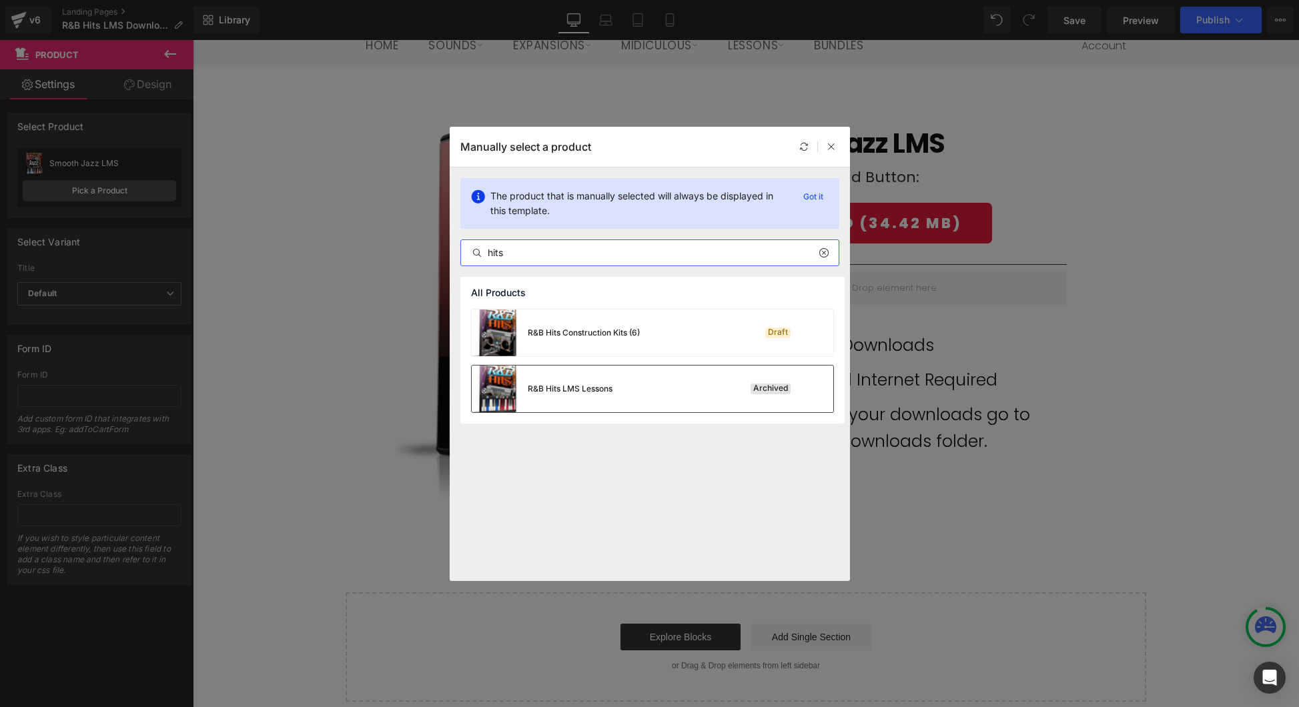
type input "hits"
click at [650, 388] on div "R&B Hits LMS Lessons Archived" at bounding box center [653, 389] width 362 height 47
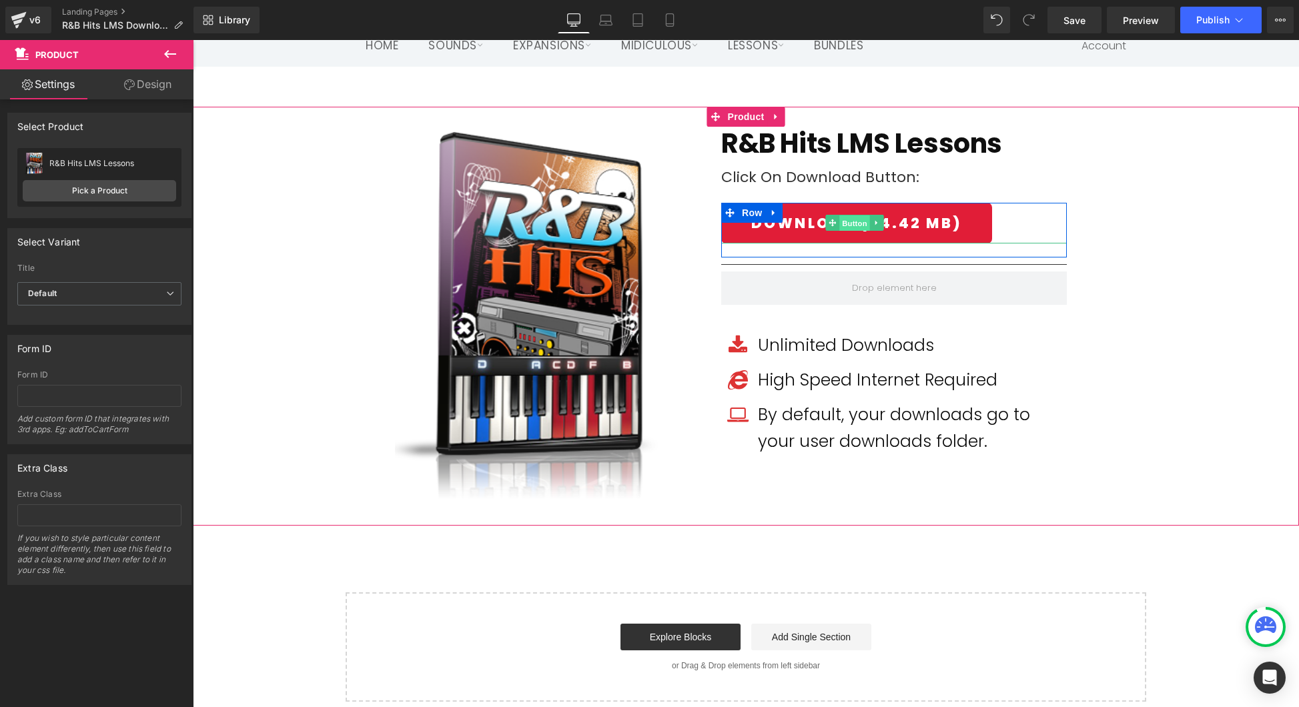
click at [853, 220] on span "Button" at bounding box center [854, 223] width 31 height 16
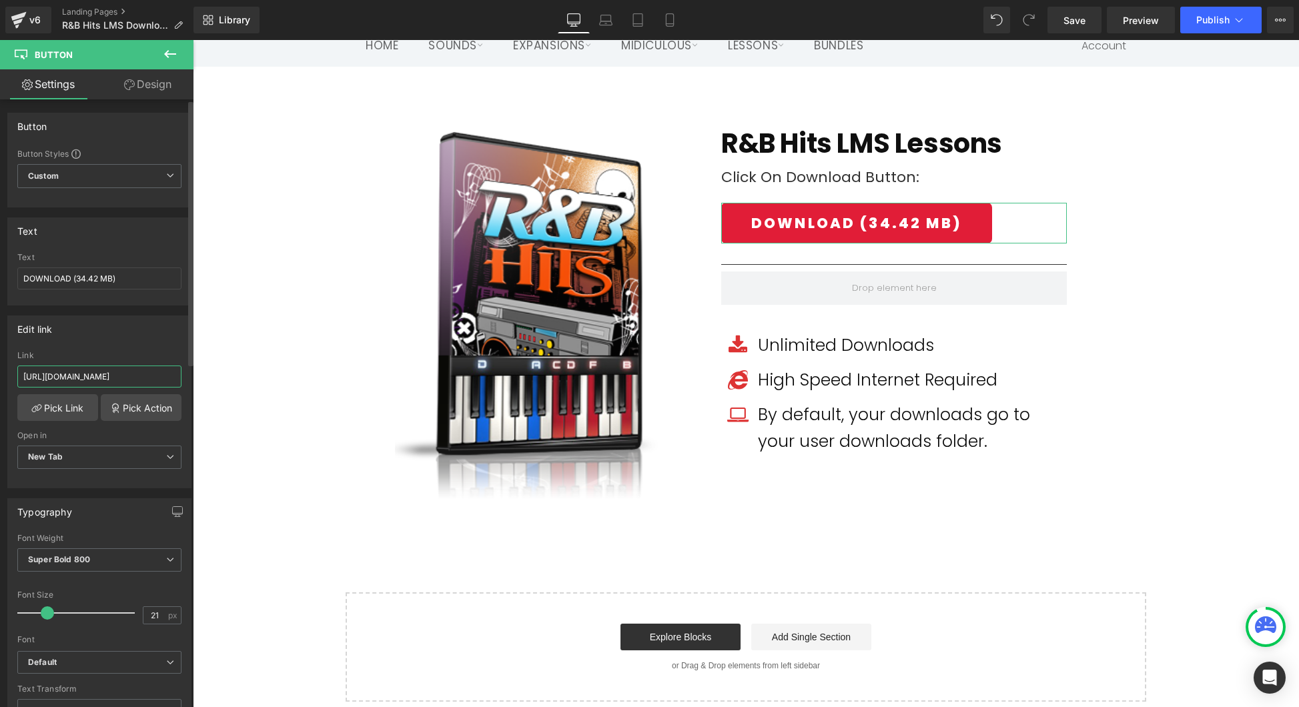
click at [135, 375] on input "[URL][DOMAIN_NAME]" at bounding box center [99, 377] width 164 height 22
paste input "RnB_Hits"
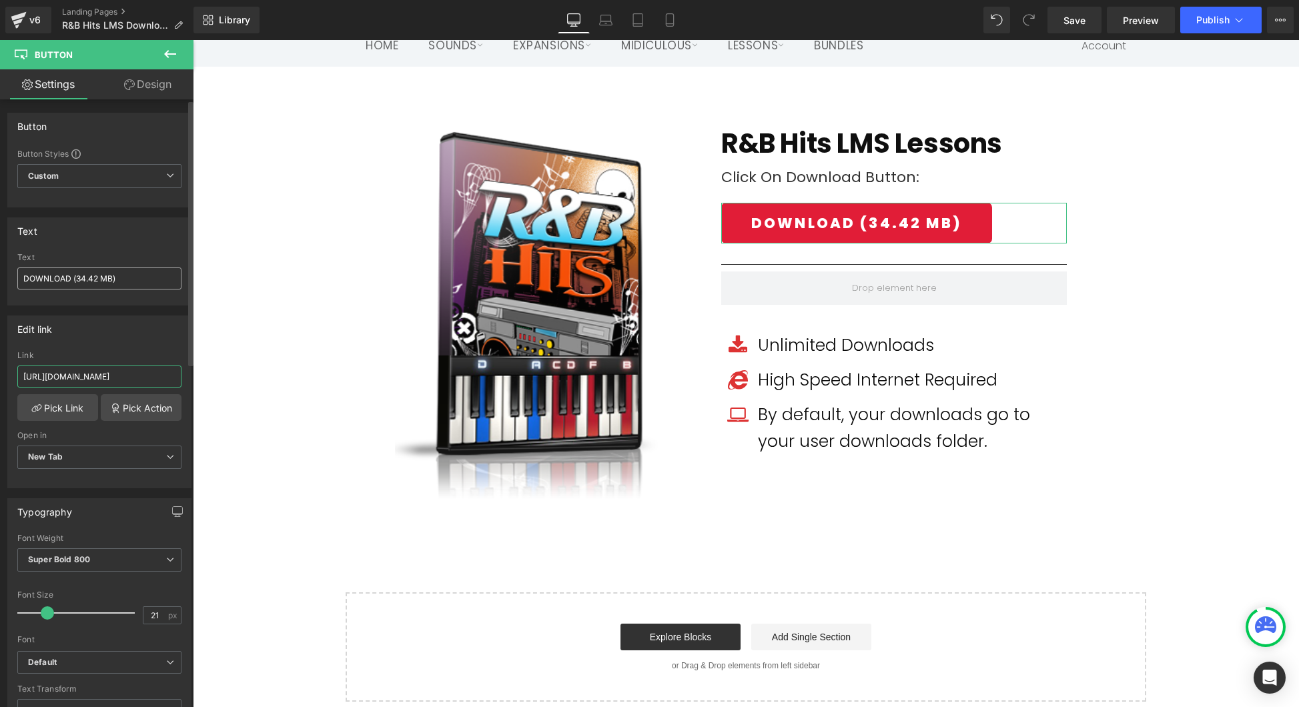
type input "https://gmdownloads.b-cdn.net/downloads/midiculous/lms/loops/RnB_Hits.zip"
click at [96, 276] on input "DOWNLOAD (34.42 MB)" at bounding box center [99, 279] width 164 height 22
type input "DOWNLOAD (20 MB)"
click at [1218, 21] on span "Publish" at bounding box center [1212, 20] width 33 height 11
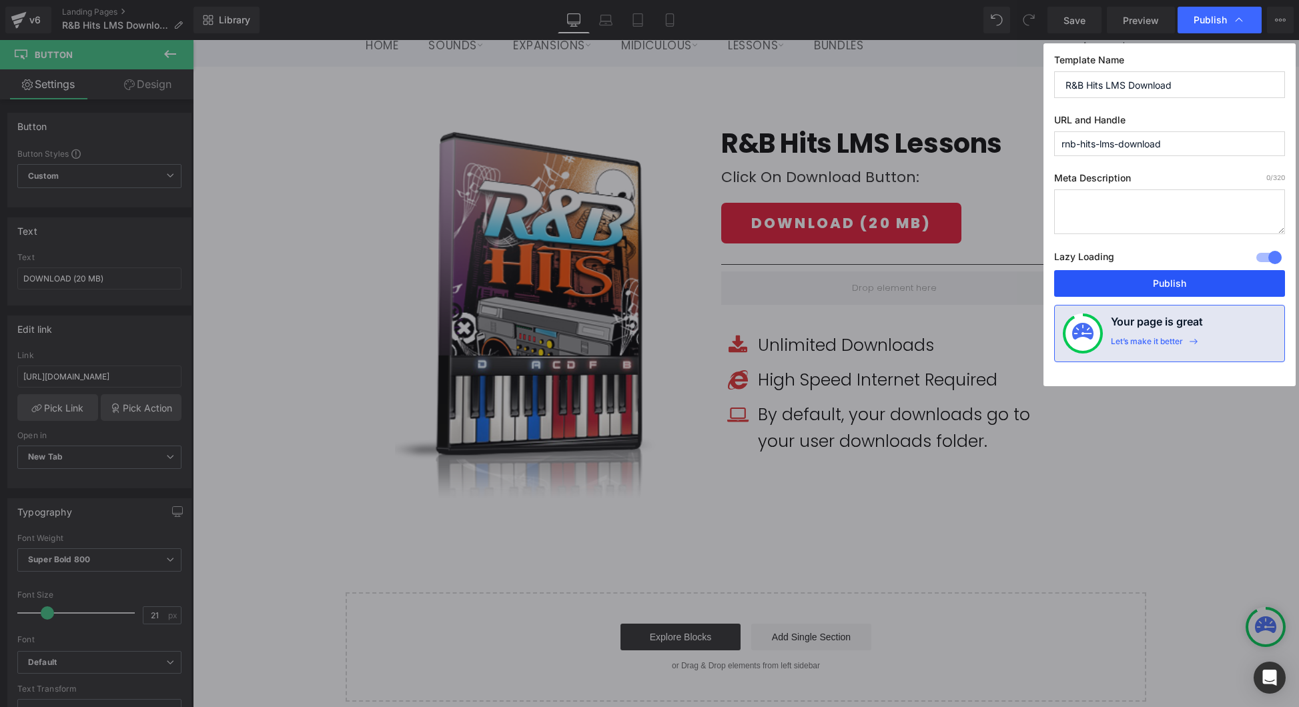
click at [1178, 286] on button "Publish" at bounding box center [1169, 283] width 231 height 27
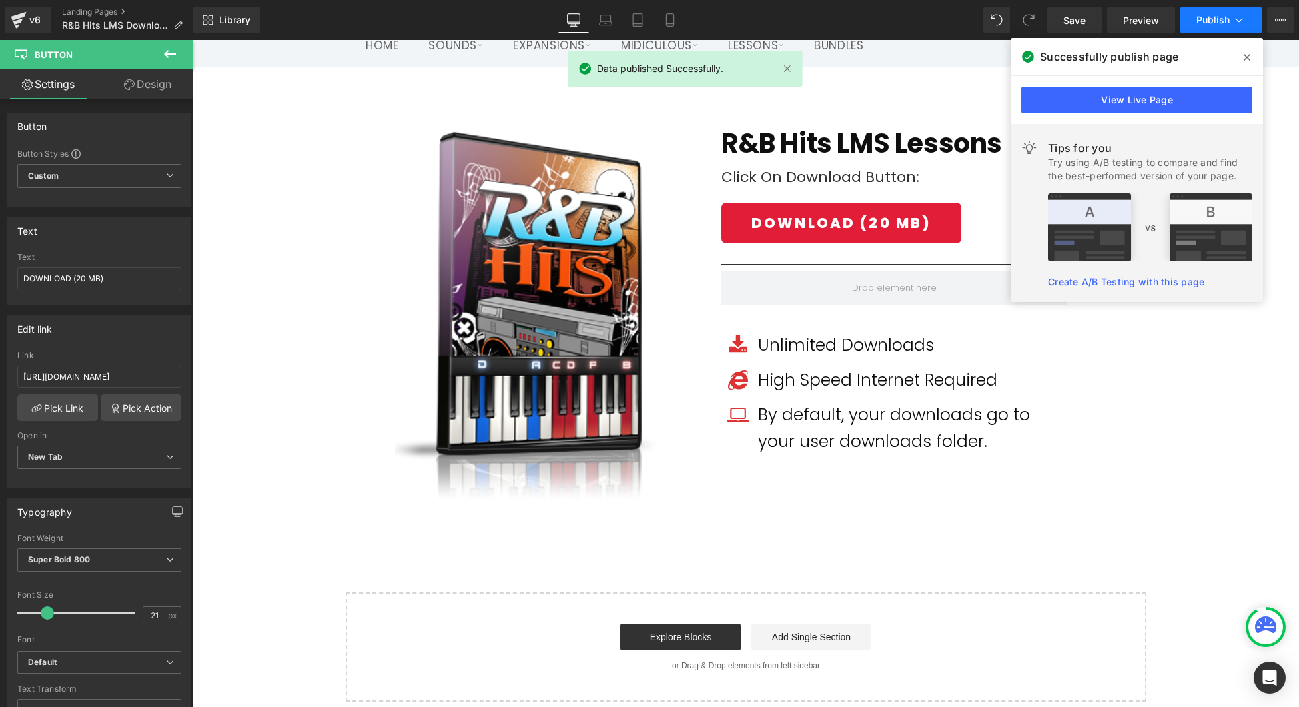
click at [1219, 28] on button "Publish" at bounding box center [1220, 20] width 81 height 27
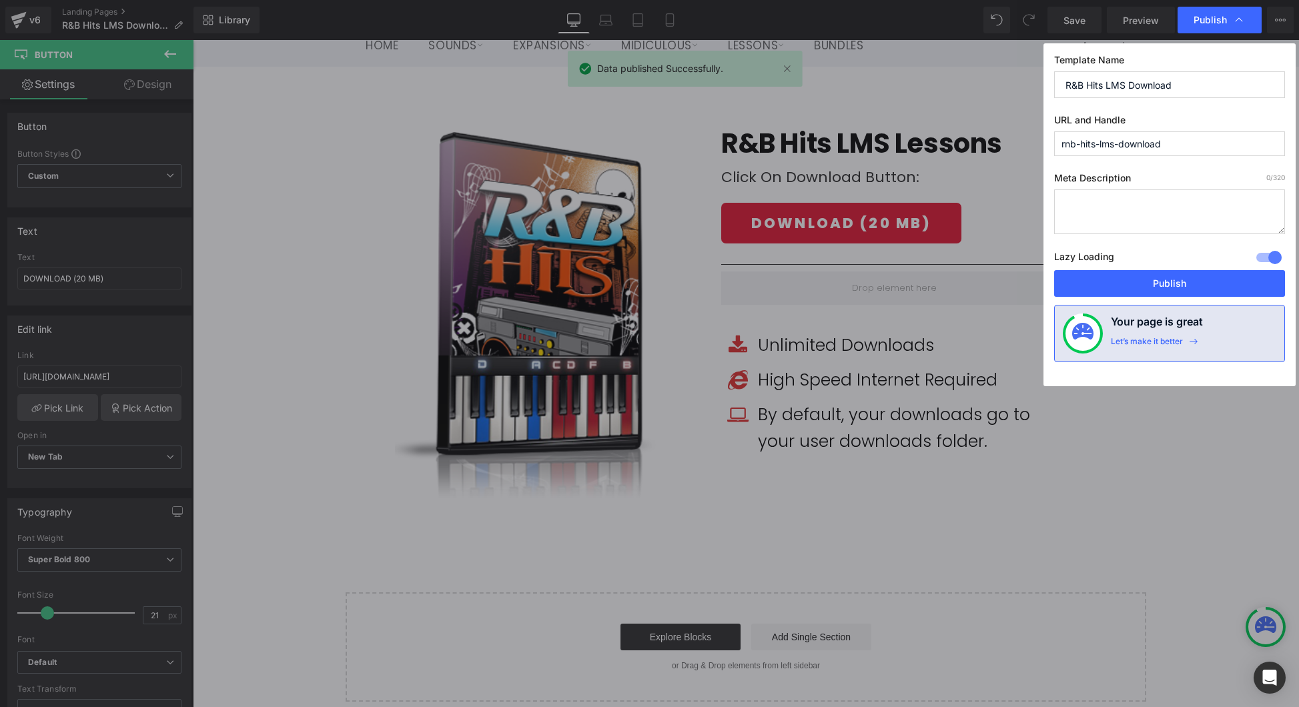
click at [1160, 147] on input "rnb-hits-lms-download" at bounding box center [1169, 143] width 231 height 25
click at [1221, 19] on span "Publish" at bounding box center [1209, 20] width 33 height 12
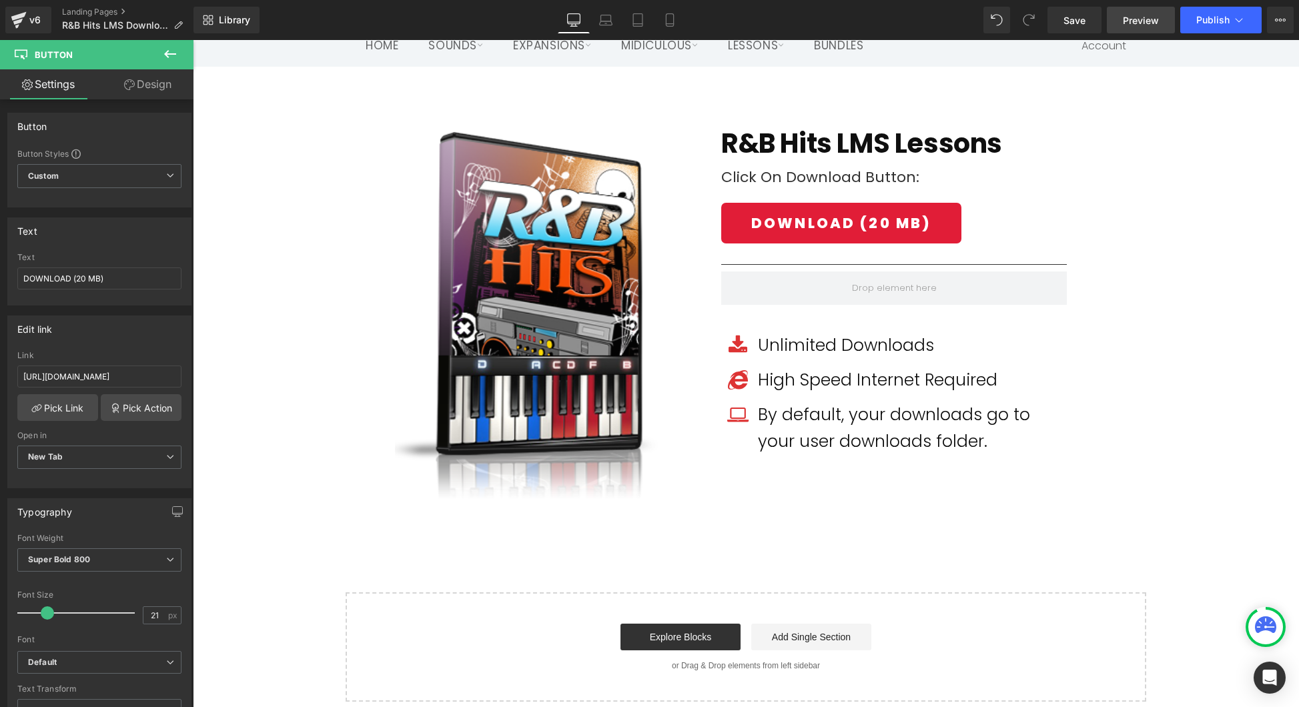
click at [1143, 16] on span "Preview" at bounding box center [1141, 20] width 36 height 14
click at [1223, 19] on span "Publish" at bounding box center [1212, 20] width 33 height 11
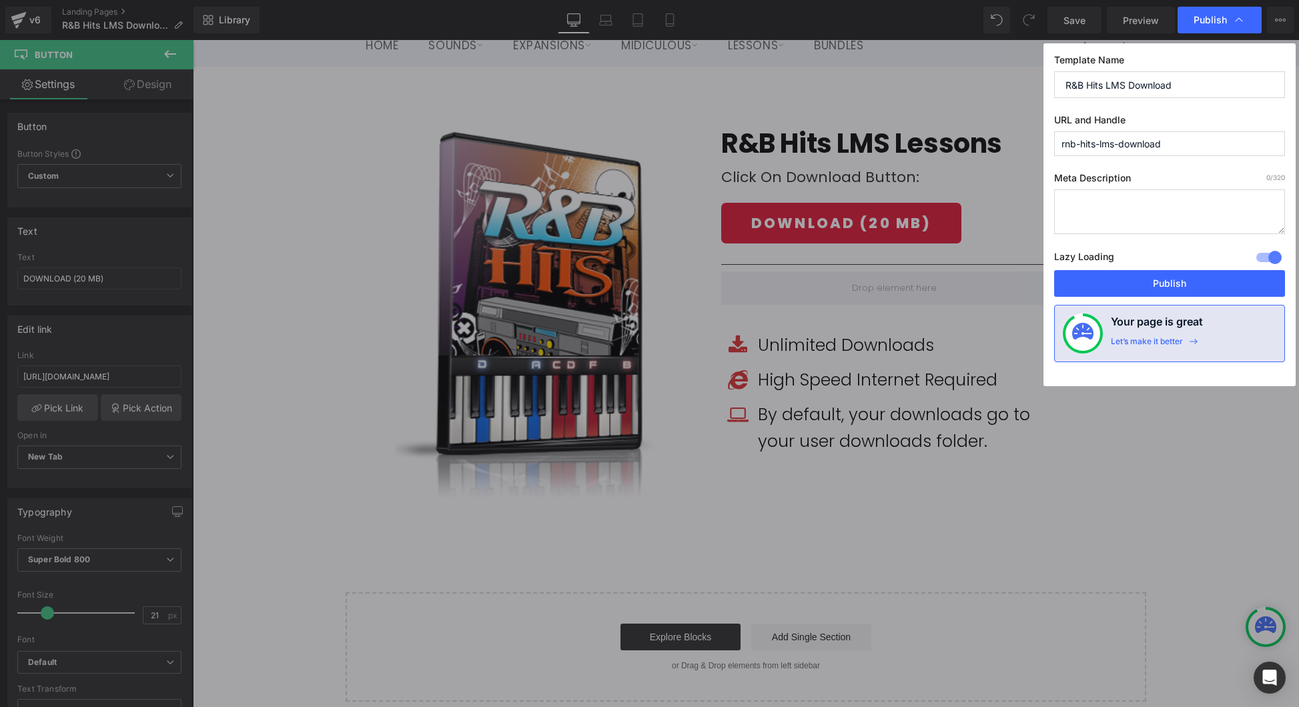
click at [1223, 19] on span "Publish" at bounding box center [1209, 20] width 33 height 12
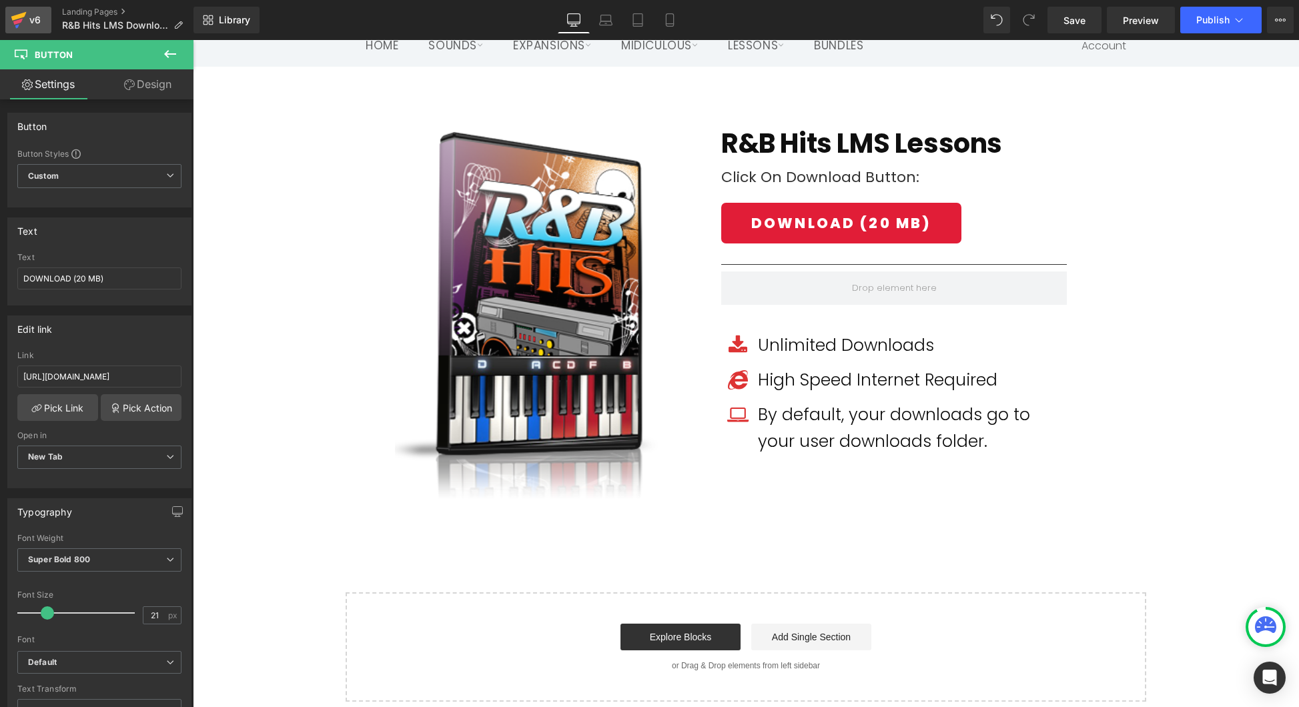
click at [29, 23] on div "v6" at bounding box center [35, 19] width 17 height 17
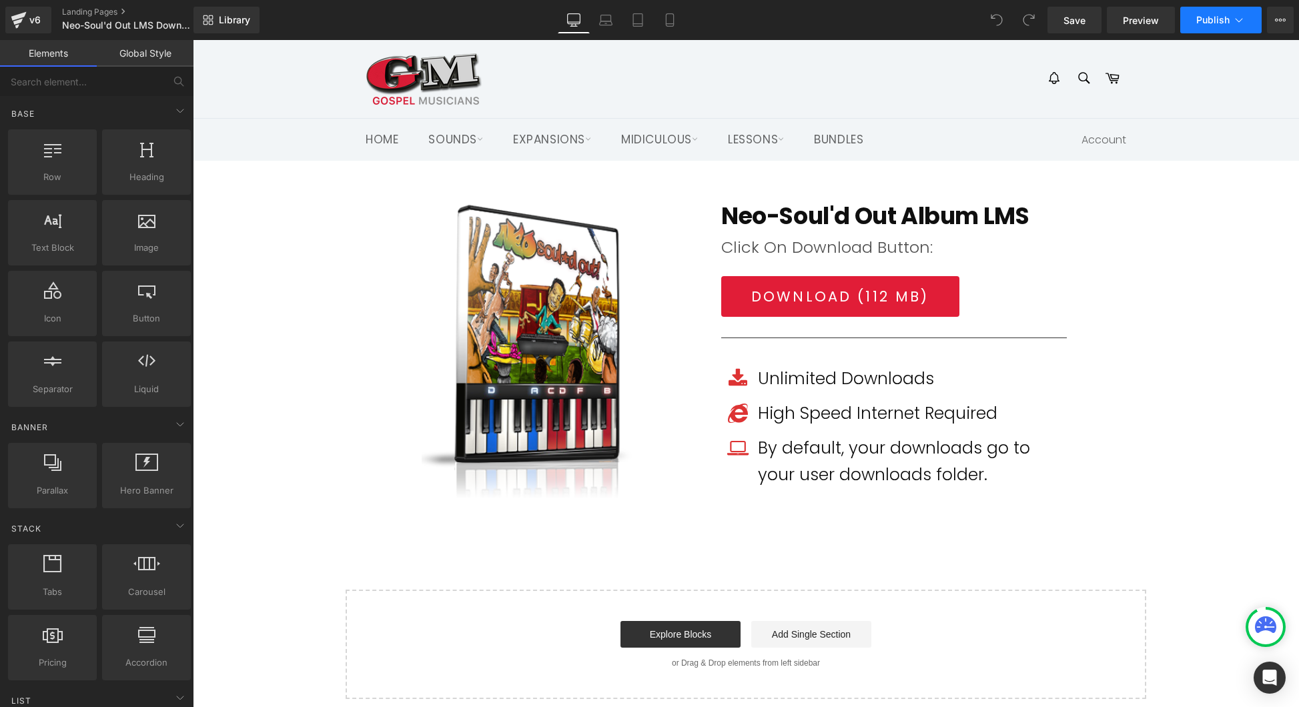
click at [1223, 29] on button "Publish" at bounding box center [1220, 20] width 81 height 27
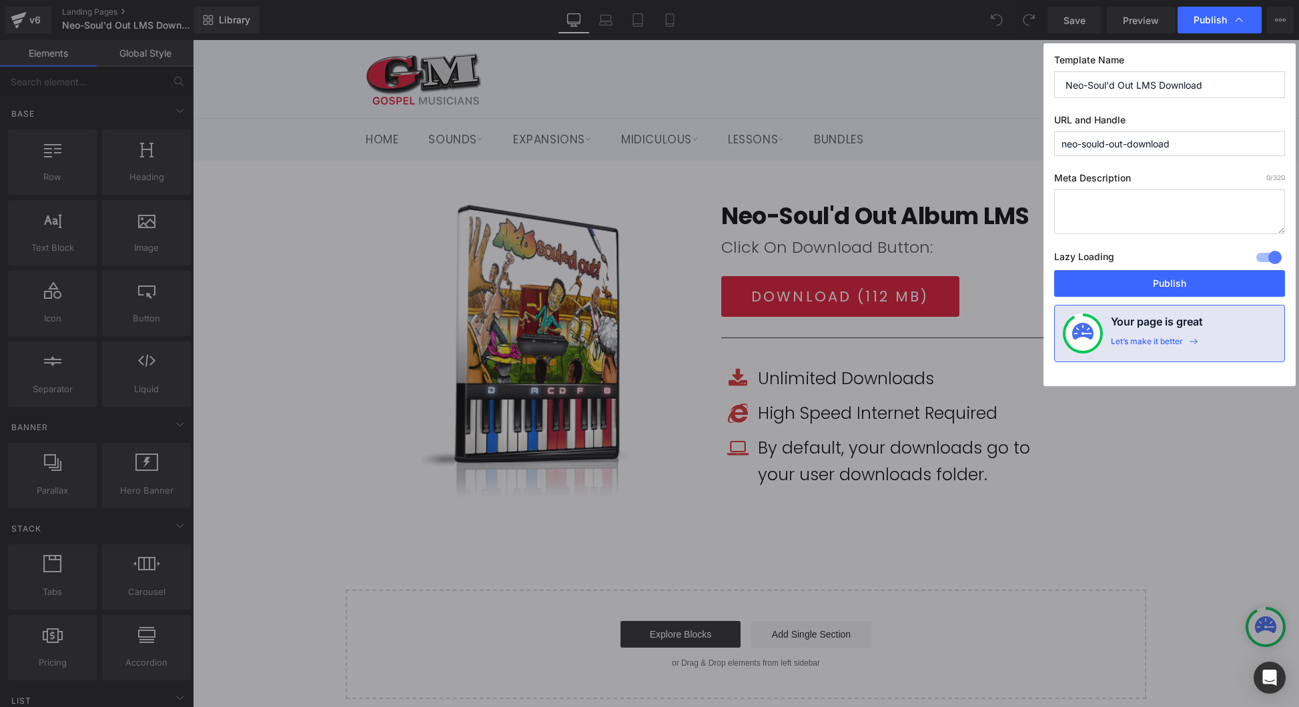
click at [1117, 137] on input "neo-sould-out-download" at bounding box center [1169, 143] width 231 height 25
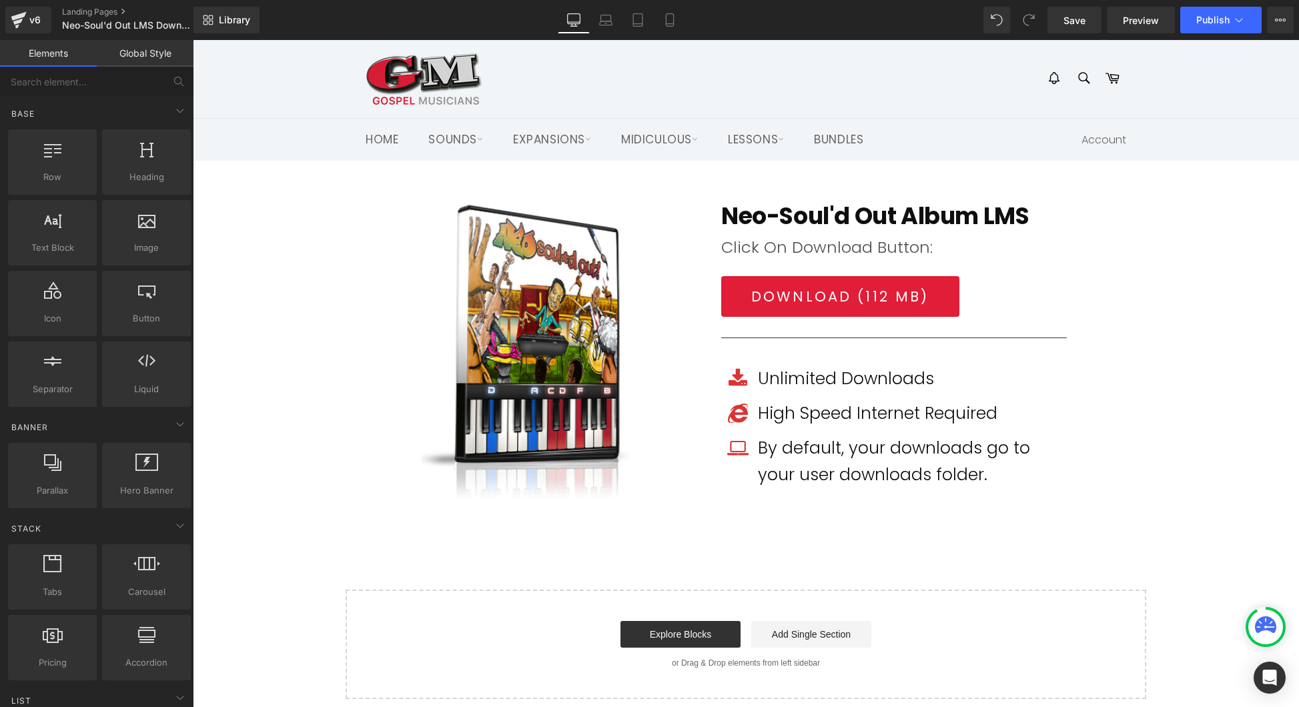
click at [744, 203] on span "Product" at bounding box center [746, 211] width 35 height 16
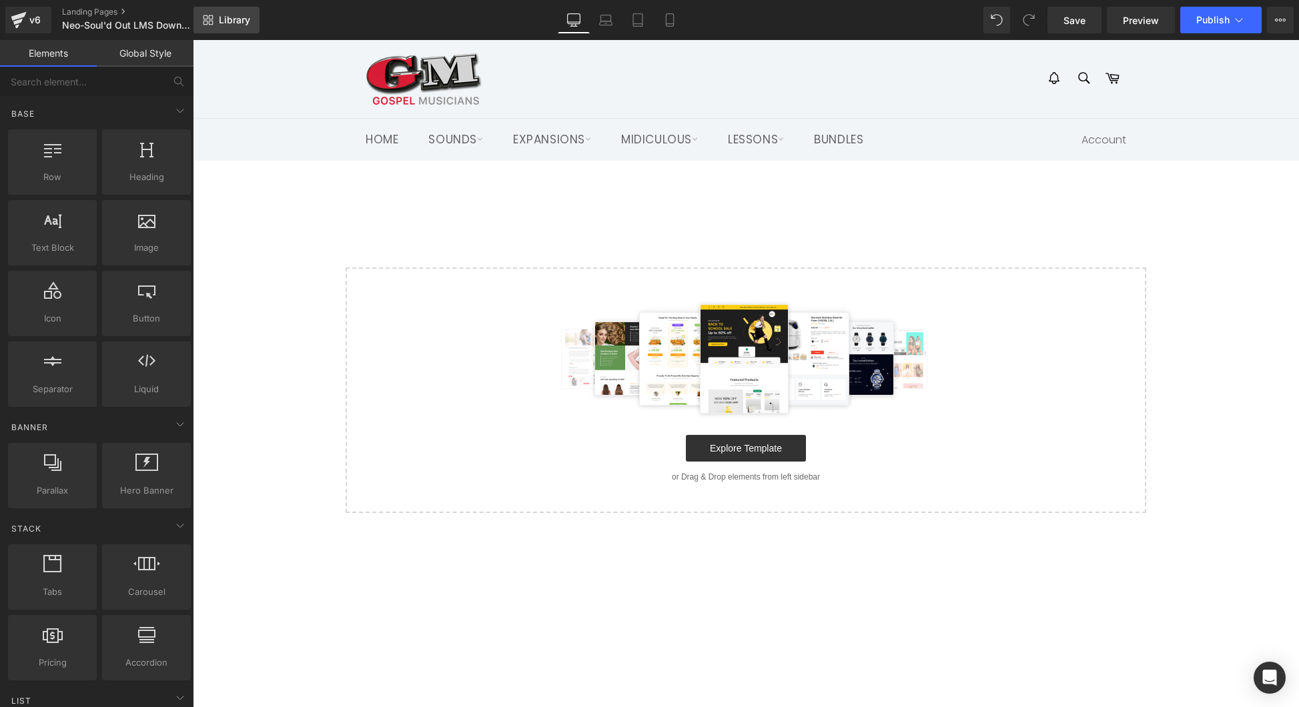
click at [249, 25] on span "Library" at bounding box center [234, 20] width 31 height 12
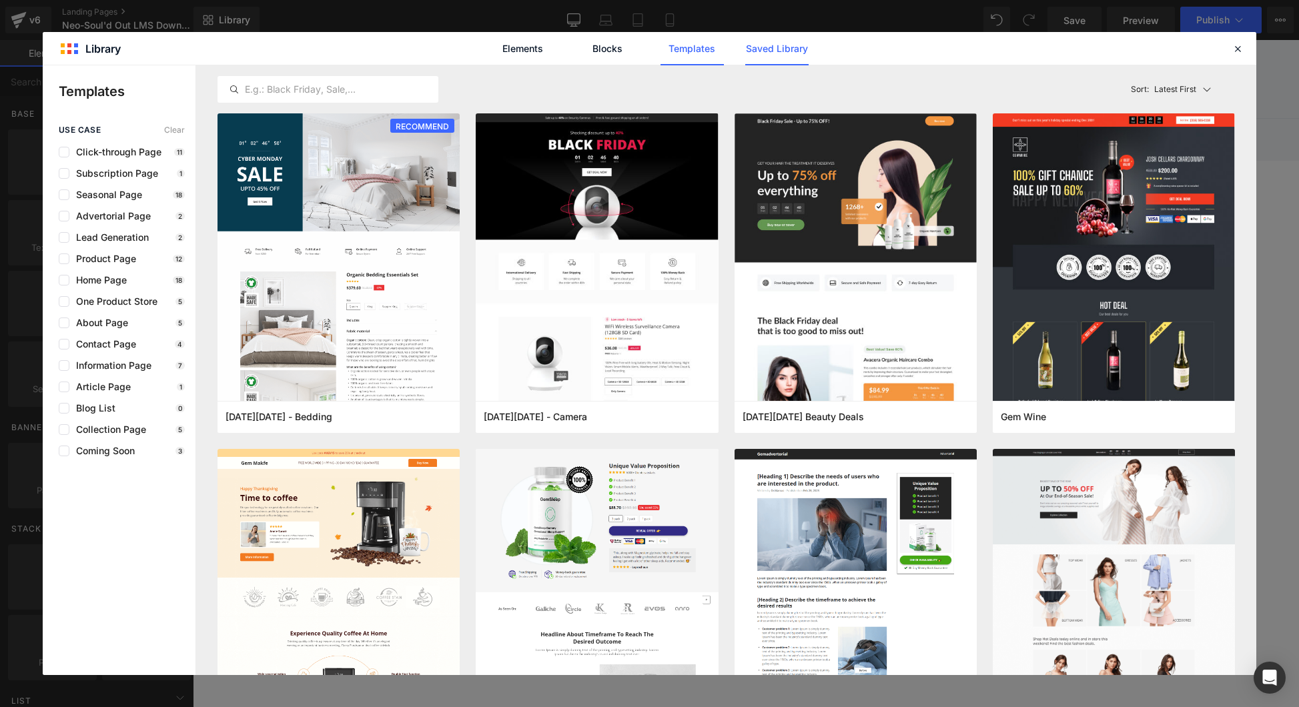
click at [756, 55] on link "Saved Library" at bounding box center [776, 48] width 63 height 33
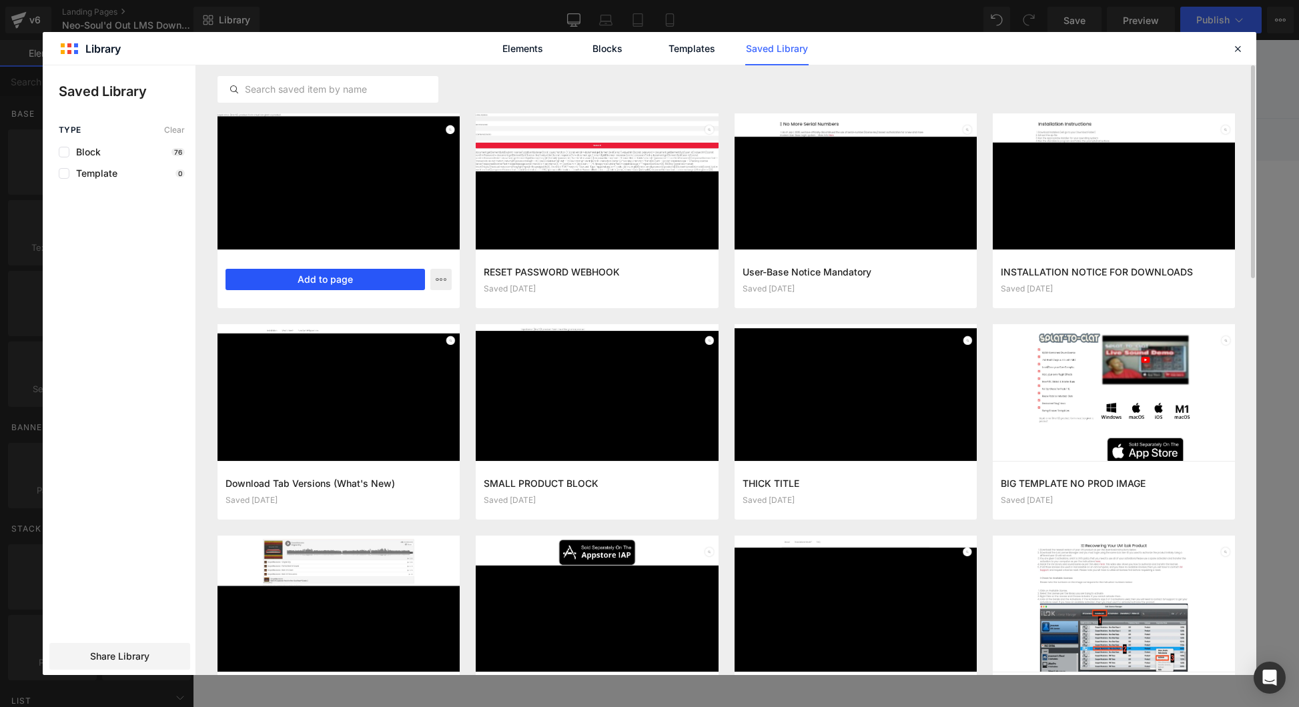
click at [347, 280] on button "Add to page" at bounding box center [324, 279] width 199 height 21
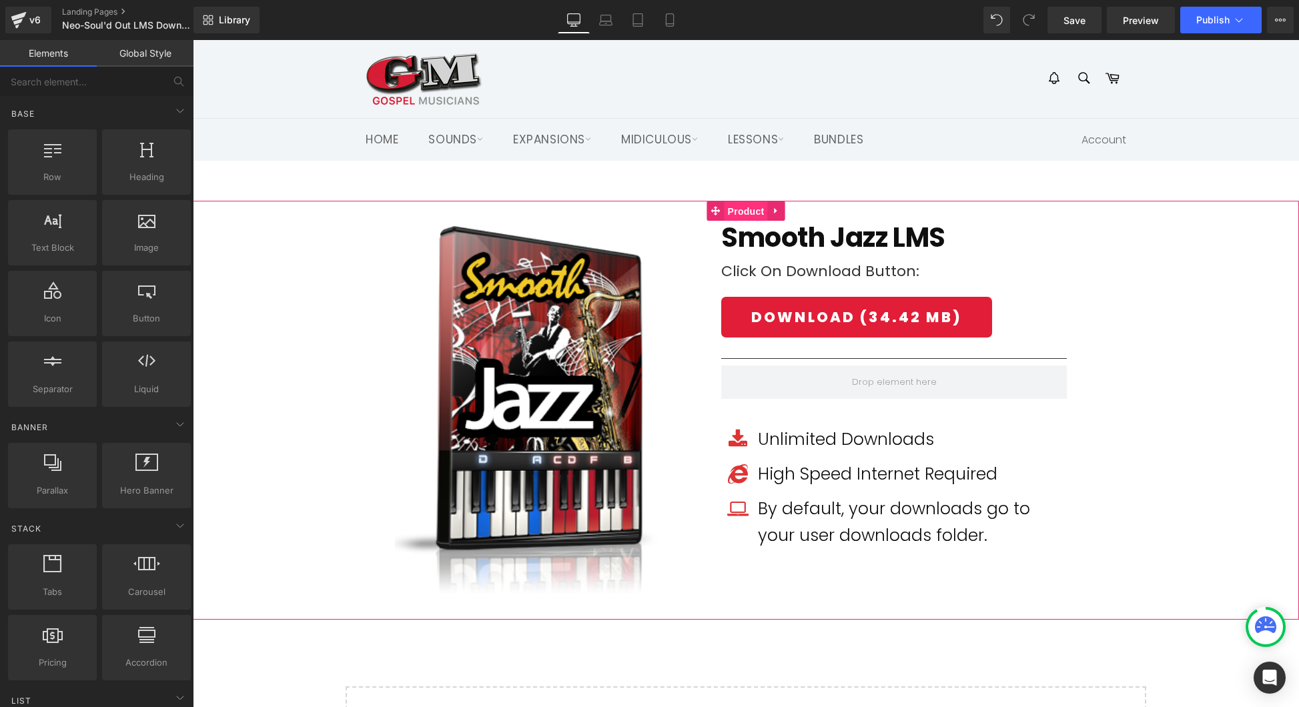
click at [755, 209] on span "Product" at bounding box center [746, 211] width 43 height 20
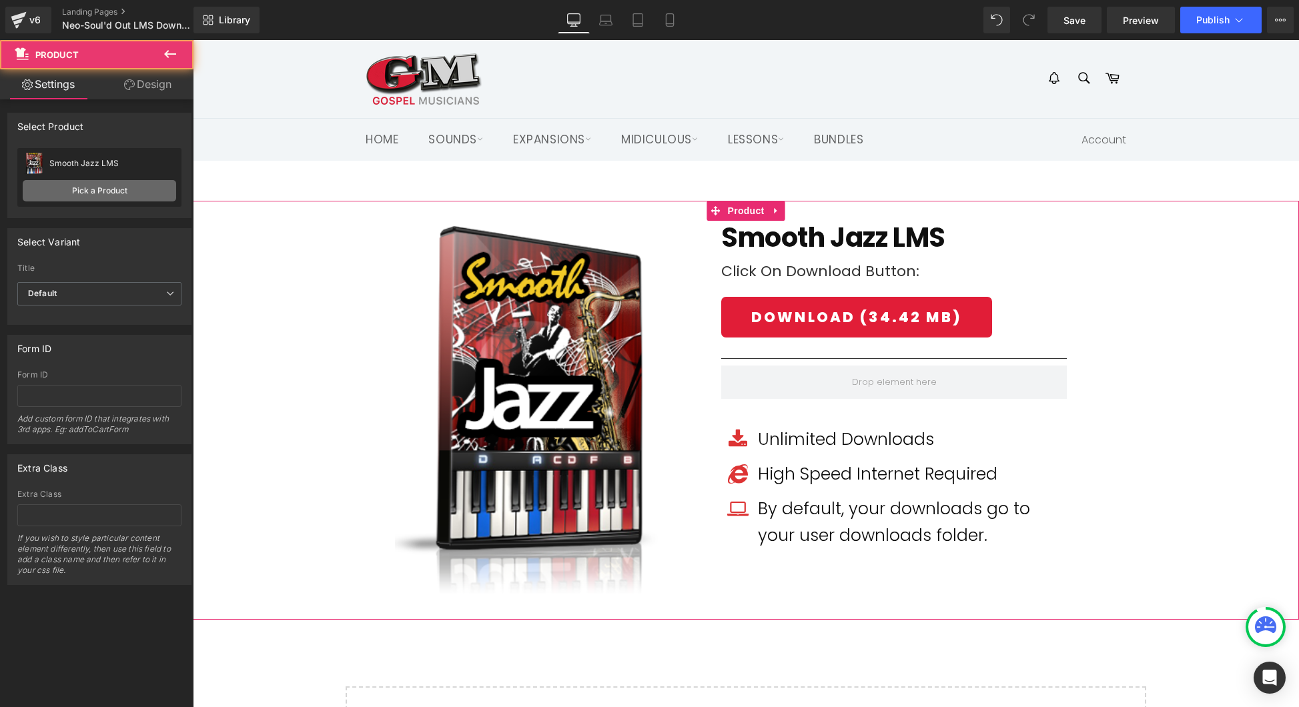
click at [101, 191] on link "Pick a Product" at bounding box center [99, 190] width 153 height 21
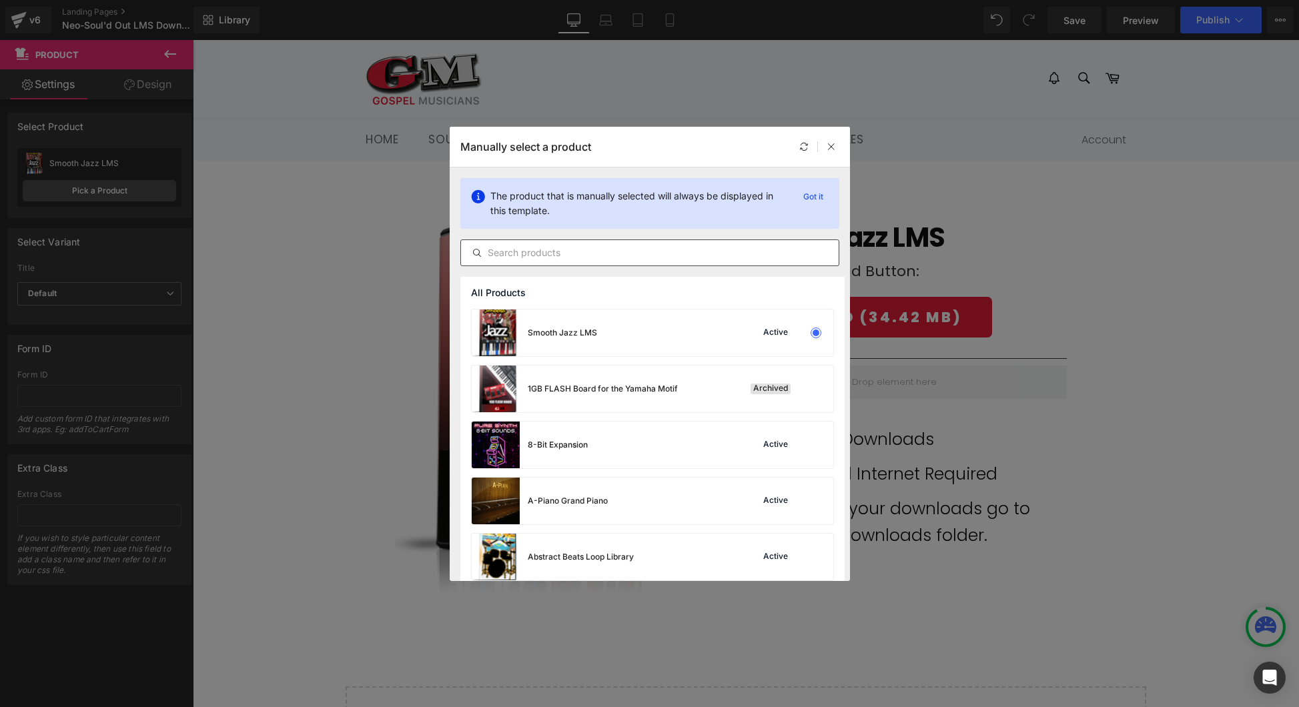
click at [611, 245] on input "text" at bounding box center [650, 253] width 378 height 16
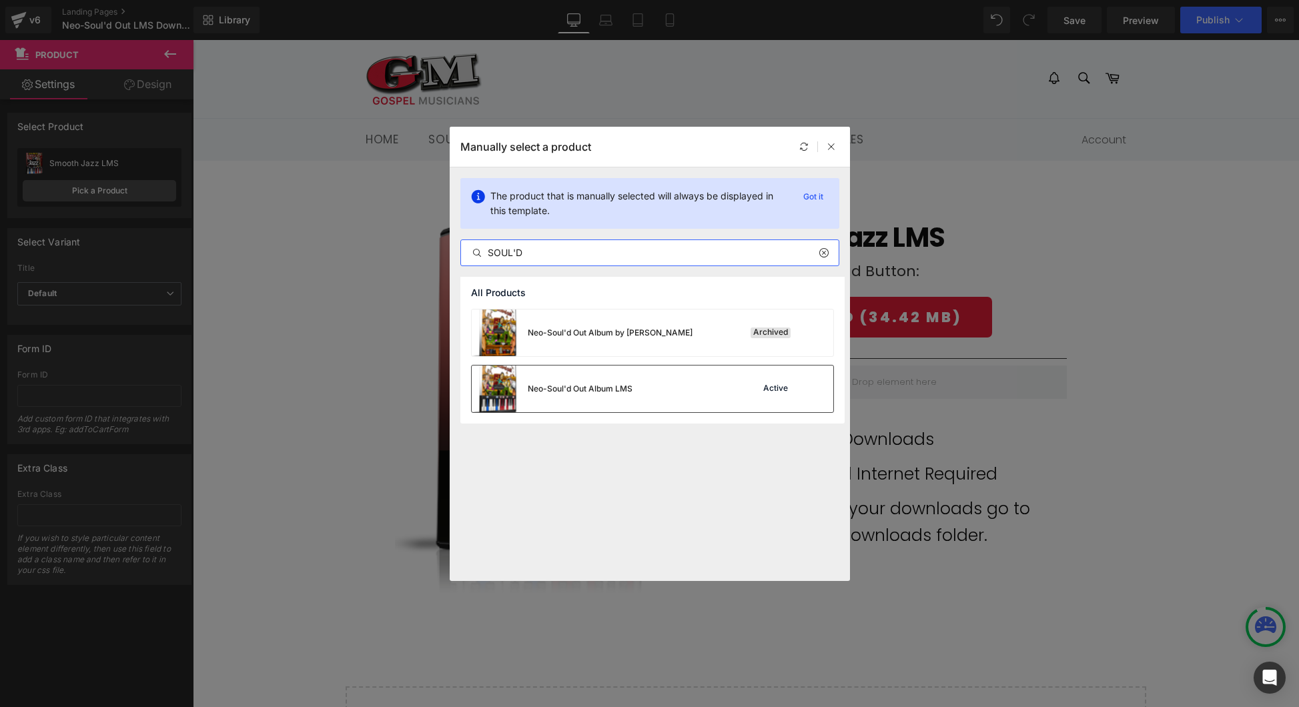
type input "SOUL'D"
click at [672, 388] on div "Neo-Soul'd Out Album LMS Active" at bounding box center [653, 389] width 362 height 47
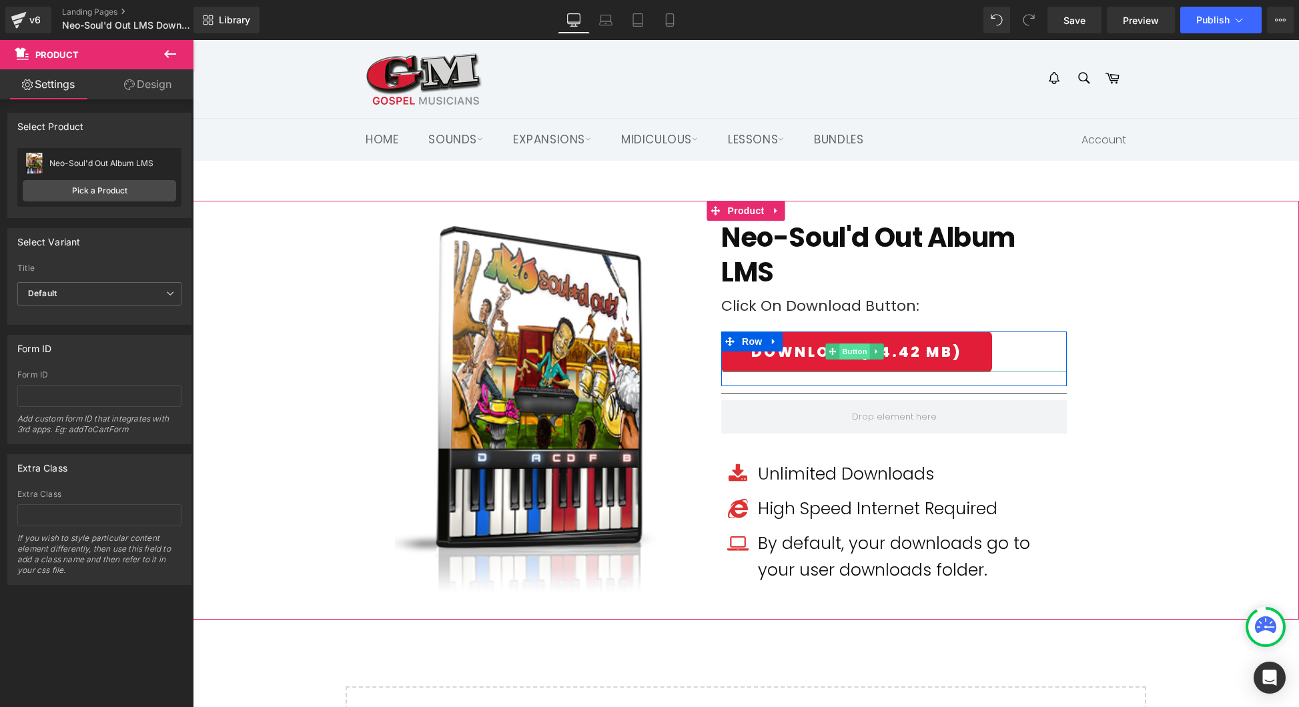
click at [855, 350] on span "Button" at bounding box center [854, 352] width 31 height 16
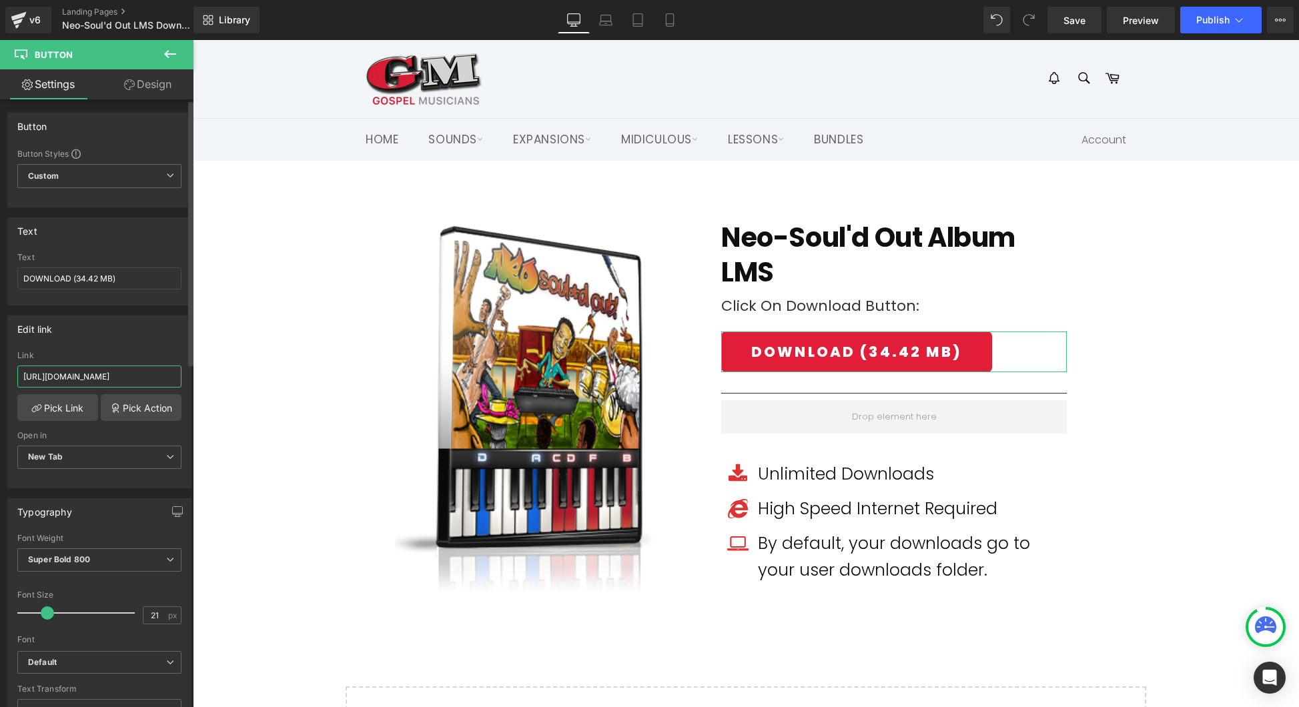
click at [113, 374] on input "[URL][DOMAIN_NAME]" at bounding box center [99, 377] width 164 height 22
paste input "neosoul/Neo-Sould_Out_Album"
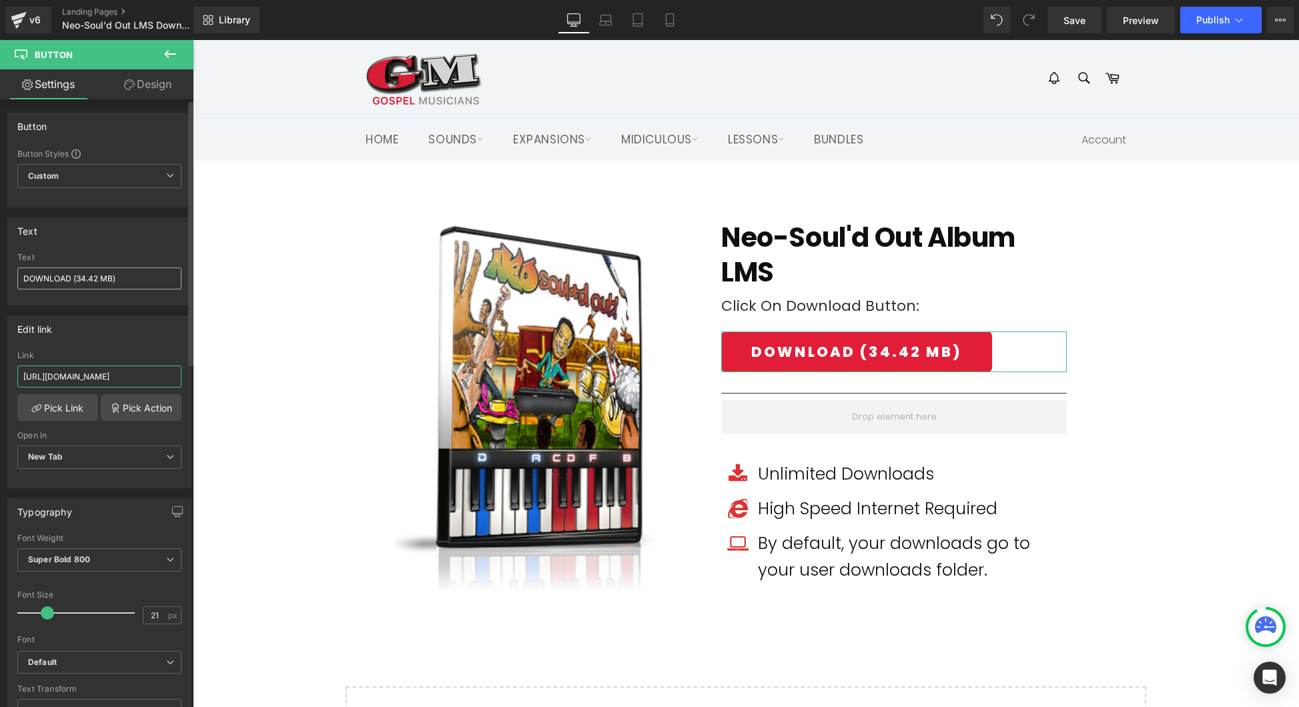
type input "[URL][DOMAIN_NAME]"
click at [98, 276] on input "DOWNLOAD (34.42 MB)" at bounding box center [99, 279] width 164 height 22
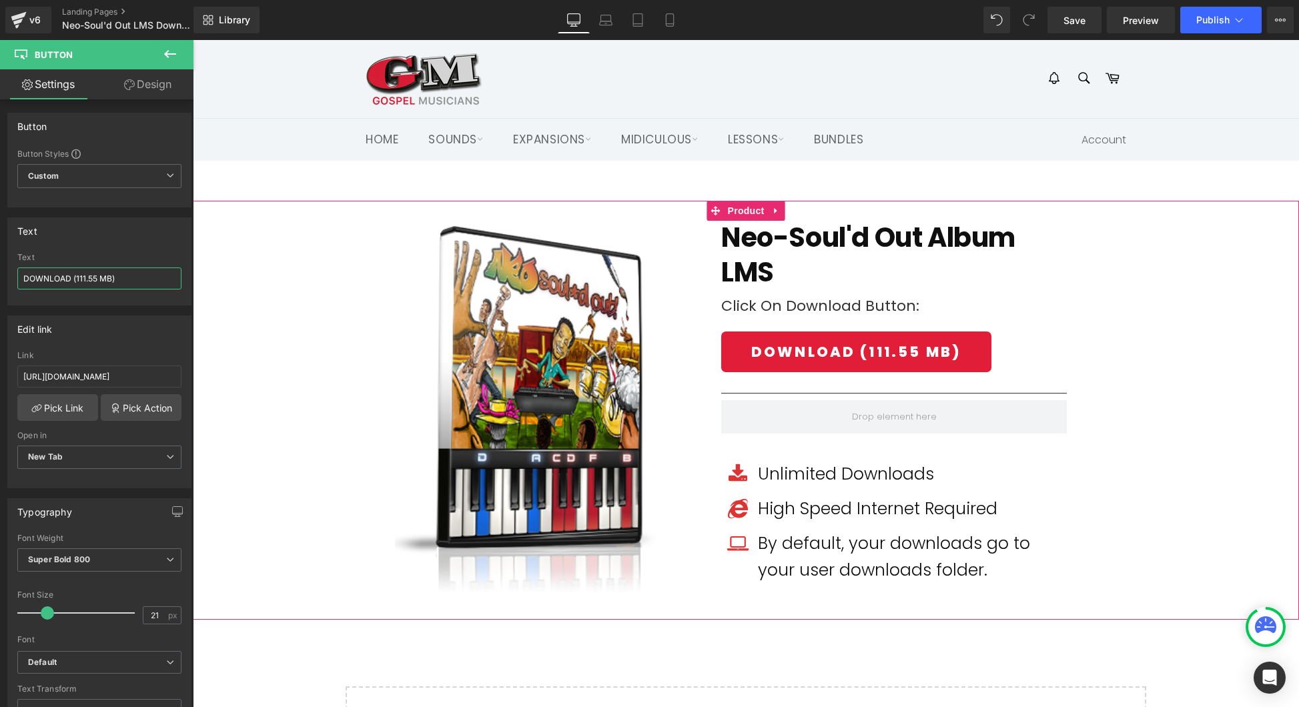
type input "DOWNLOAD (111.5 MB)"
click at [1232, 304] on div "Sale Off" at bounding box center [746, 410] width 1106 height 419
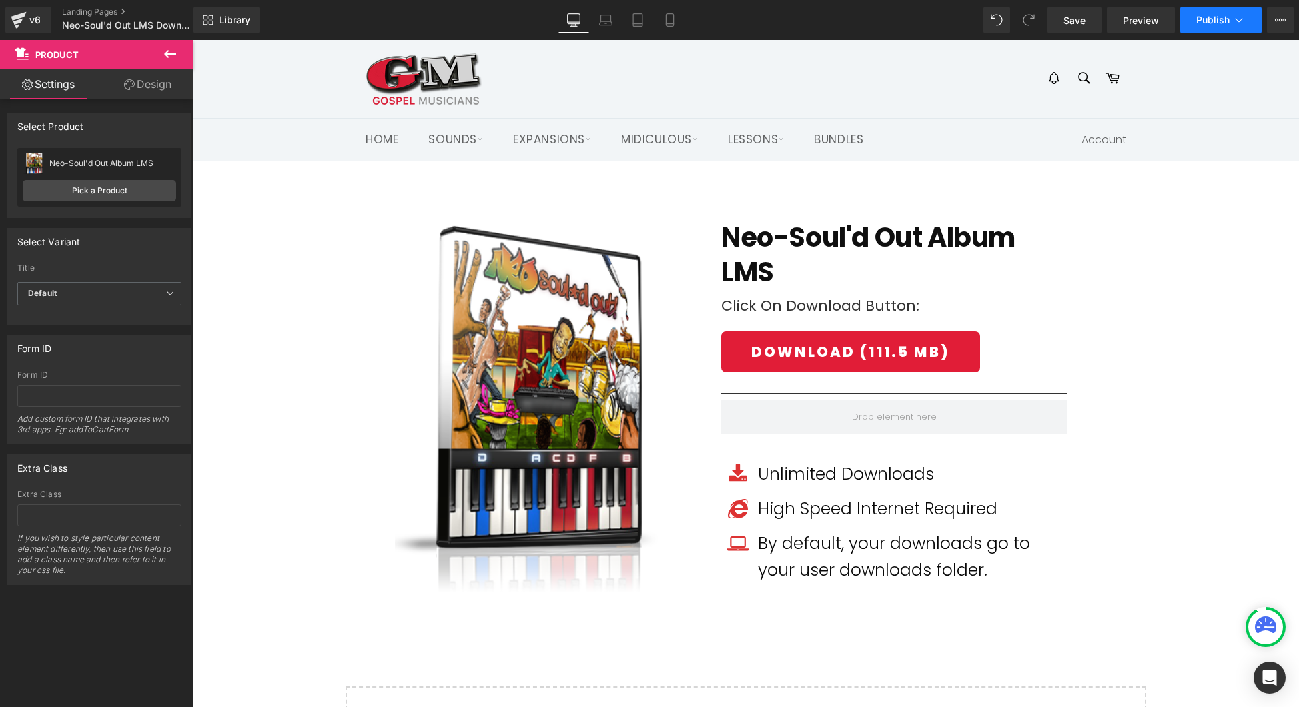
click at [1211, 15] on span "Publish" at bounding box center [1212, 20] width 33 height 11
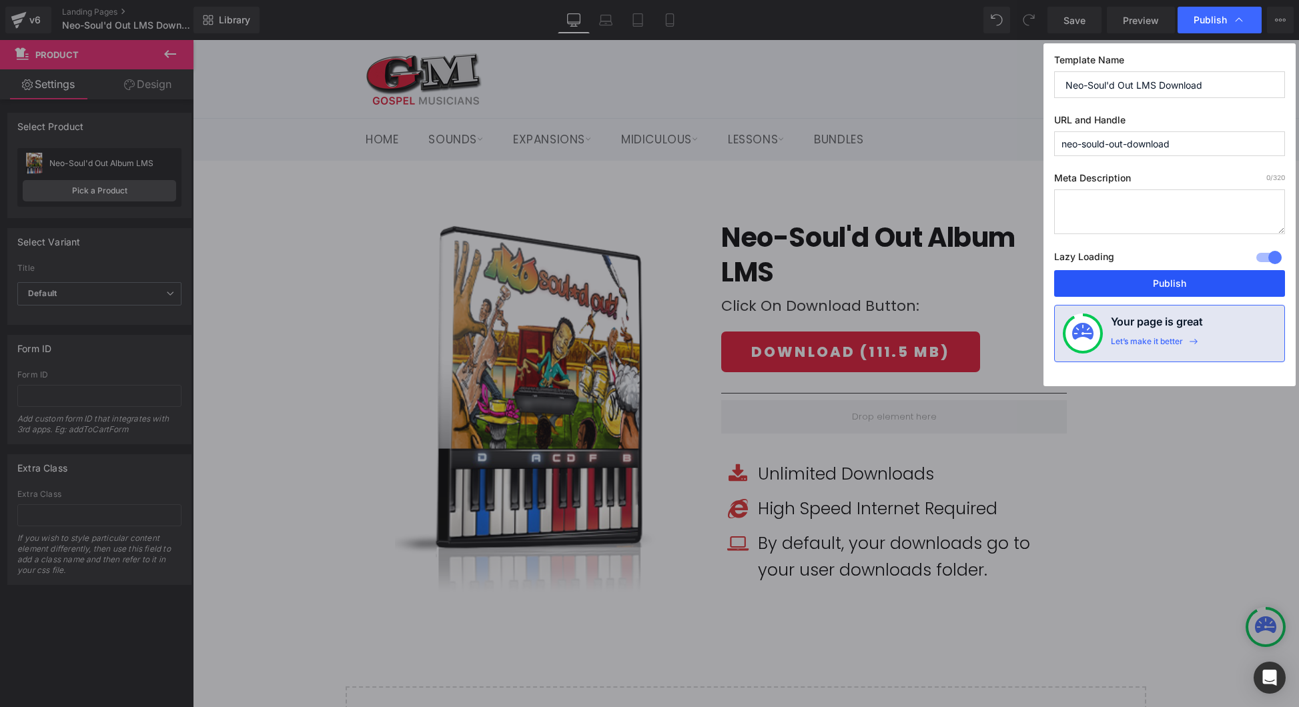
click at [1174, 285] on button "Publish" at bounding box center [1169, 283] width 231 height 27
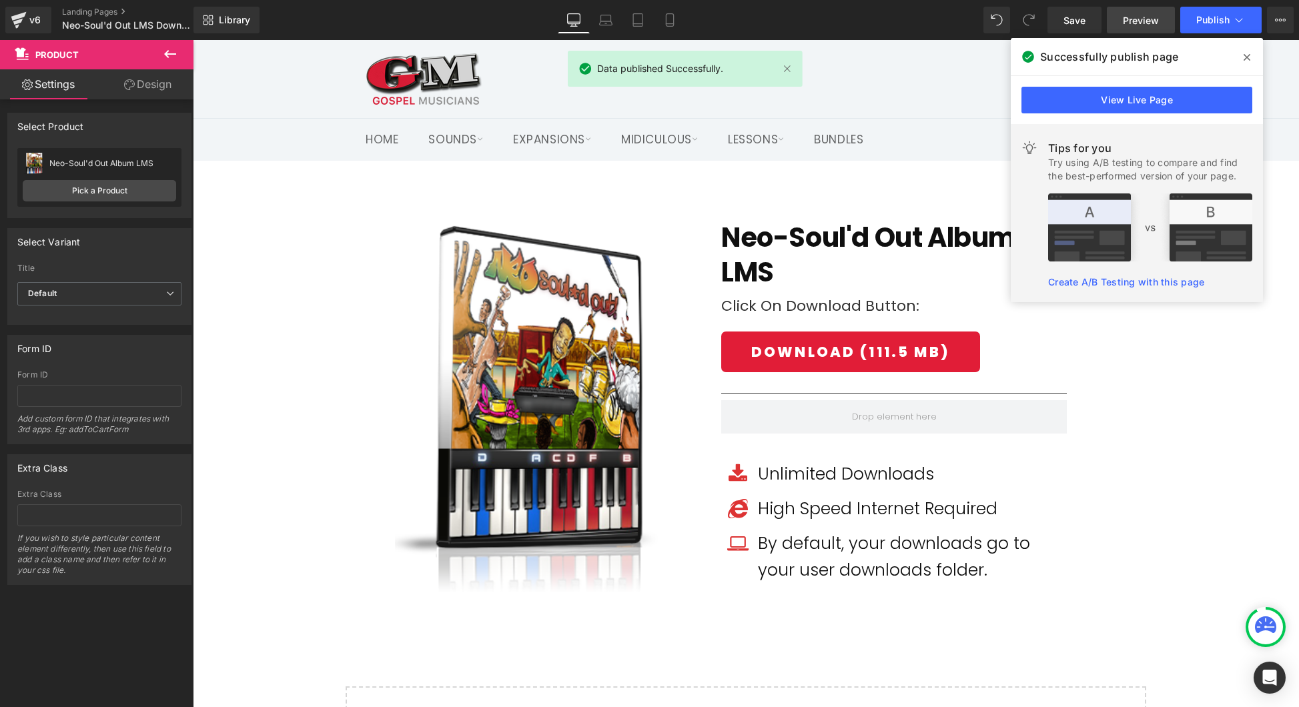
click at [1149, 25] on span "Preview" at bounding box center [1141, 20] width 36 height 14
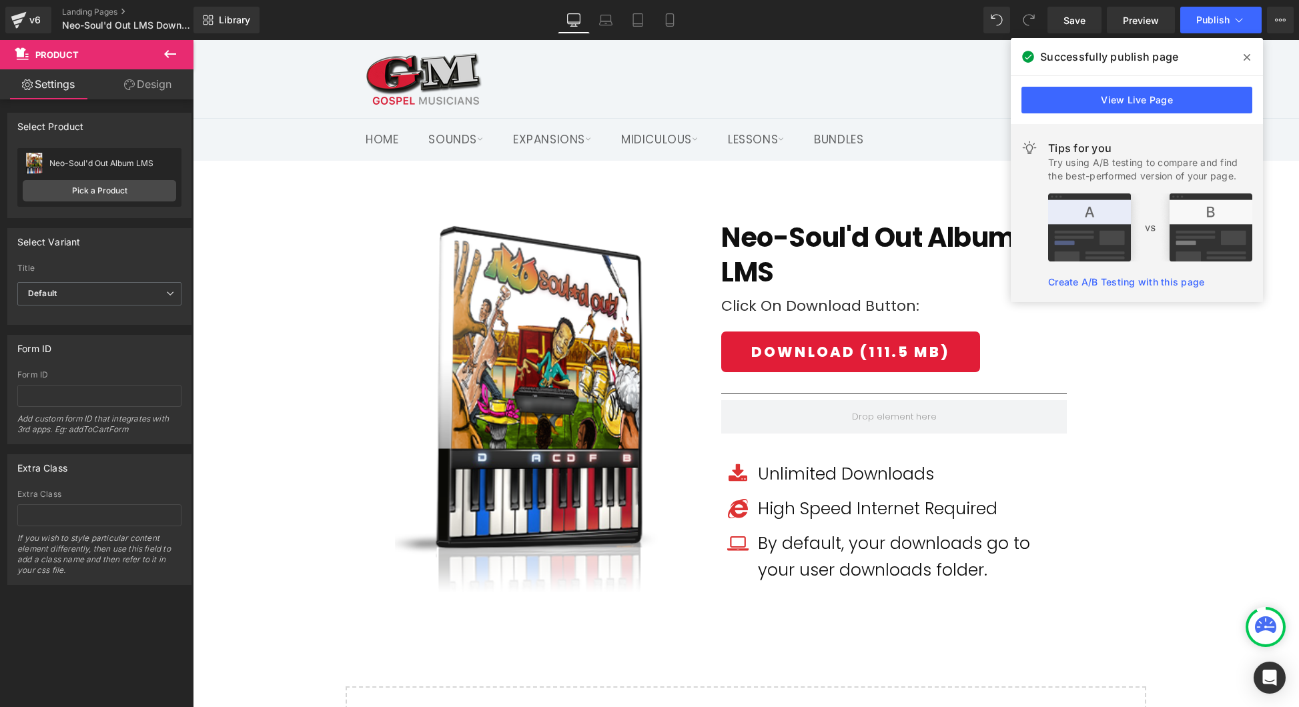
click at [884, 189] on div "Sale Off (P) Image" at bounding box center [746, 656] width 1106 height 990
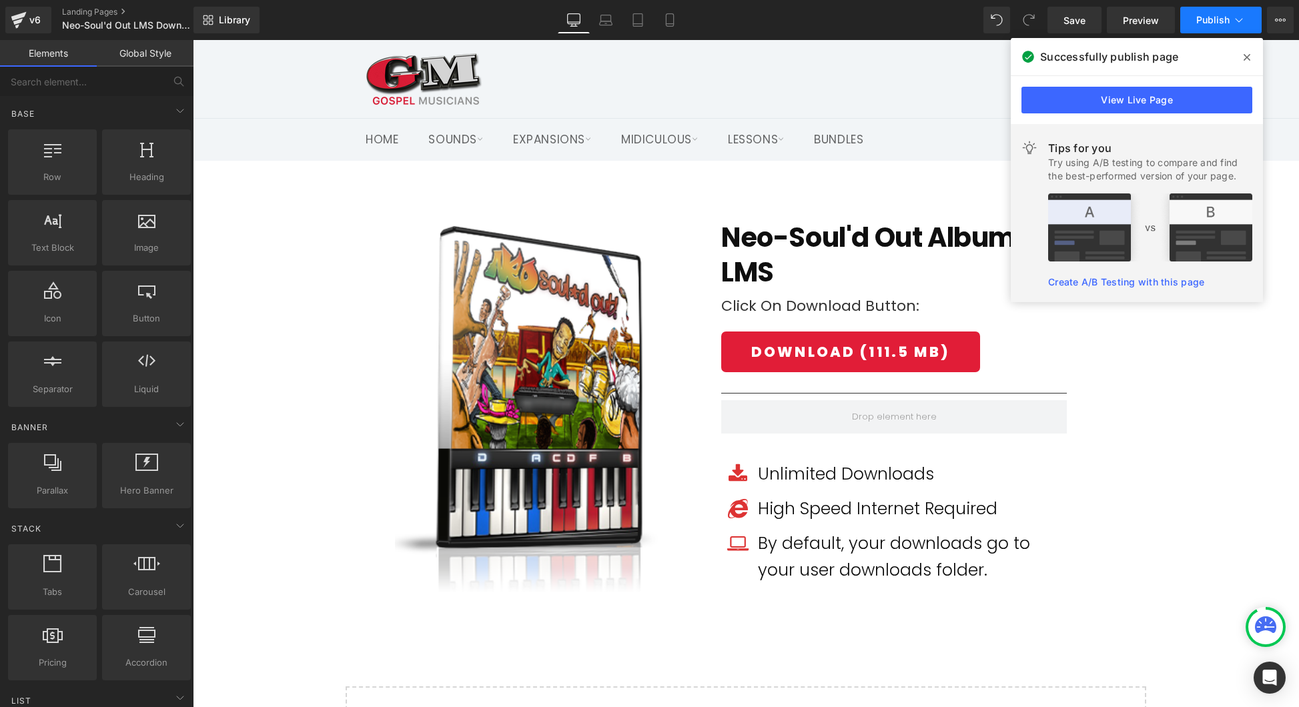
click at [1208, 18] on span "Publish" at bounding box center [1212, 20] width 33 height 11
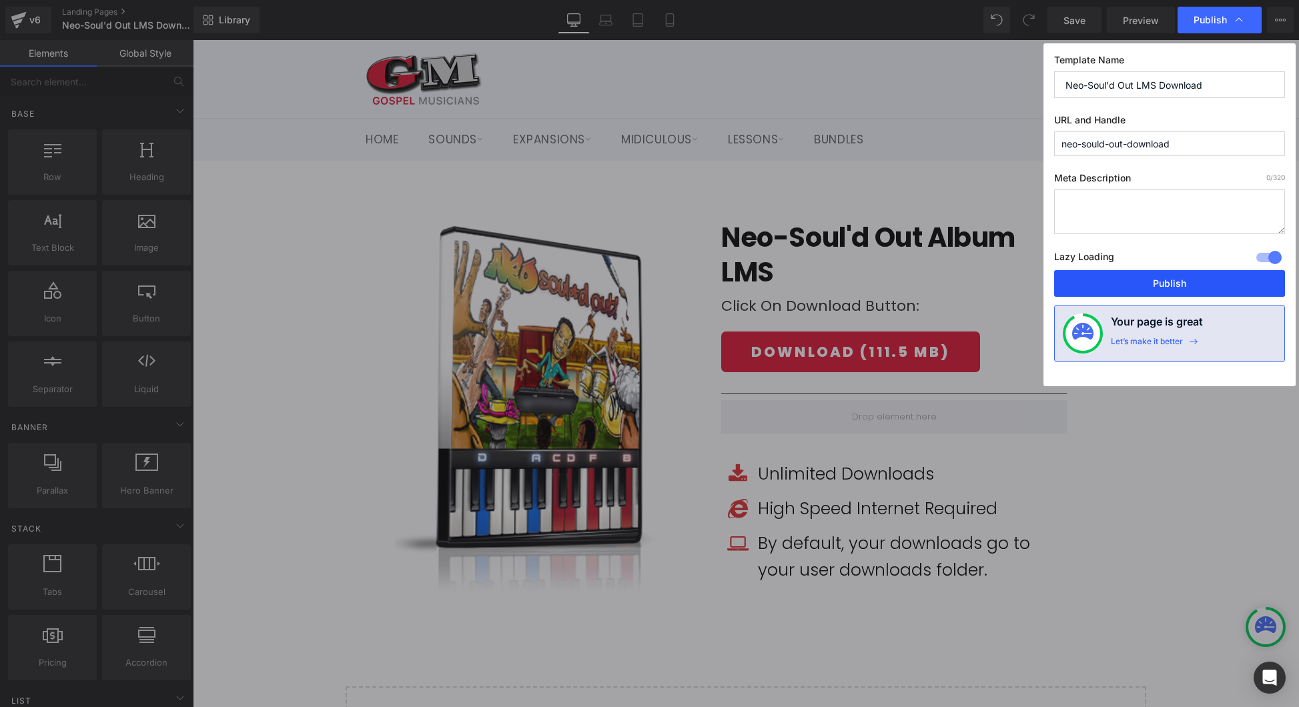
click at [1149, 280] on button "Publish" at bounding box center [1169, 283] width 231 height 27
